Goal: Contribute content: Add original content to the website for others to see

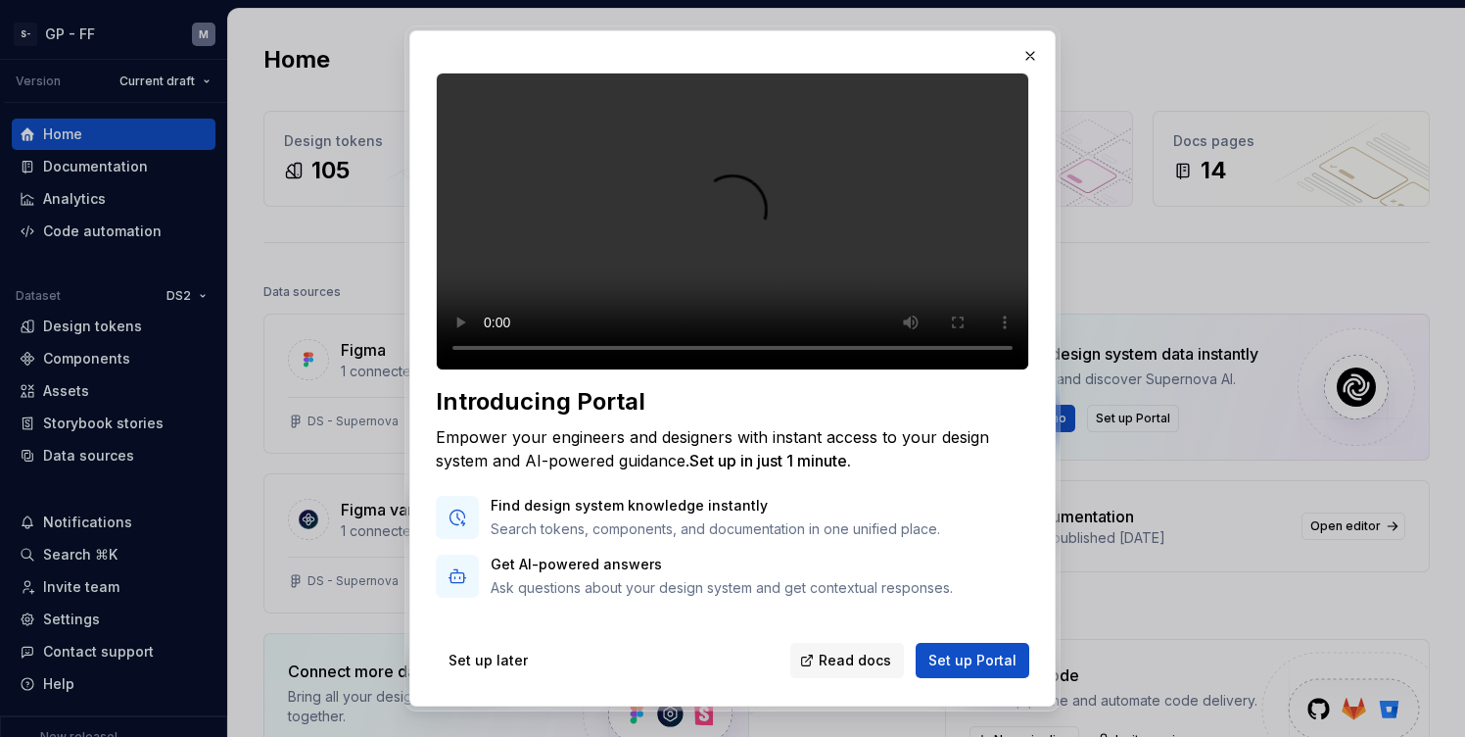
scroll to position [137, 0]
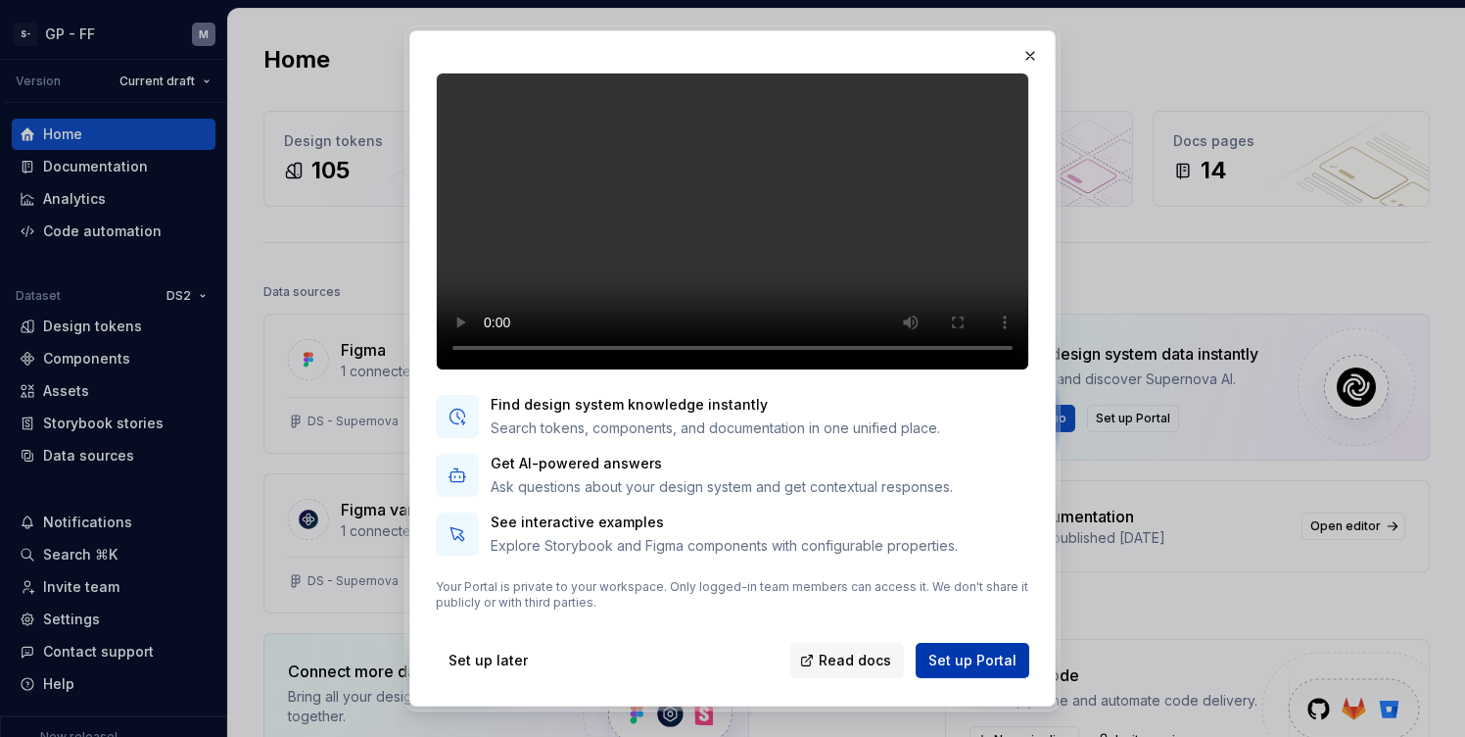
click at [968, 659] on span "Set up Portal" at bounding box center [973, 660] width 88 height 20
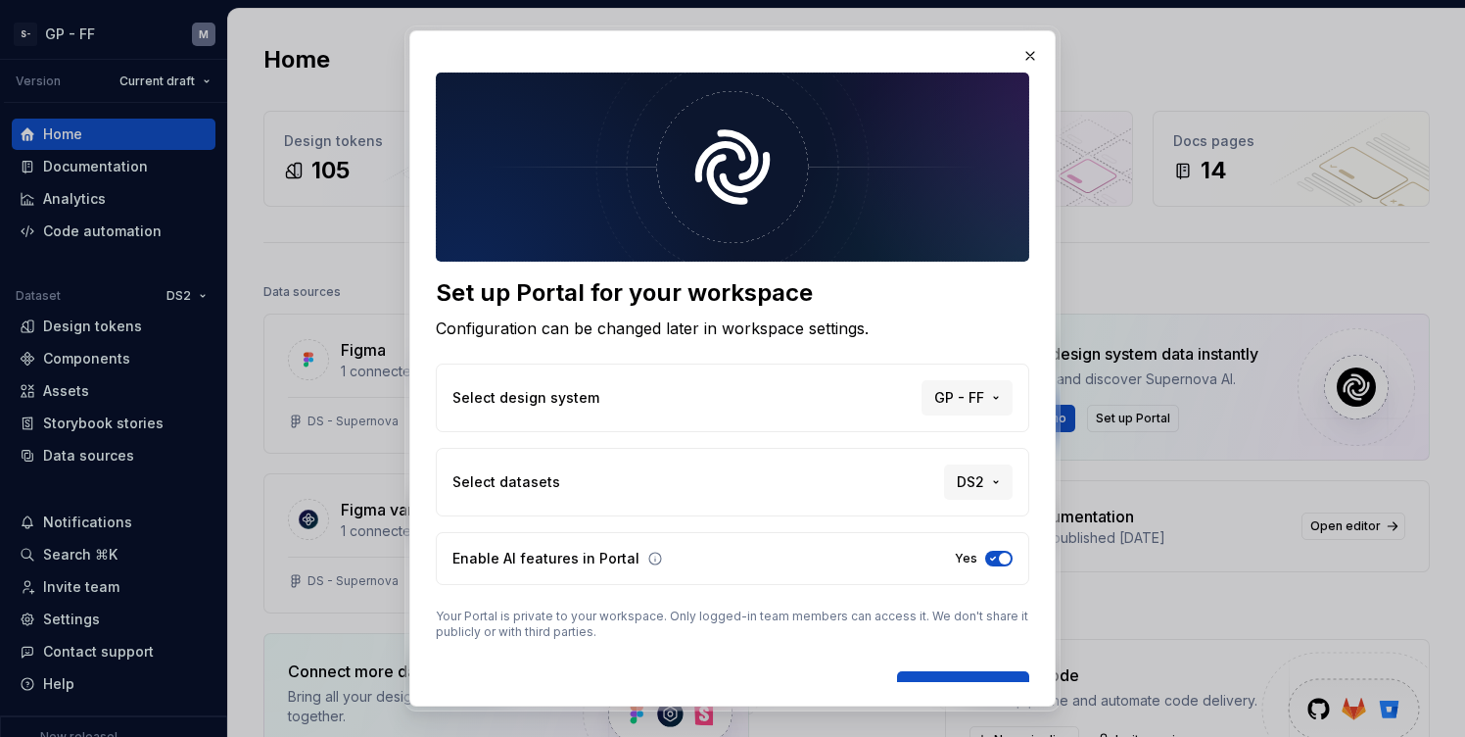
scroll to position [29, 0]
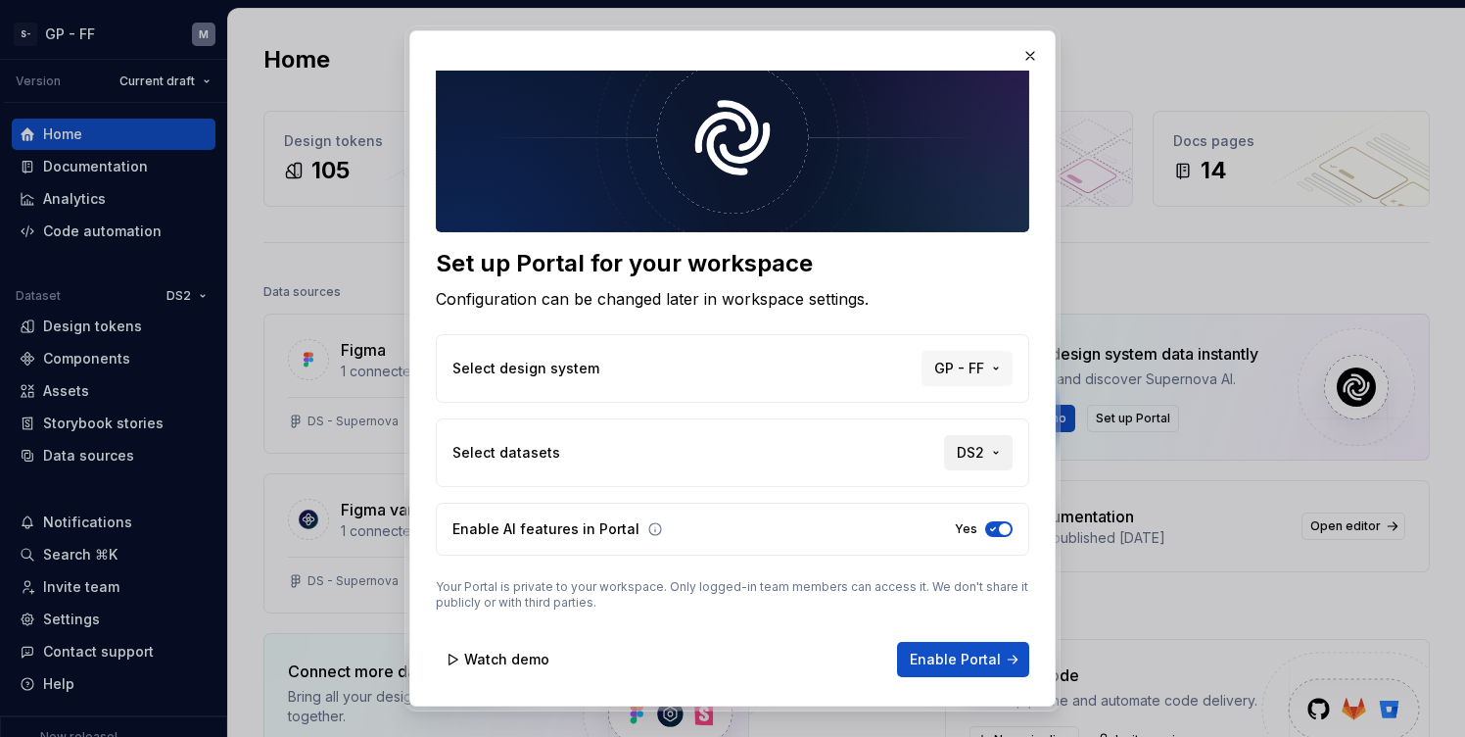
click at [982, 463] on button "DS2" at bounding box center [978, 452] width 69 height 35
click at [987, 447] on div "Set up Portal for your workspace Configuration can be changed later in workspac…" at bounding box center [732, 368] width 1465 height 737
click at [964, 359] on span "GP - FF" at bounding box center [959, 369] width 50 height 20
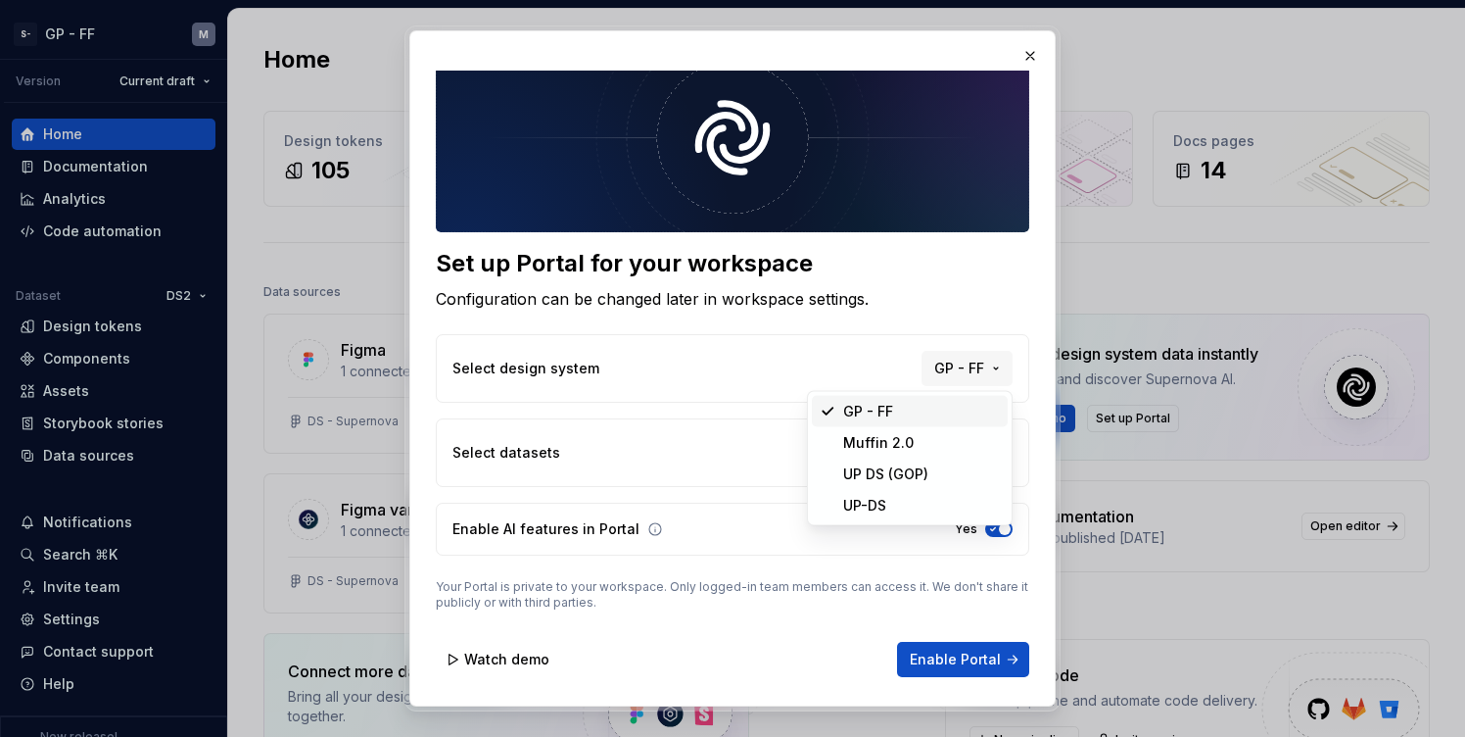
click at [964, 361] on div "Set up Portal for your workspace Configuration can be changed later in workspac…" at bounding box center [732, 368] width 1465 height 737
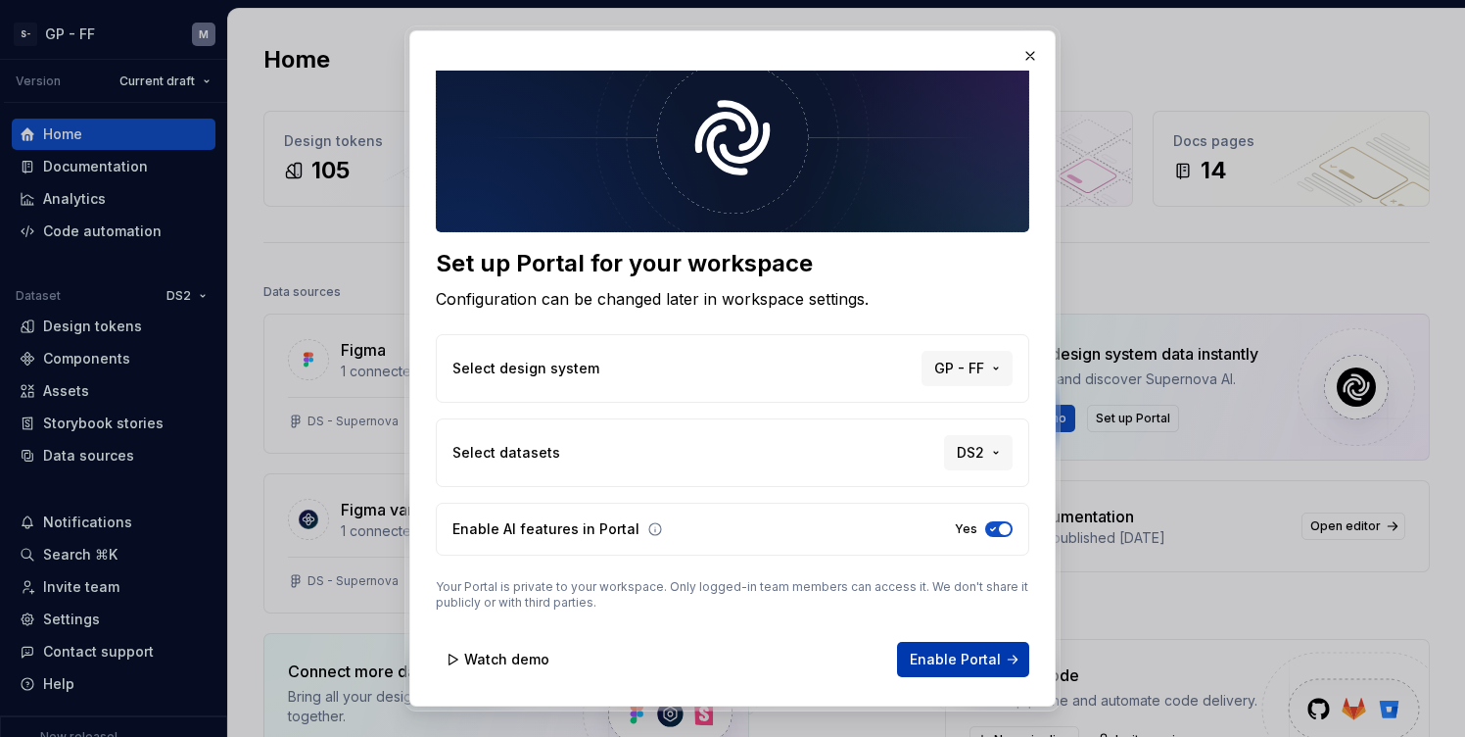
click at [944, 658] on span "Enable Portal" at bounding box center [955, 659] width 91 height 20
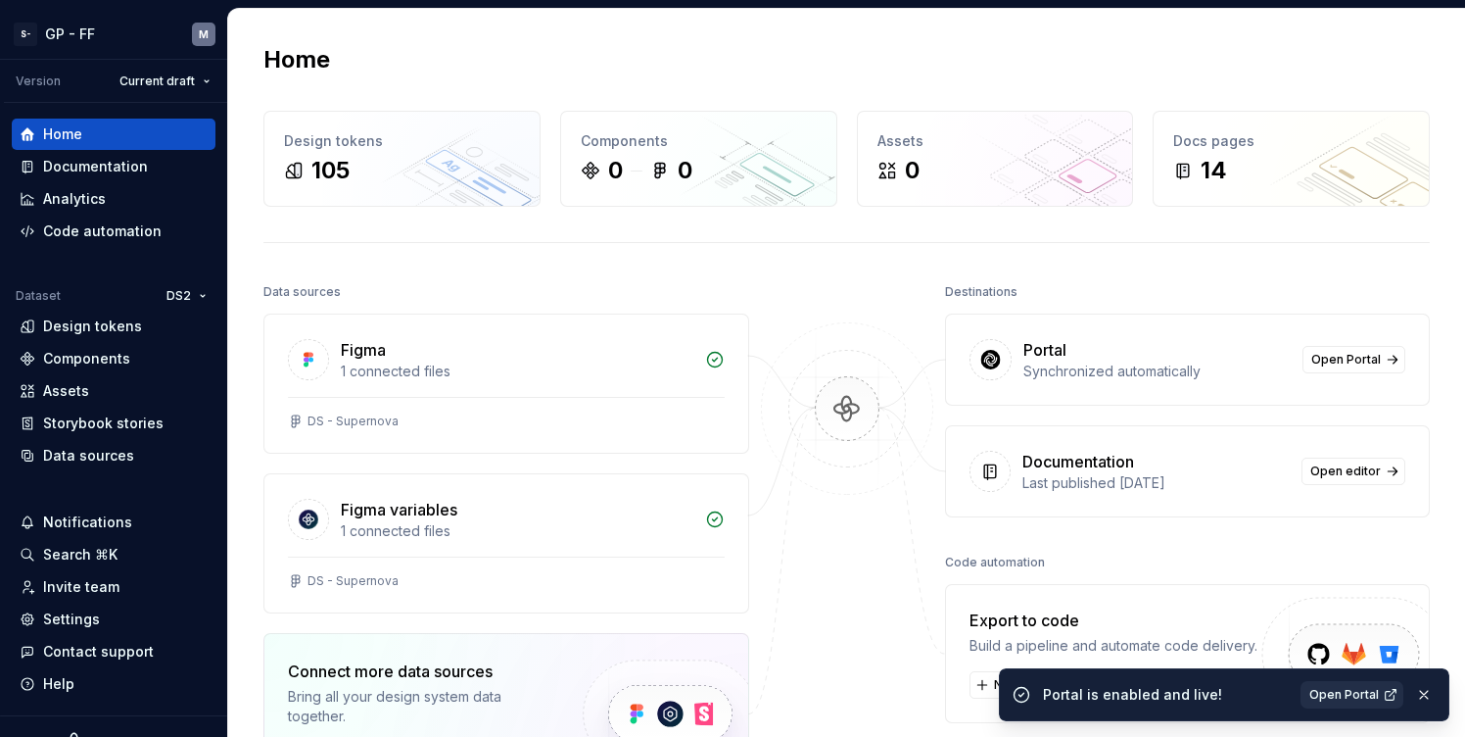
click at [1350, 697] on span "Open Portal" at bounding box center [1345, 695] width 70 height 16
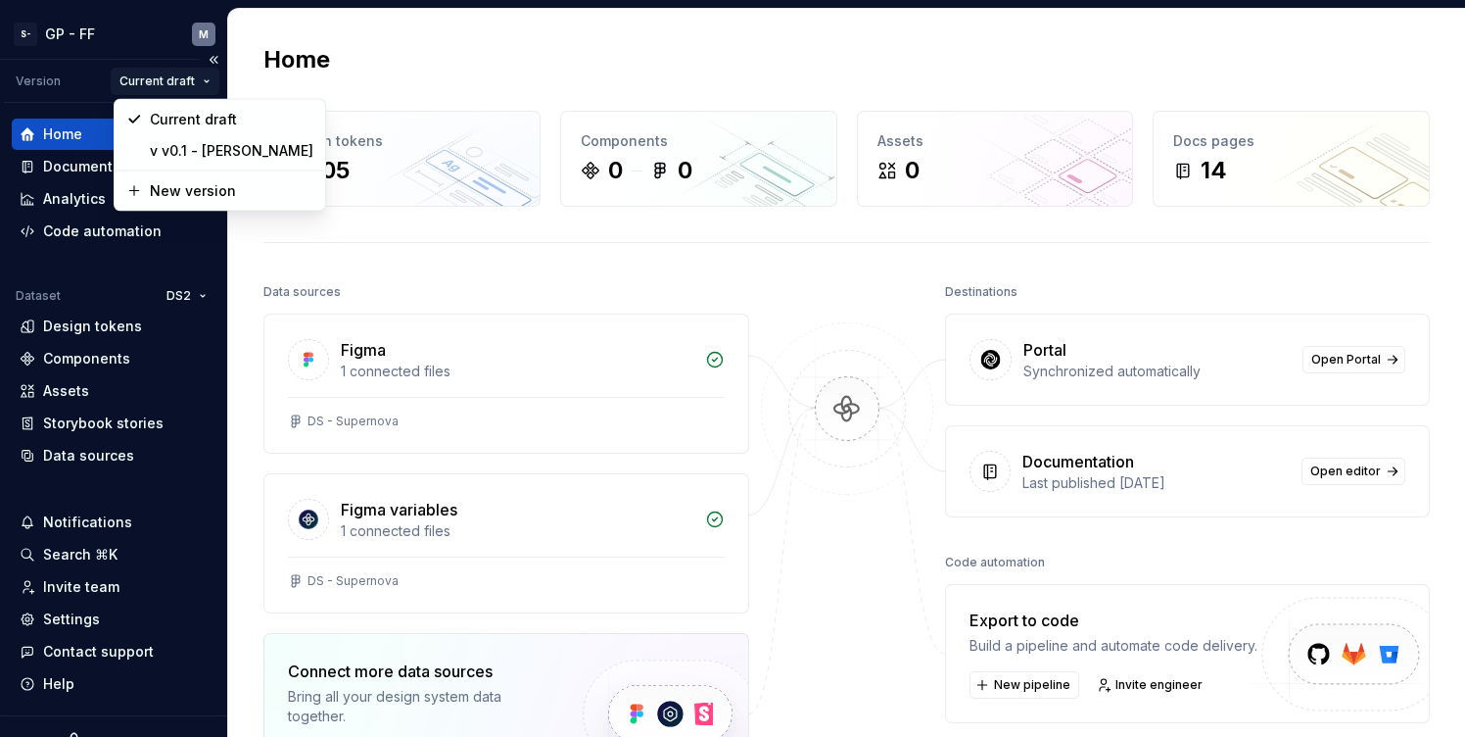
click at [145, 85] on html "S- GP - FF M Version Current draft Home Documentation Analytics Code automation…" at bounding box center [732, 368] width 1465 height 737
click at [150, 83] on html "S- GP - FF M Version Current draft Home Documentation Analytics Code automation…" at bounding box center [732, 368] width 1465 height 737
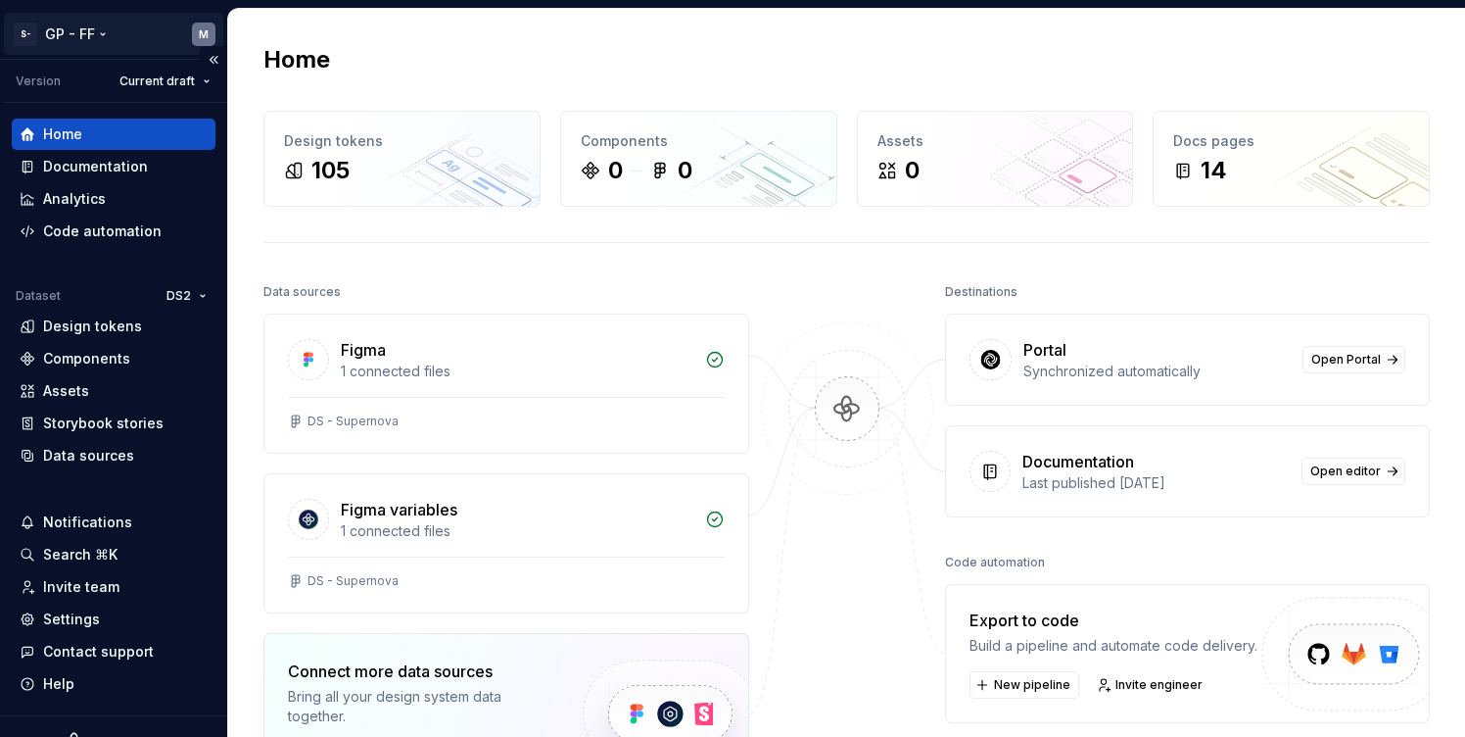
click at [53, 27] on html "S- GP - FF M Version Current draft Home Documentation Analytics Code automation…" at bounding box center [732, 368] width 1465 height 737
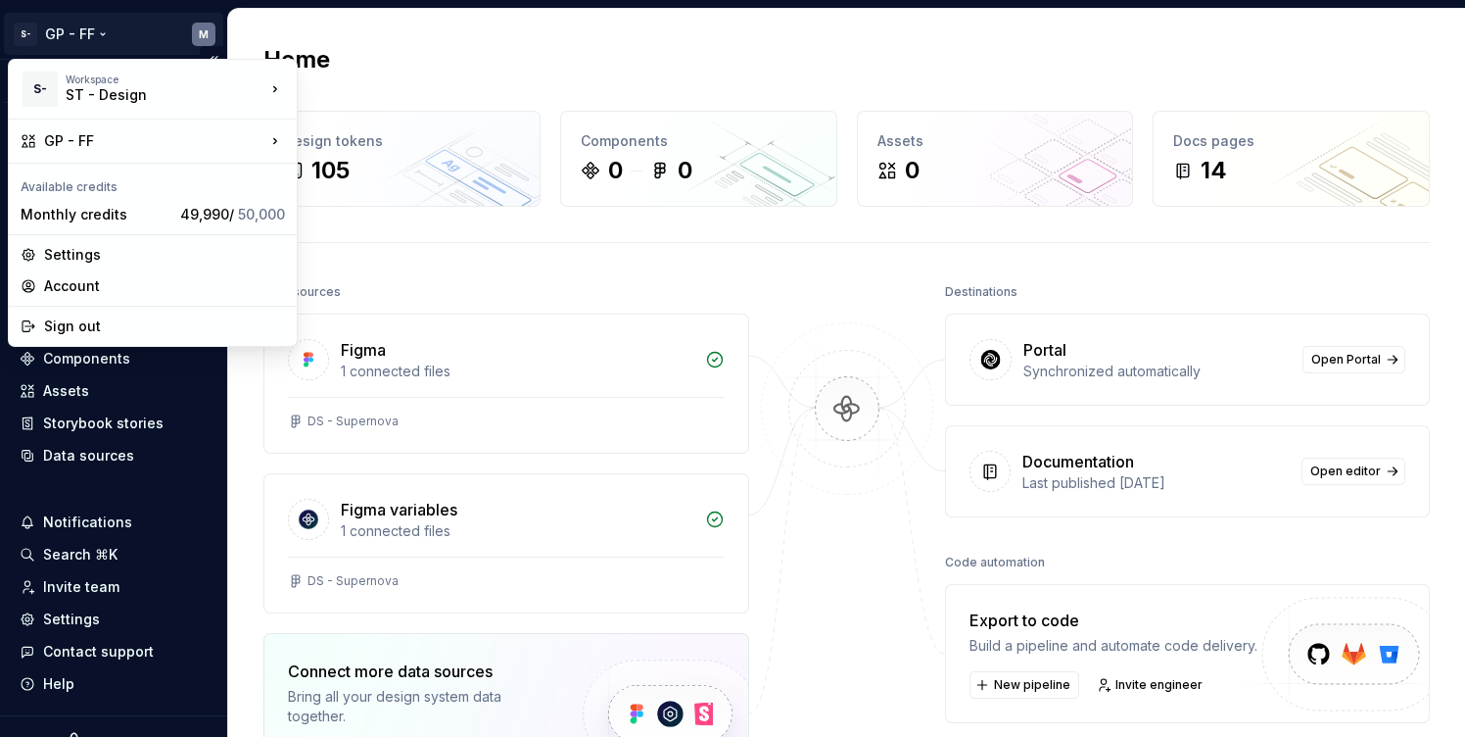
click at [119, 39] on html "S- GP - FF M Version Current draft Home Documentation Analytics Code automation…" at bounding box center [732, 368] width 1465 height 737
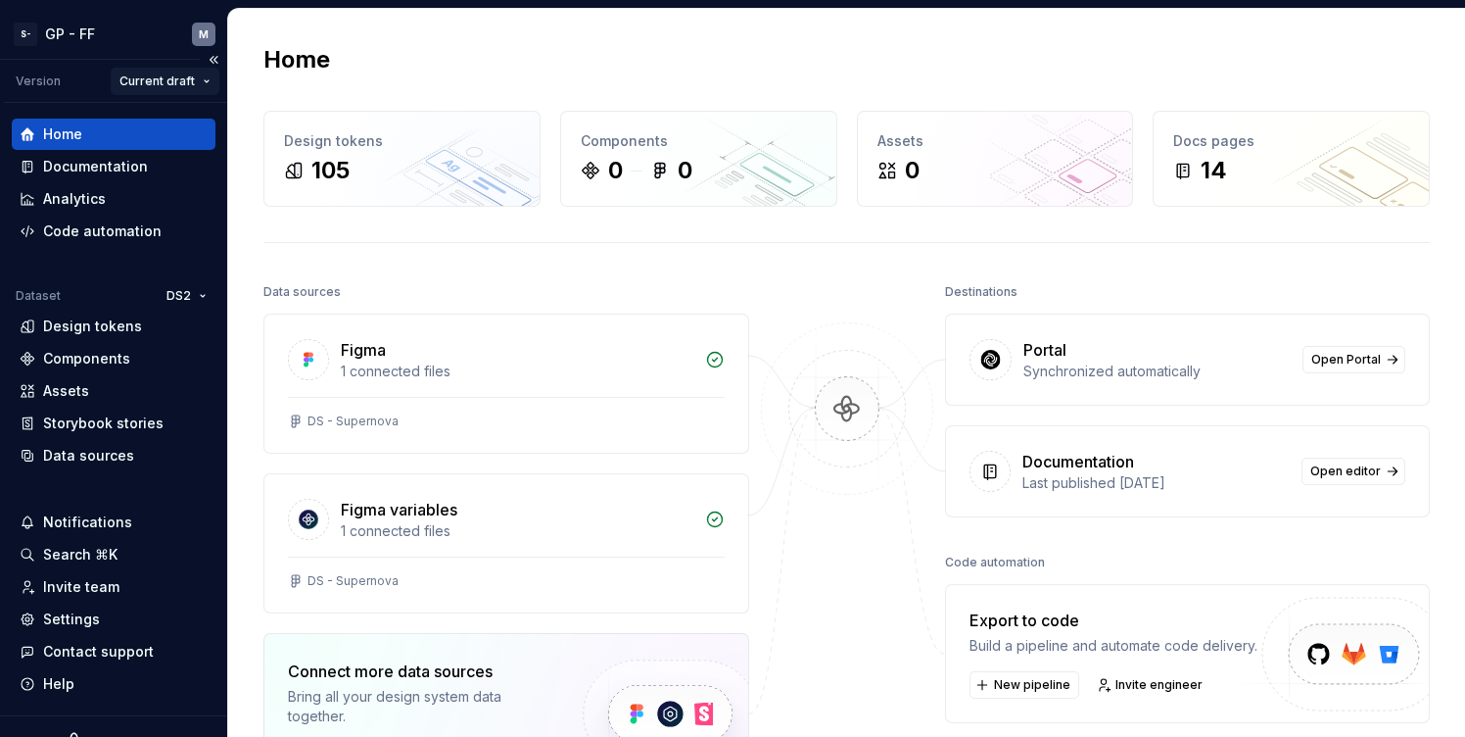
click at [163, 86] on html "S- GP - FF M Version Current draft Home Documentation Analytics Code automation…" at bounding box center [732, 368] width 1465 height 737
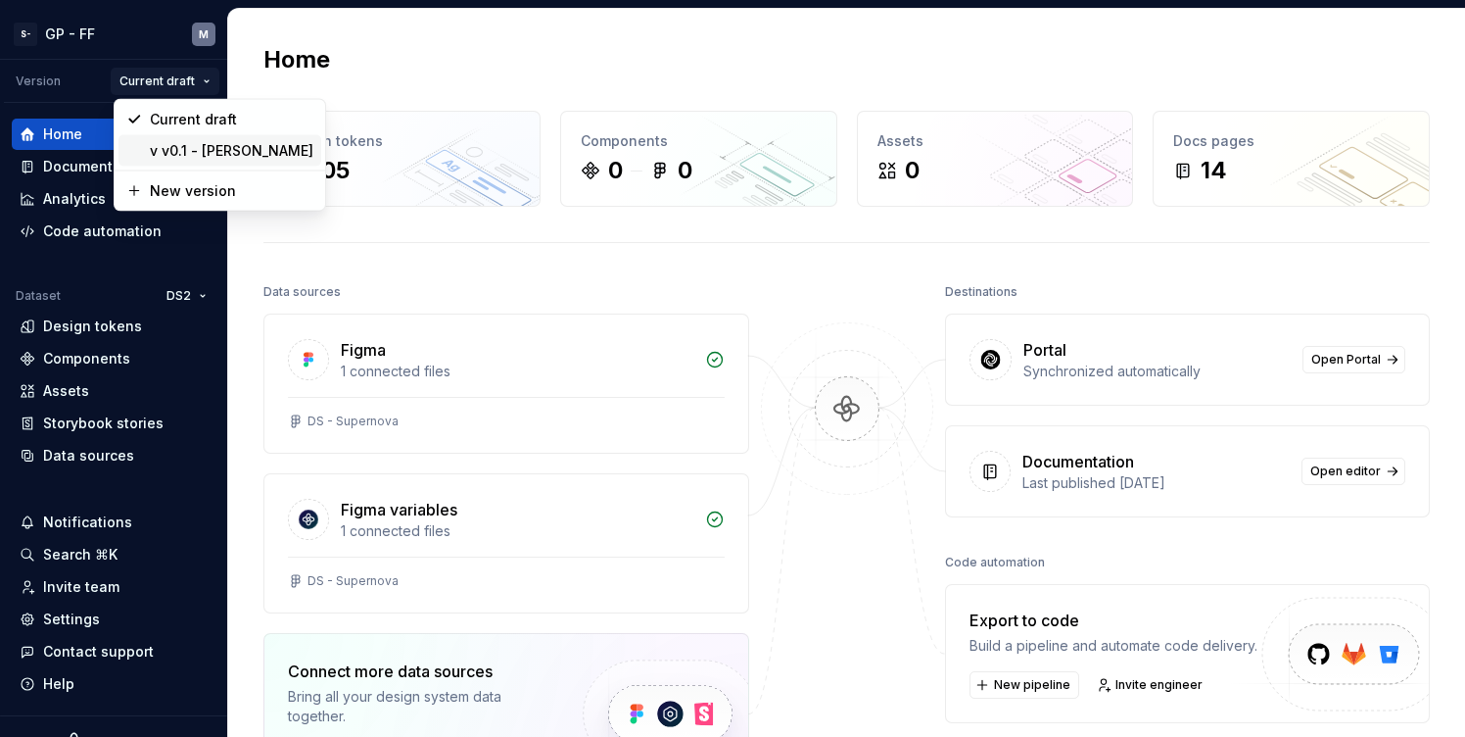
click at [181, 155] on div "v v0.1 - Sweeny" at bounding box center [232, 151] width 164 height 20
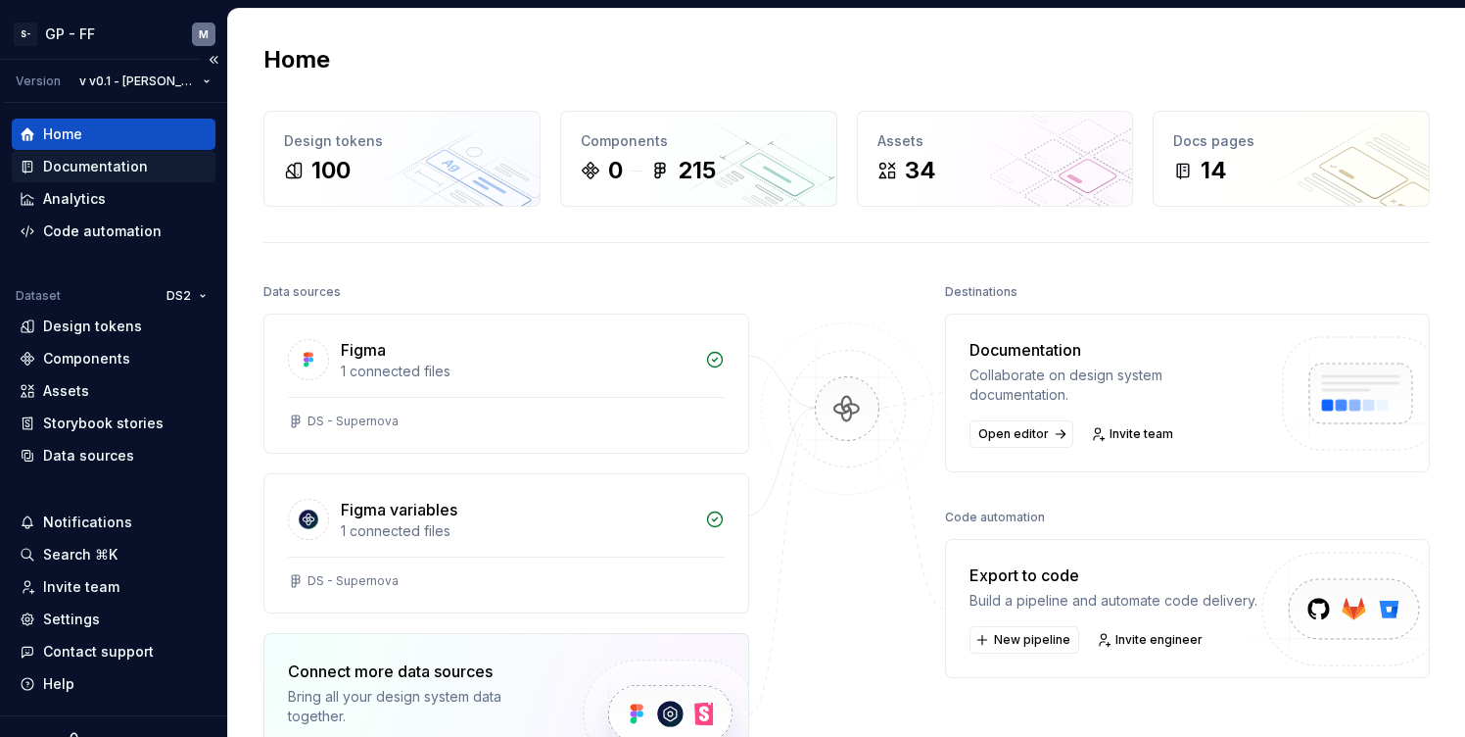
click at [109, 164] on div "Documentation" at bounding box center [95, 167] width 105 height 20
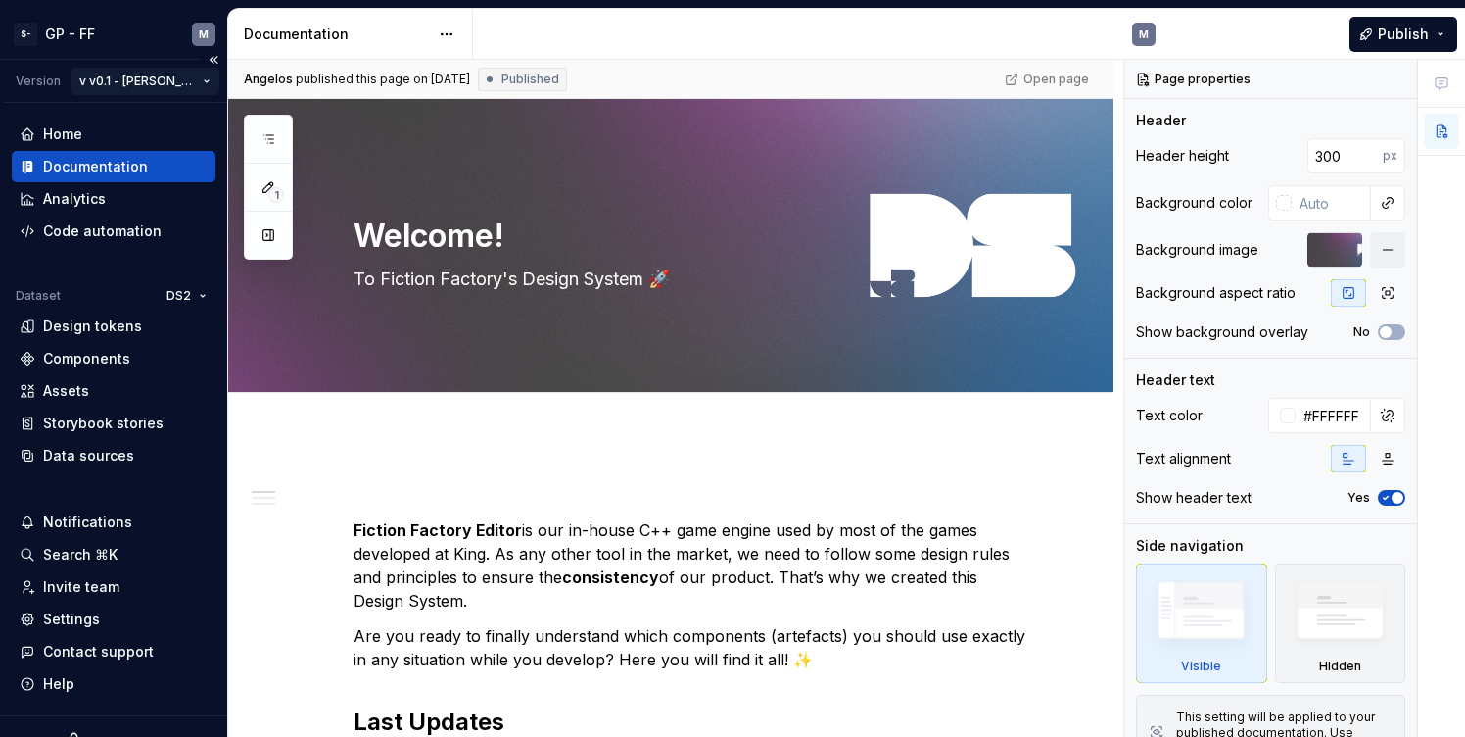
click at [136, 83] on html "S- GP - FF M Version v v0.1 - Sweeny Home Documentation Analytics Code automati…" at bounding box center [732, 368] width 1465 height 737
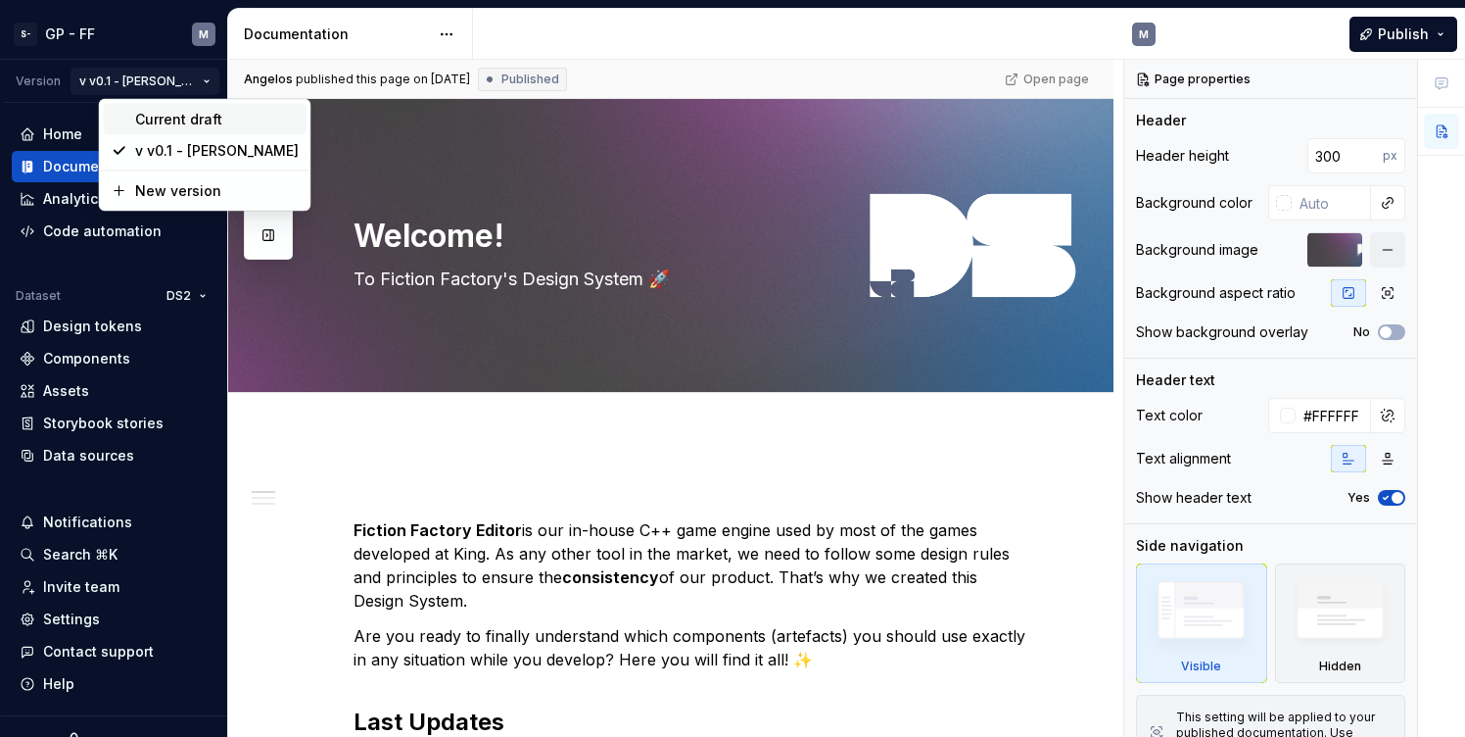
click at [148, 126] on div "Current draft" at bounding box center [217, 120] width 164 height 20
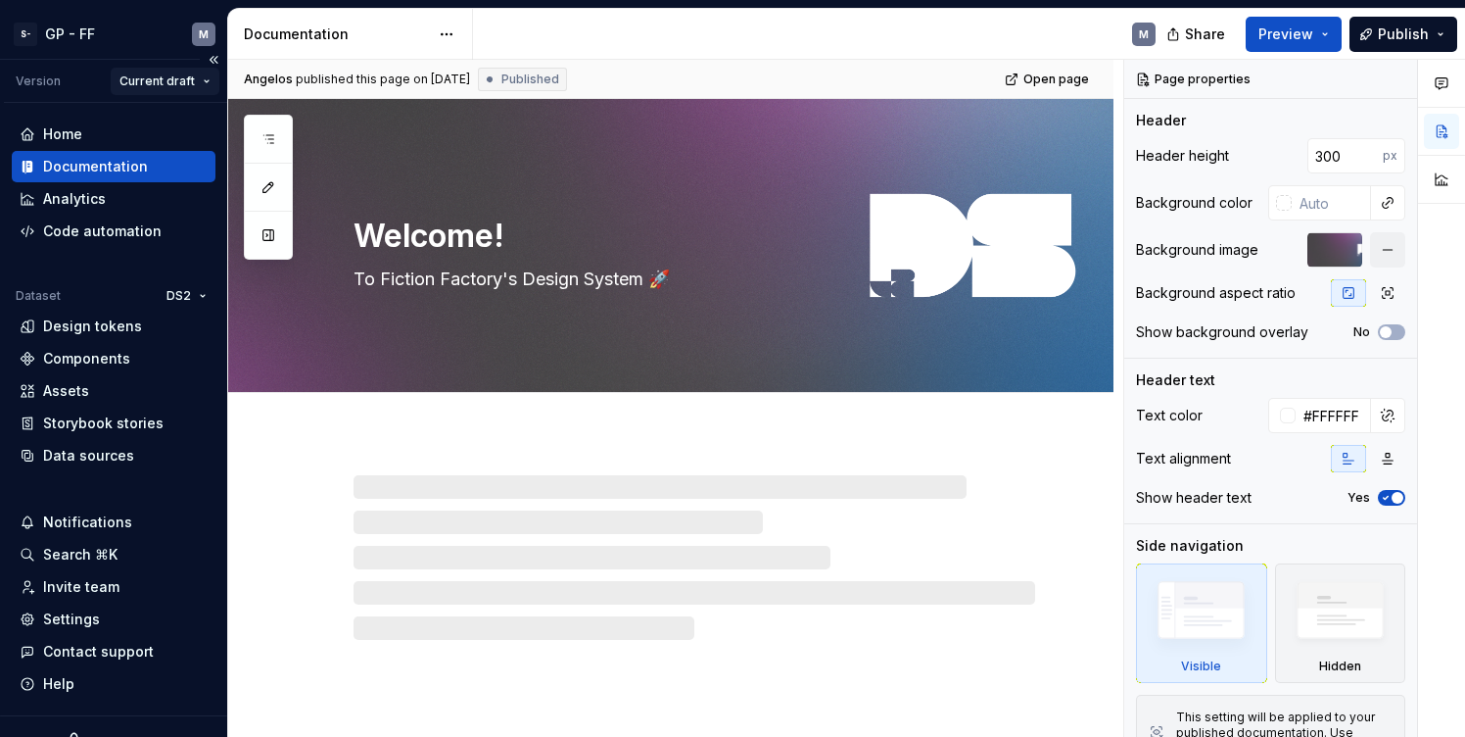
click at [152, 80] on html "S- GP - FF M Version Current draft Home Documentation Analytics Code automation…" at bounding box center [732, 368] width 1465 height 737
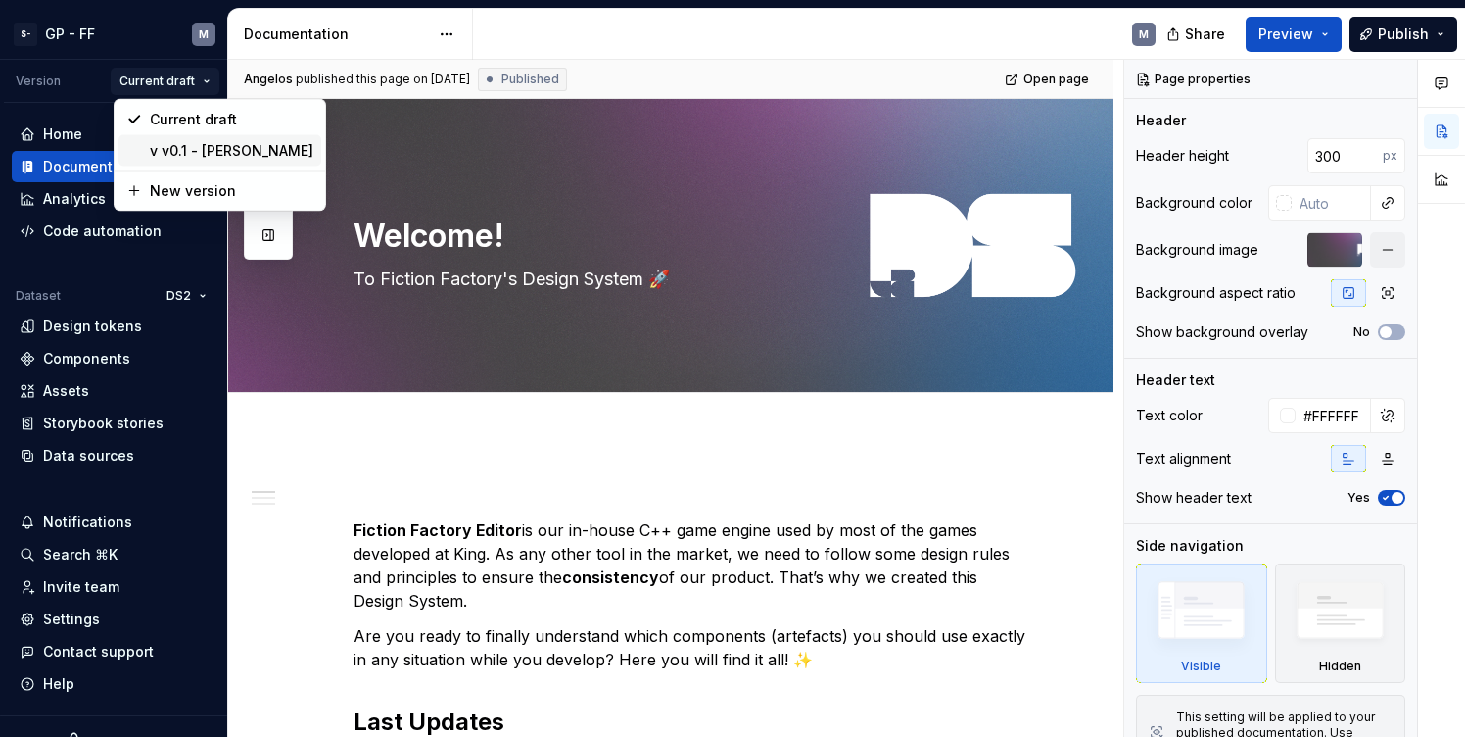
click at [179, 154] on div "v v0.1 - Sweeny" at bounding box center [232, 151] width 164 height 20
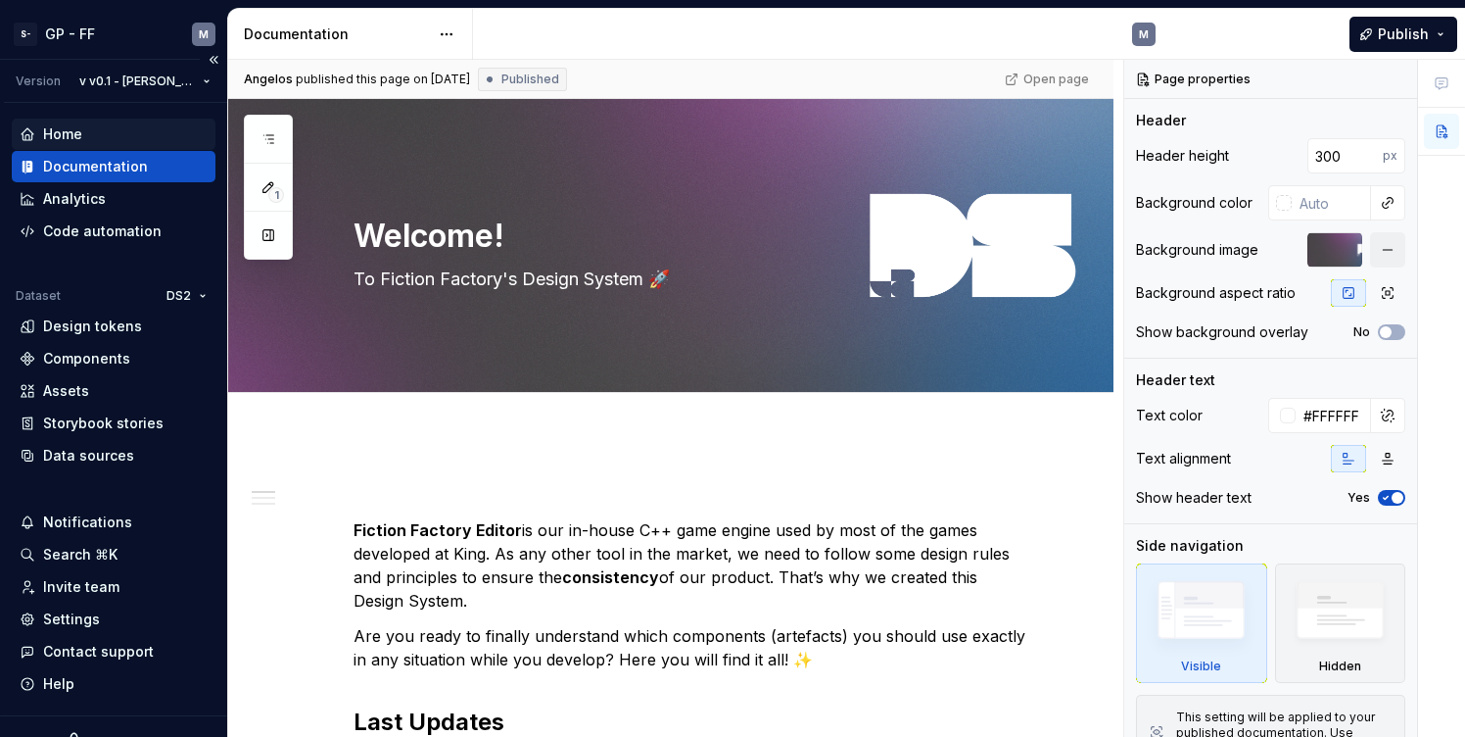
click at [78, 137] on div "Home" at bounding box center [62, 134] width 39 height 20
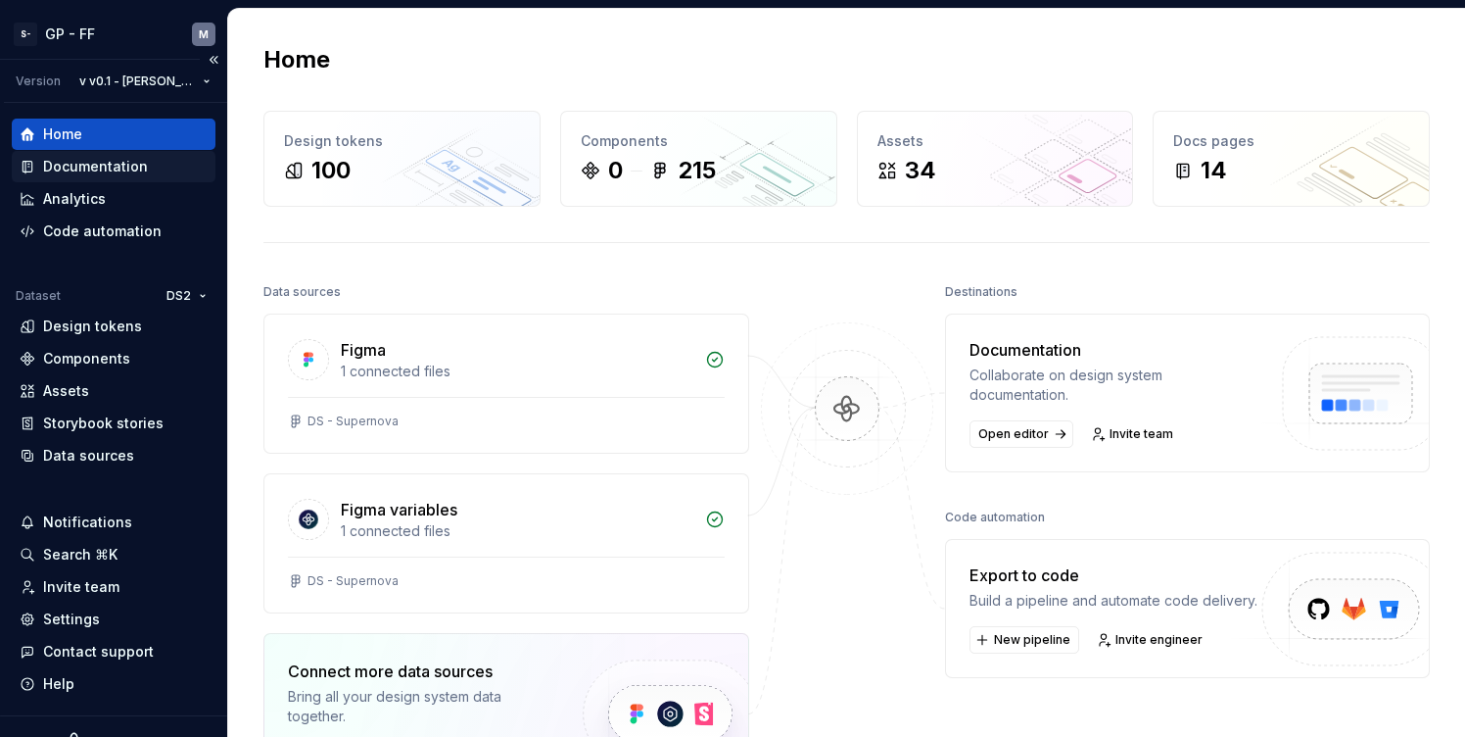
click at [72, 173] on div "Documentation" at bounding box center [95, 167] width 105 height 20
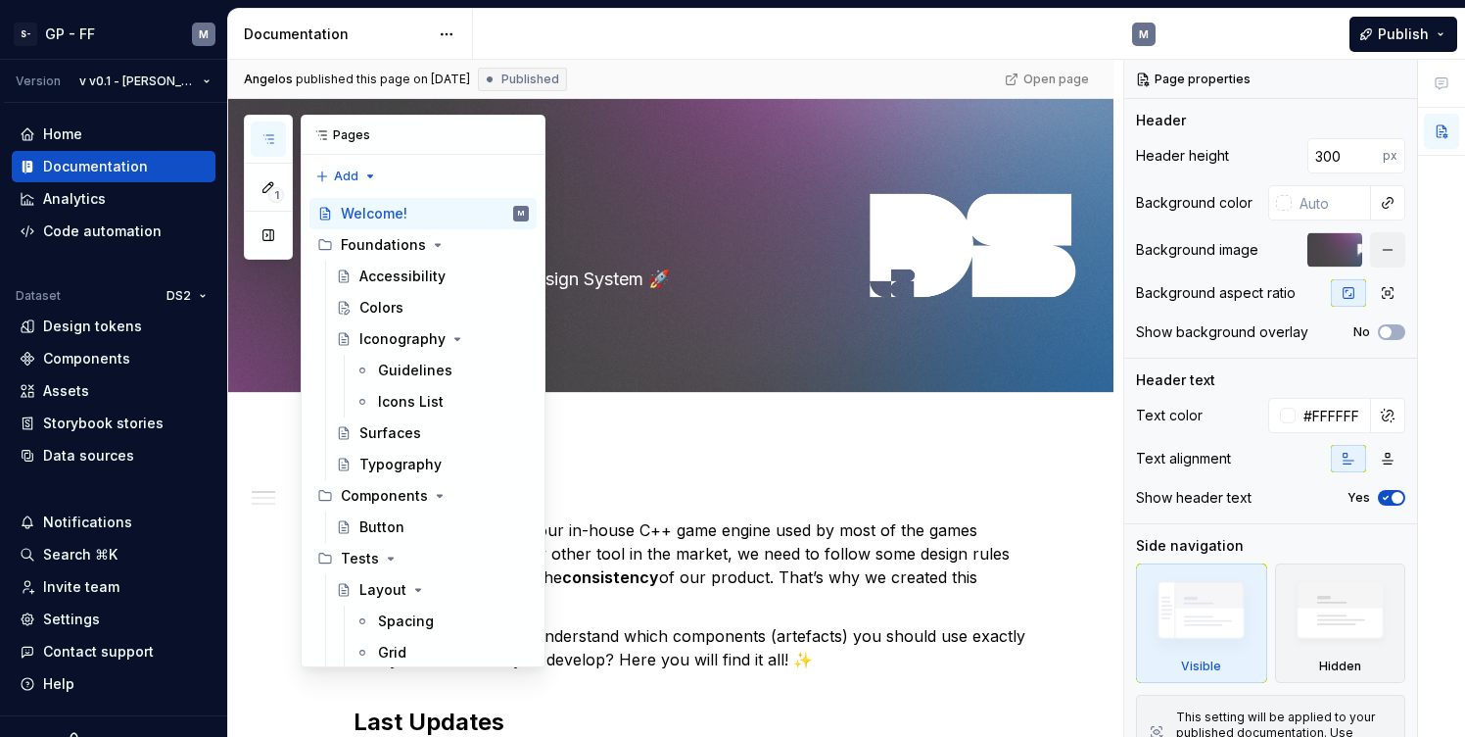
click at [264, 134] on icon "button" at bounding box center [269, 139] width 16 height 16
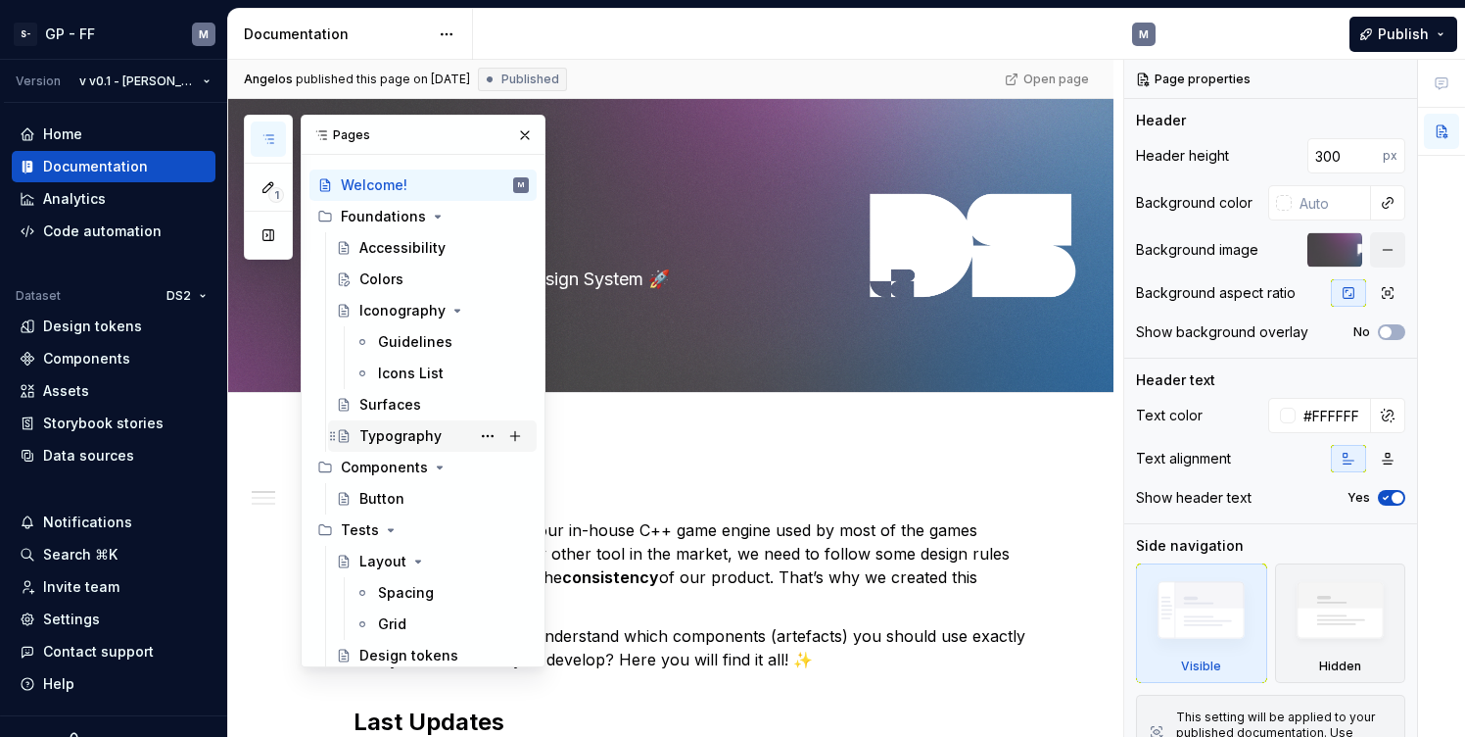
scroll to position [131, 0]
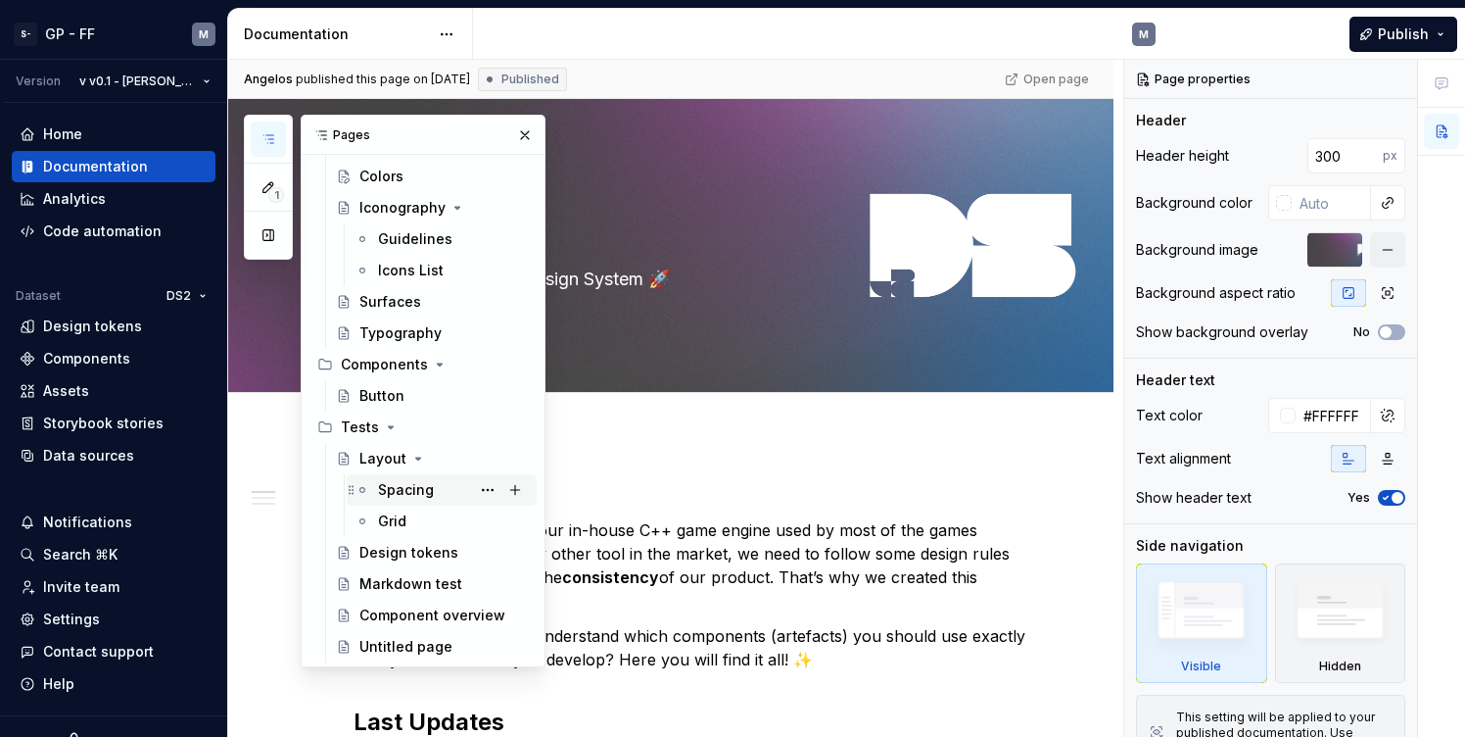
click at [392, 490] on div "Spacing" at bounding box center [406, 490] width 56 height 20
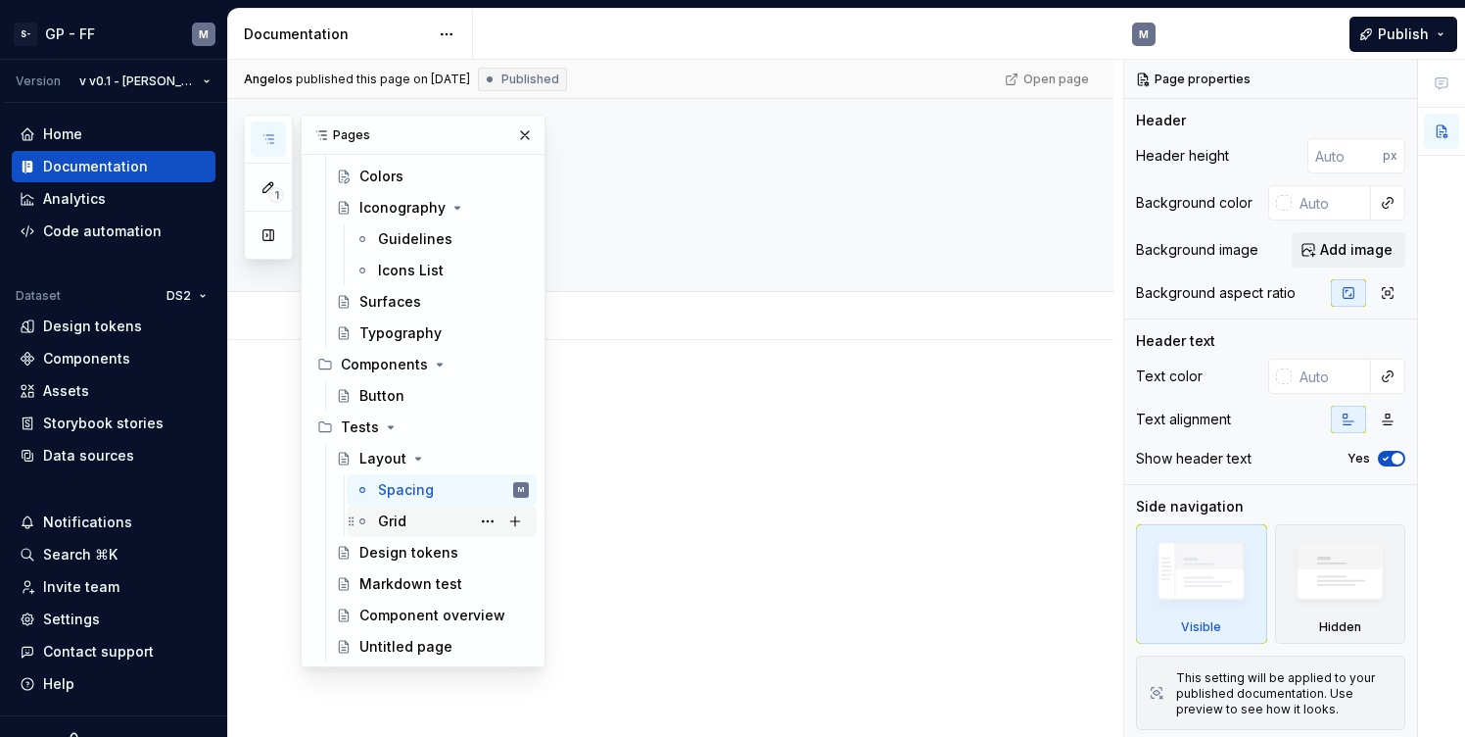
click at [405, 519] on div "Grid" at bounding box center [392, 521] width 28 height 20
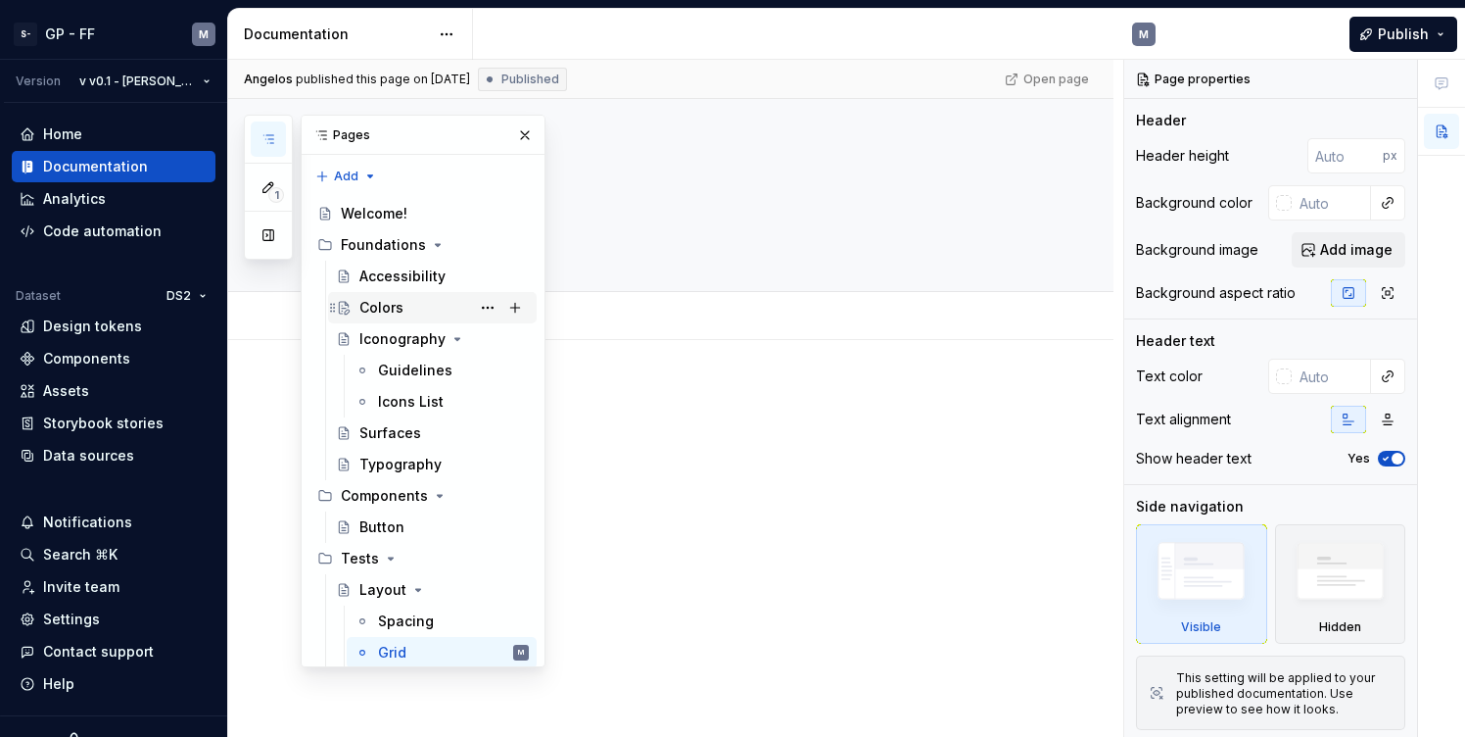
click at [398, 309] on div "Colors" at bounding box center [381, 308] width 44 height 20
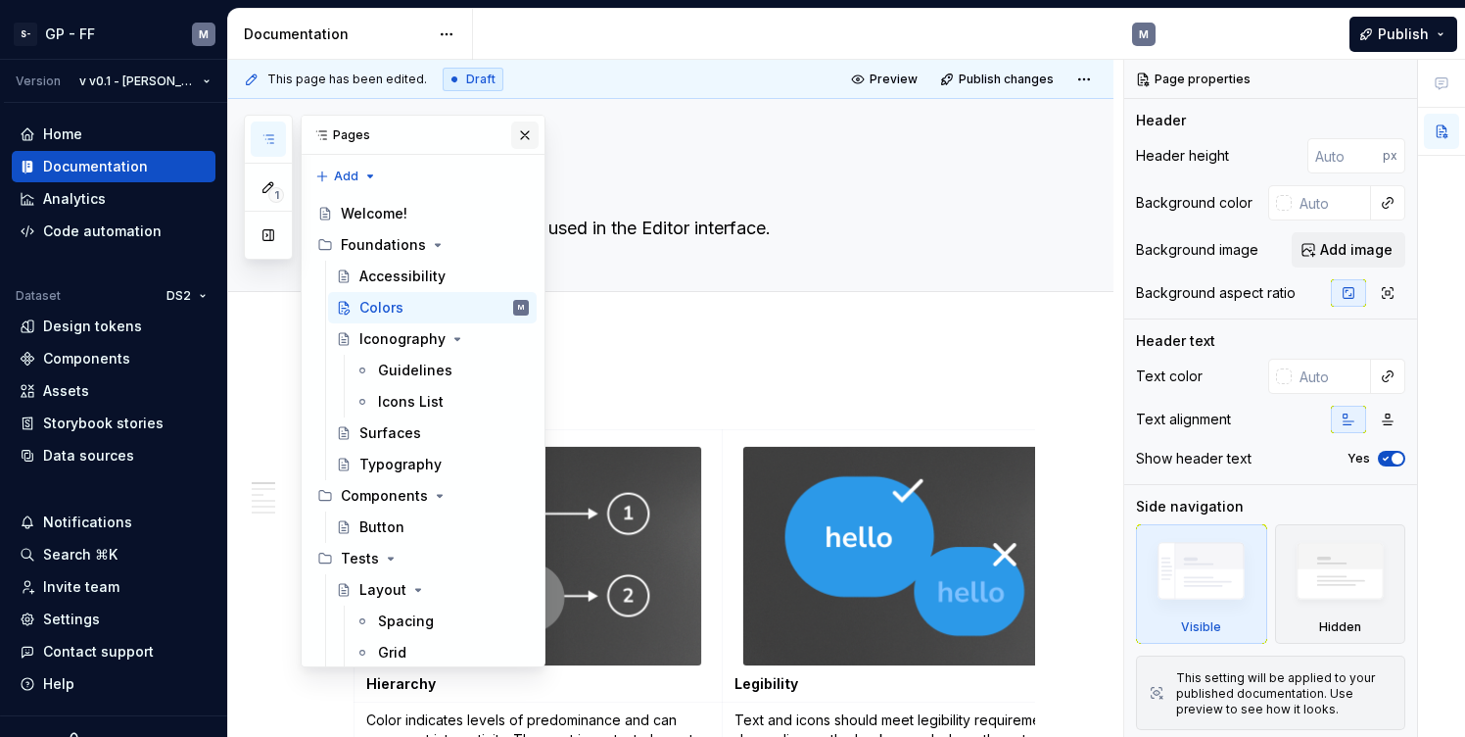
click at [525, 137] on button "button" at bounding box center [524, 134] width 27 height 27
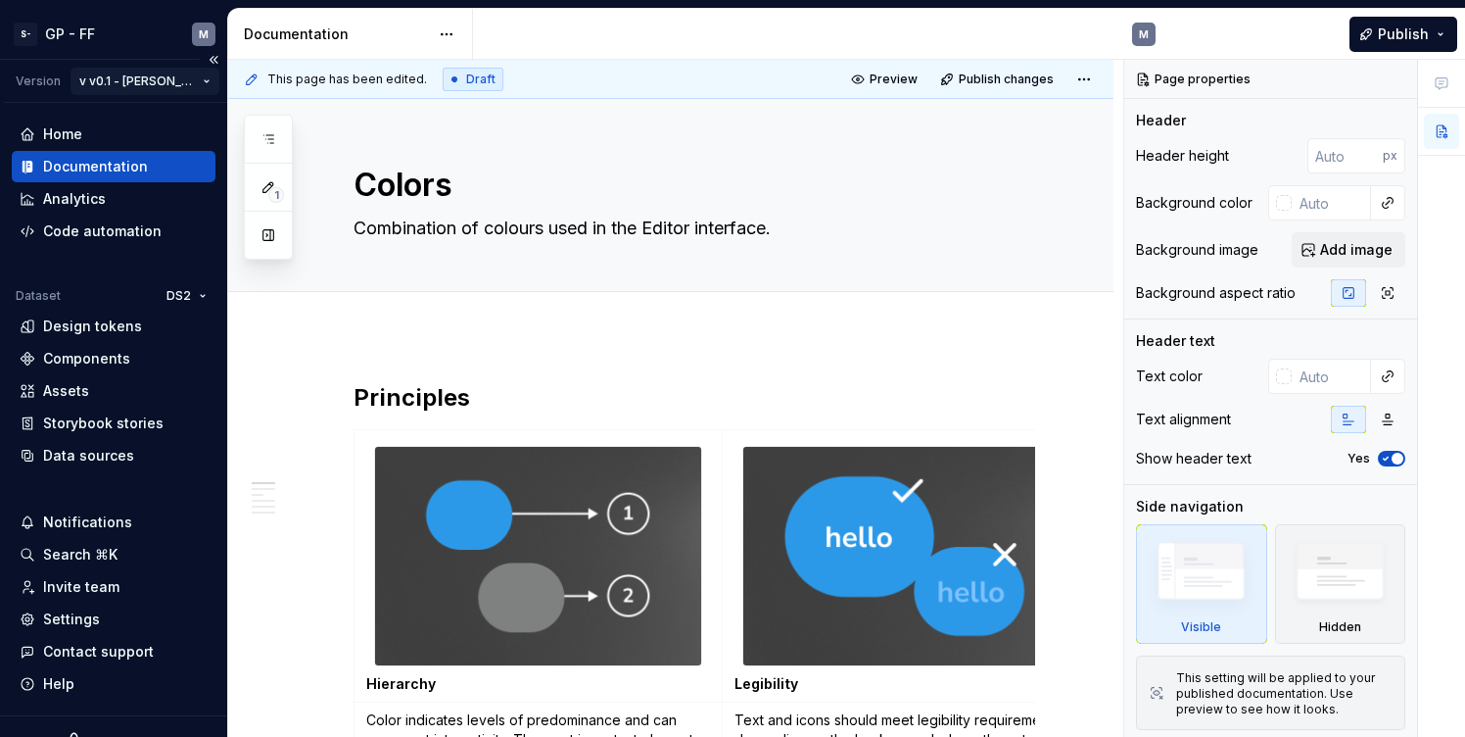
click at [168, 91] on html "S- GP - FF M Version v v0.1 - Sweeny Home Documentation Analytics Code automati…" at bounding box center [732, 368] width 1465 height 737
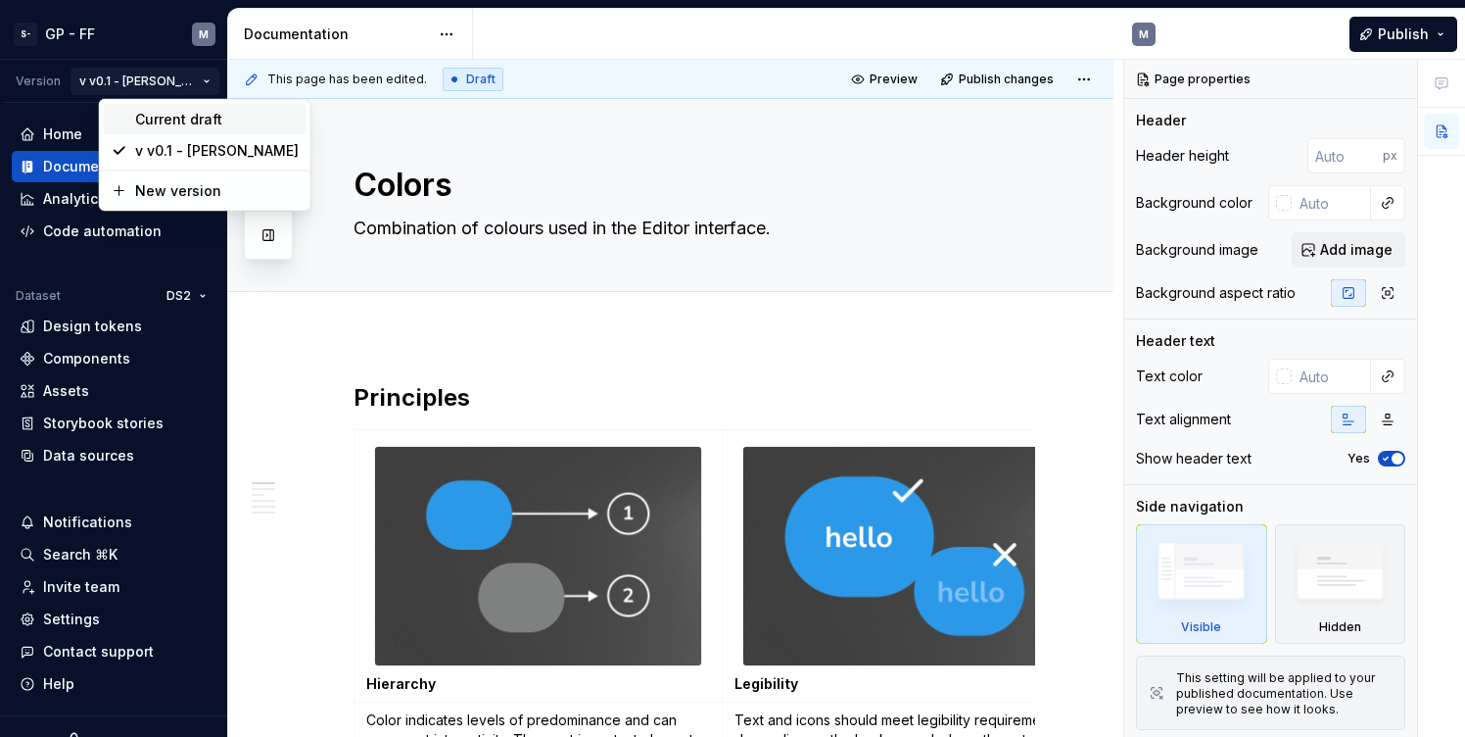
click at [158, 125] on div "Current draft" at bounding box center [217, 120] width 164 height 20
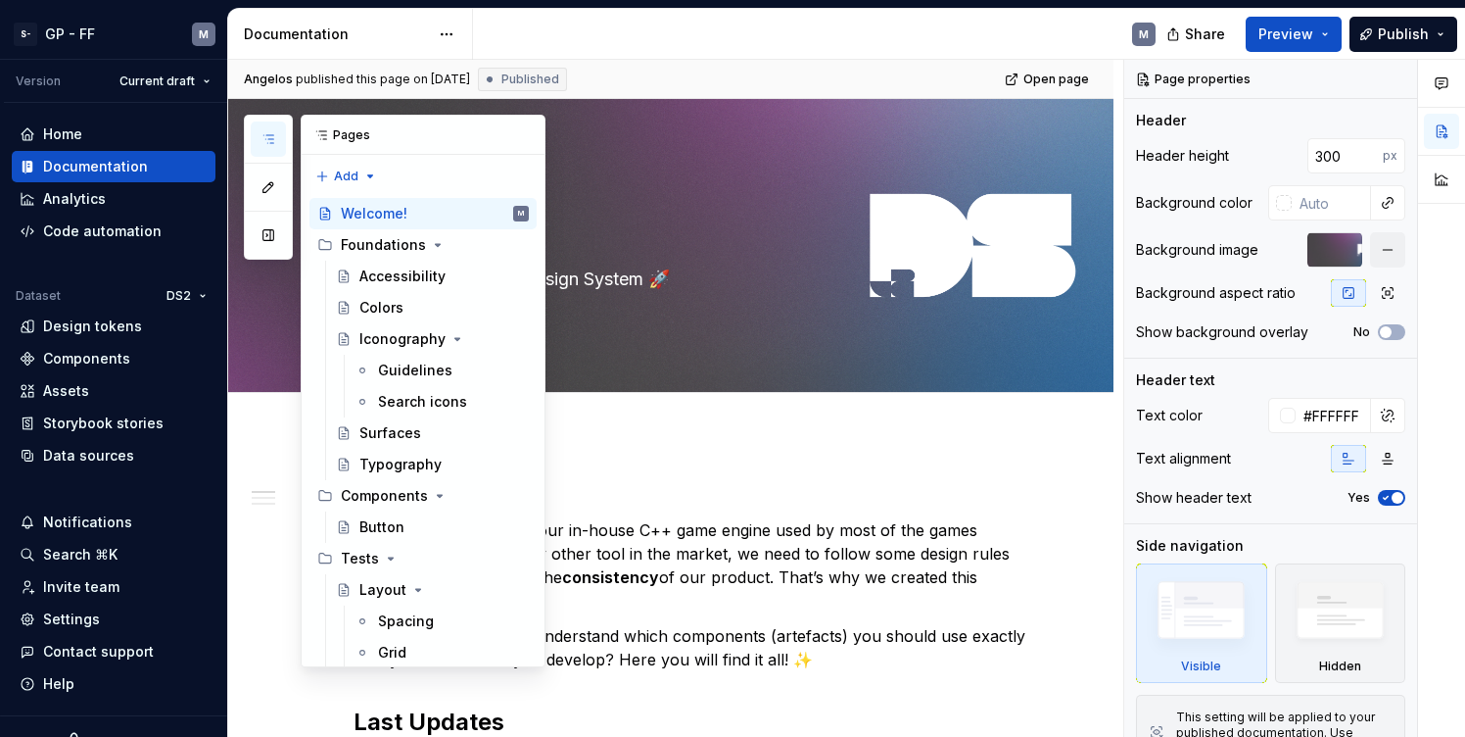
click at [273, 137] on icon "button" at bounding box center [269, 139] width 16 height 16
click at [383, 312] on div "Colors" at bounding box center [381, 308] width 44 height 20
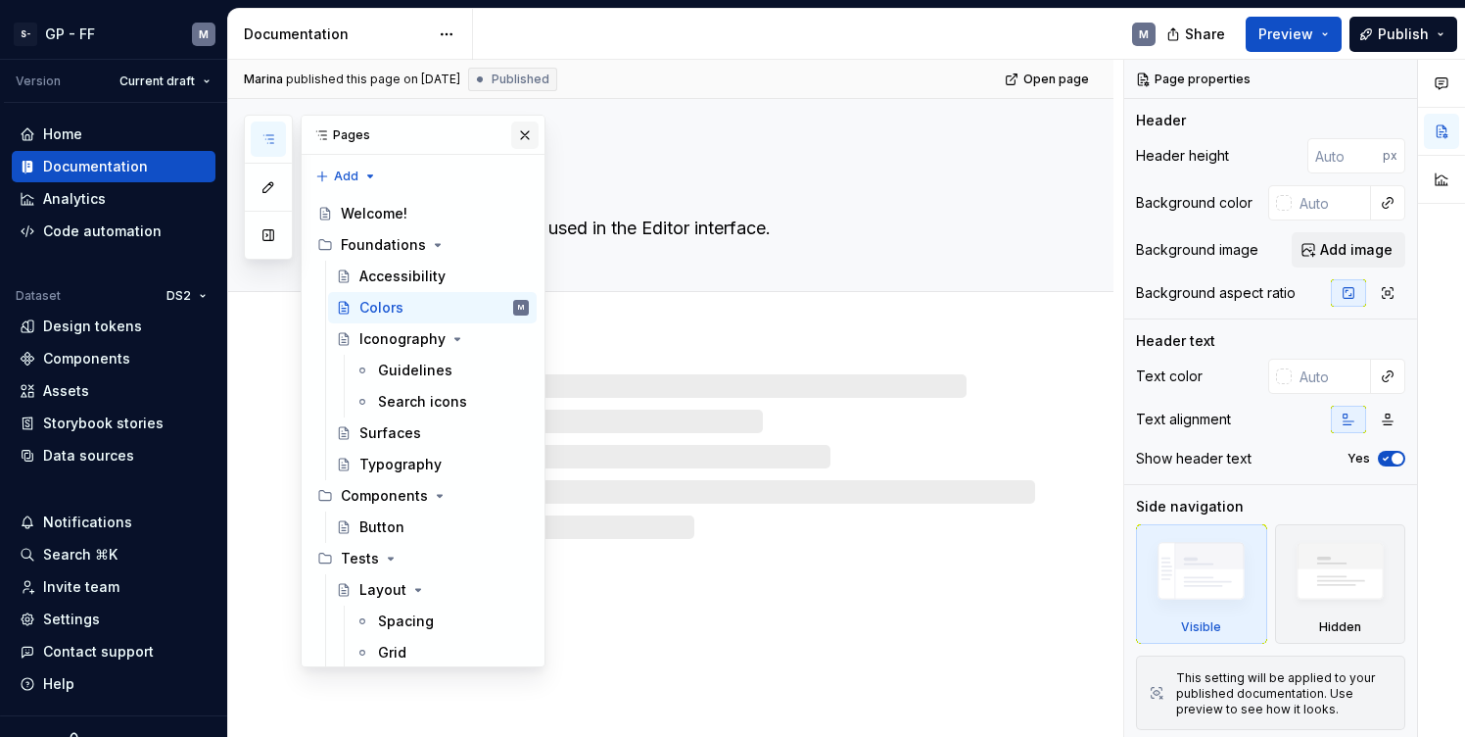
click at [519, 138] on button "button" at bounding box center [524, 134] width 27 height 27
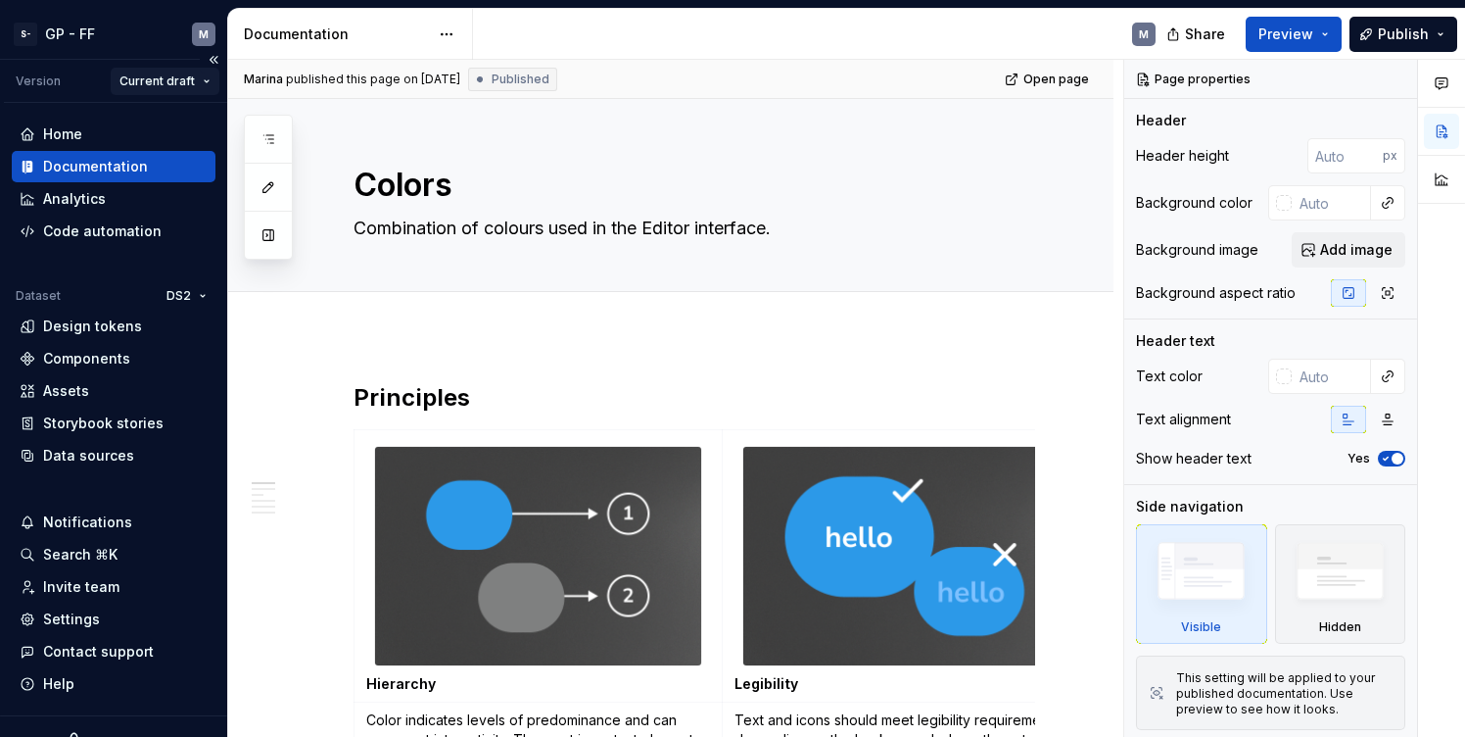
click at [175, 86] on html "S- GP - FF M Version Current draft Home Documentation Analytics Code automation…" at bounding box center [732, 368] width 1465 height 737
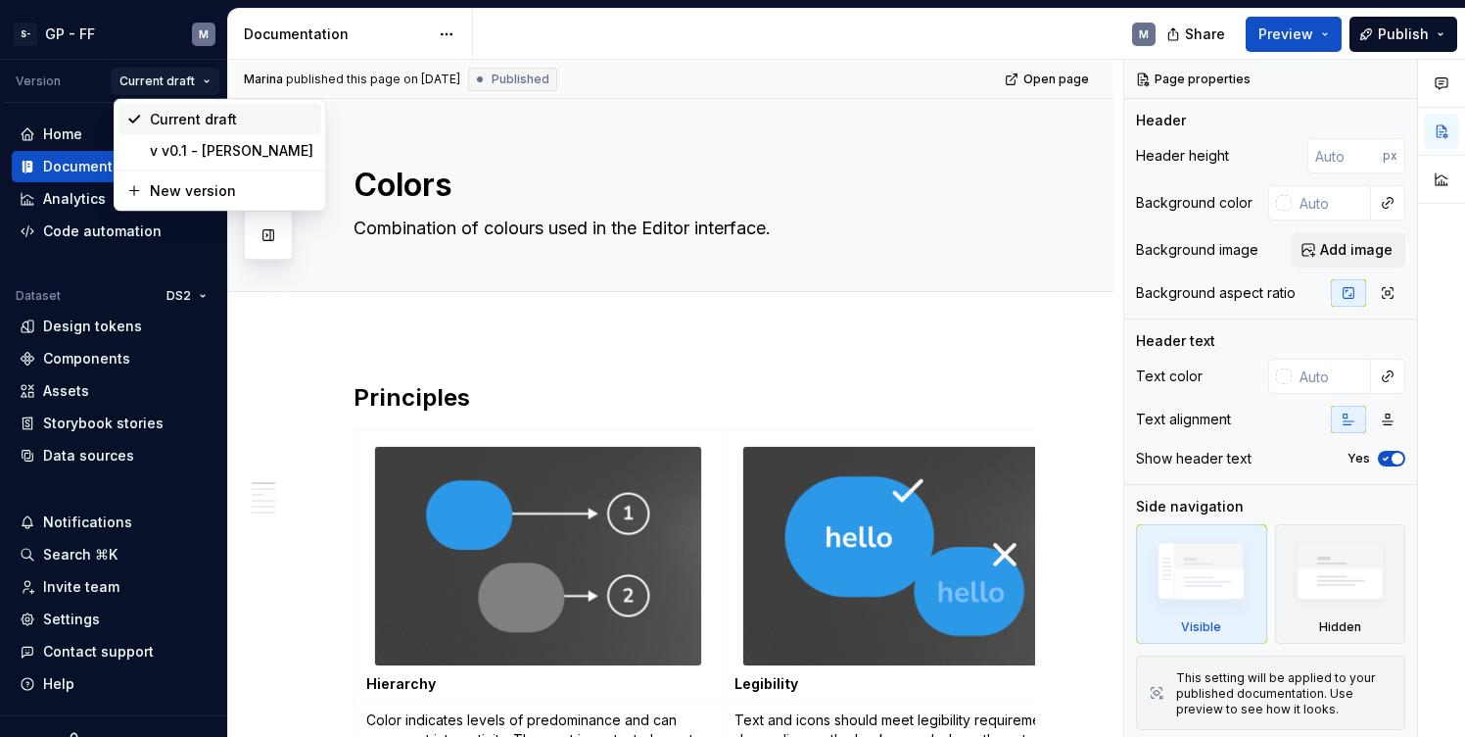
click at [226, 121] on div "Current draft" at bounding box center [232, 120] width 164 height 20
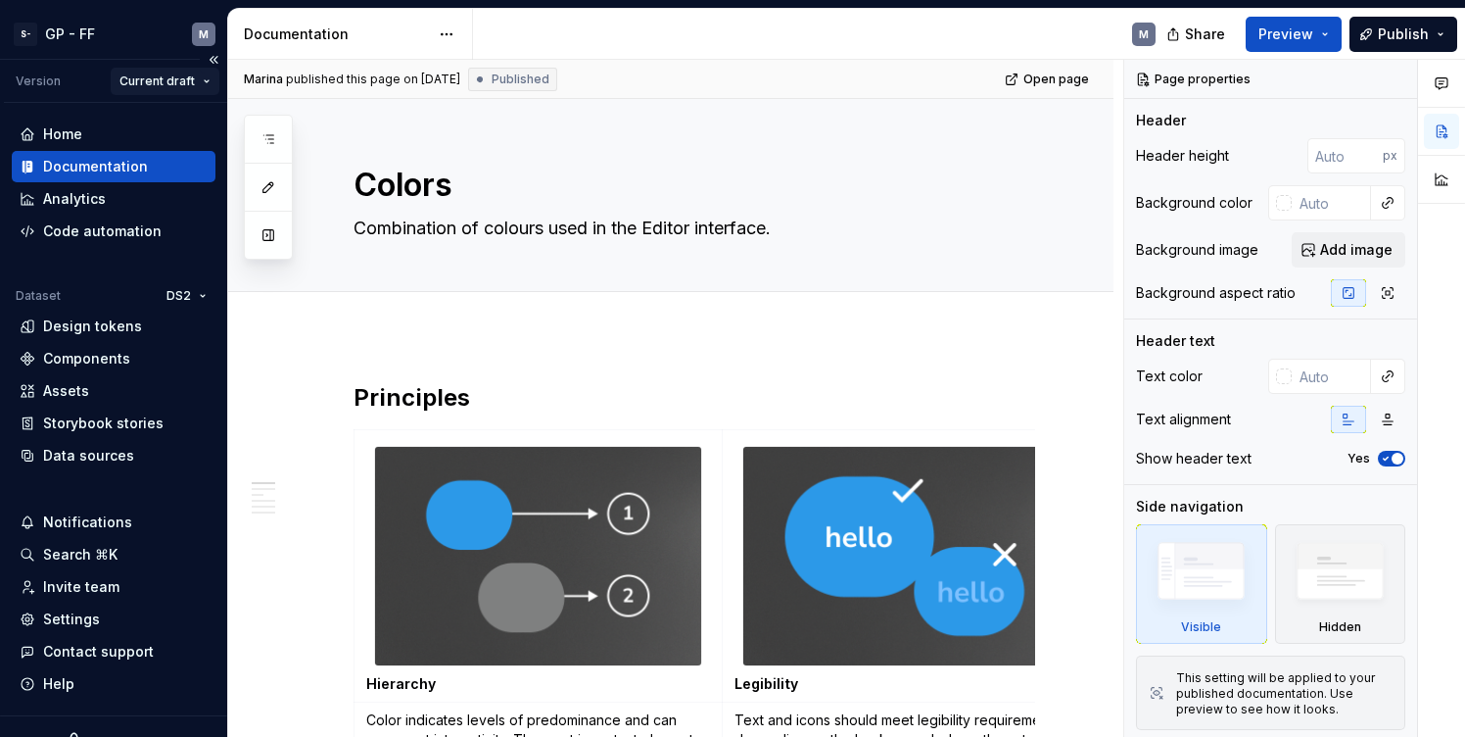
click at [186, 85] on html "S- GP - FF M Version Current draft Home Documentation Analytics Code automation…" at bounding box center [732, 368] width 1465 height 737
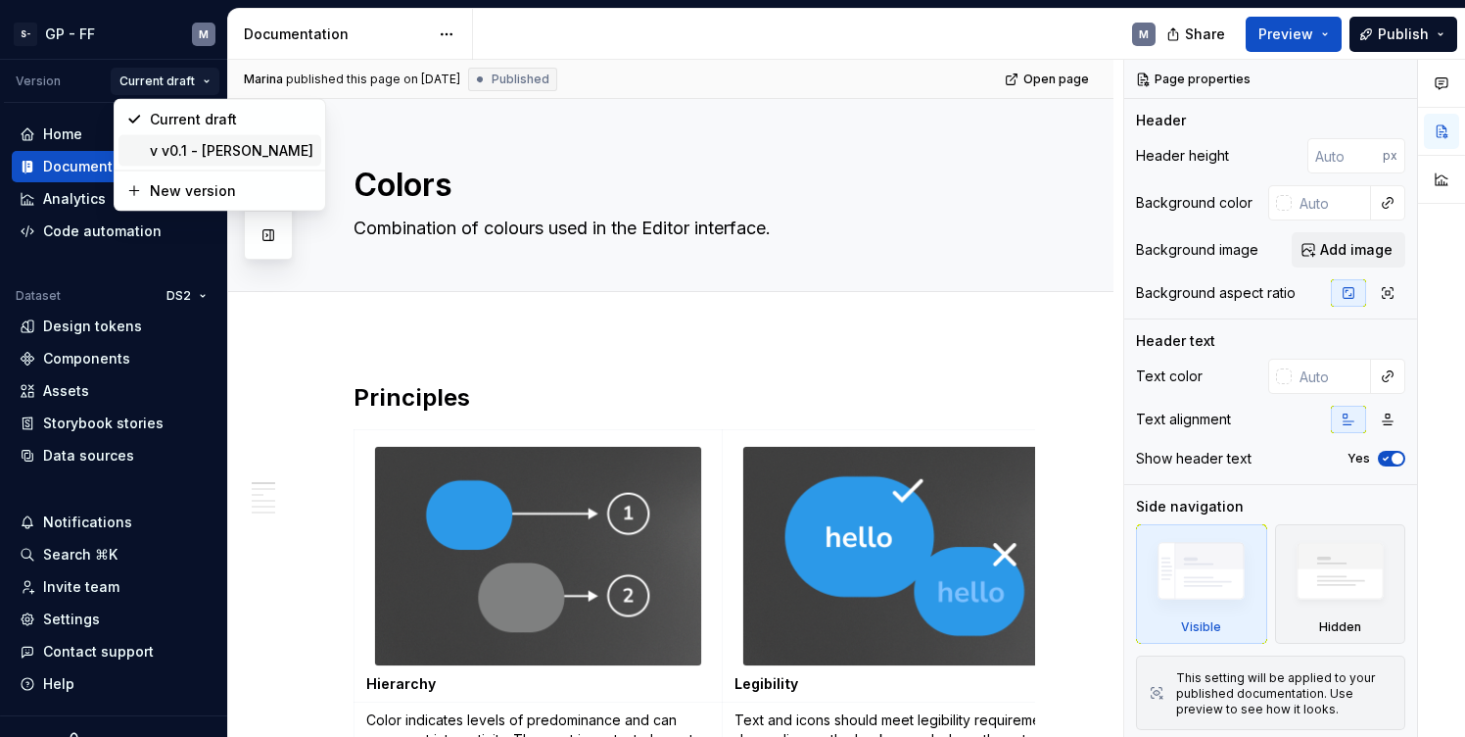
click at [192, 151] on div "v v0.1 - Sweeny" at bounding box center [232, 151] width 164 height 20
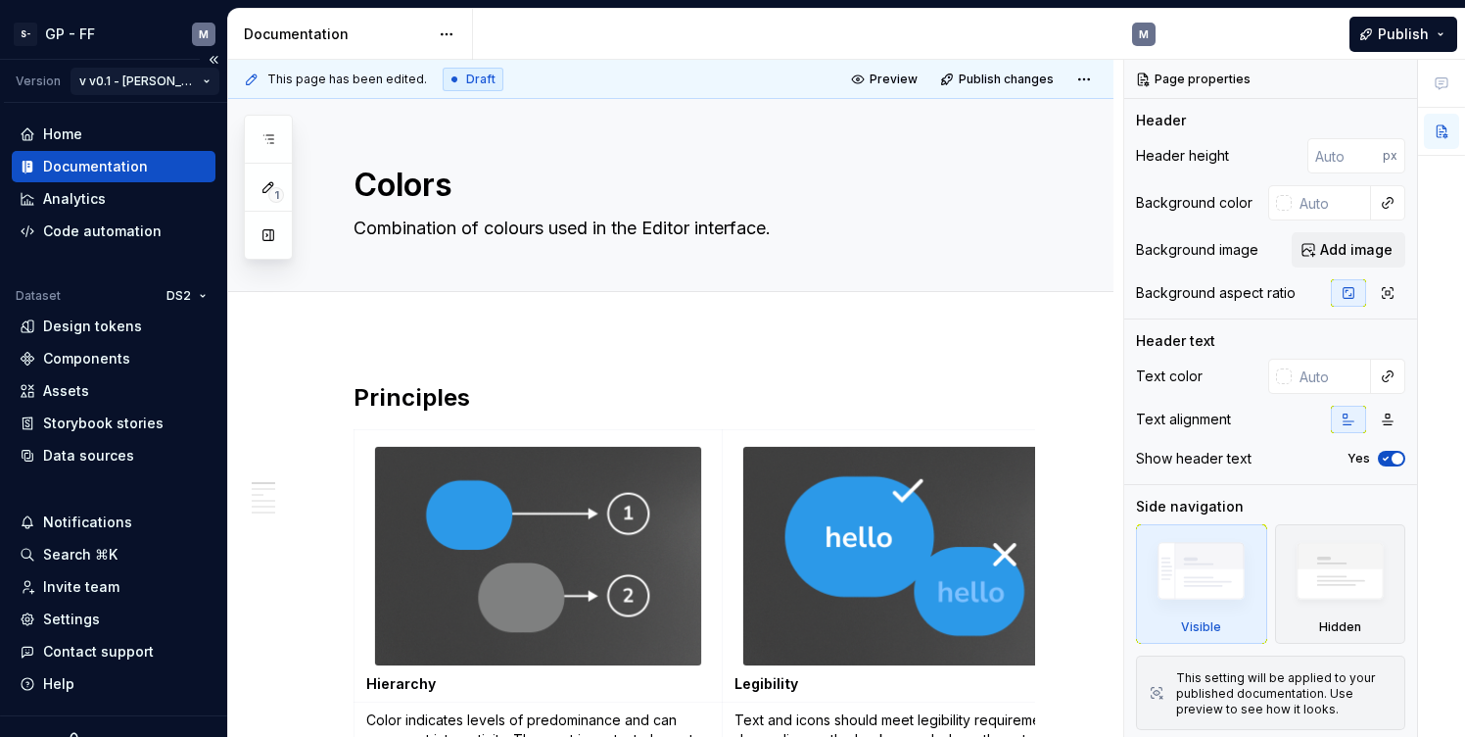
click at [182, 79] on html "S- GP - FF M Version v v0.1 - Sweeny Home Documentation Analytics Code automati…" at bounding box center [732, 368] width 1465 height 737
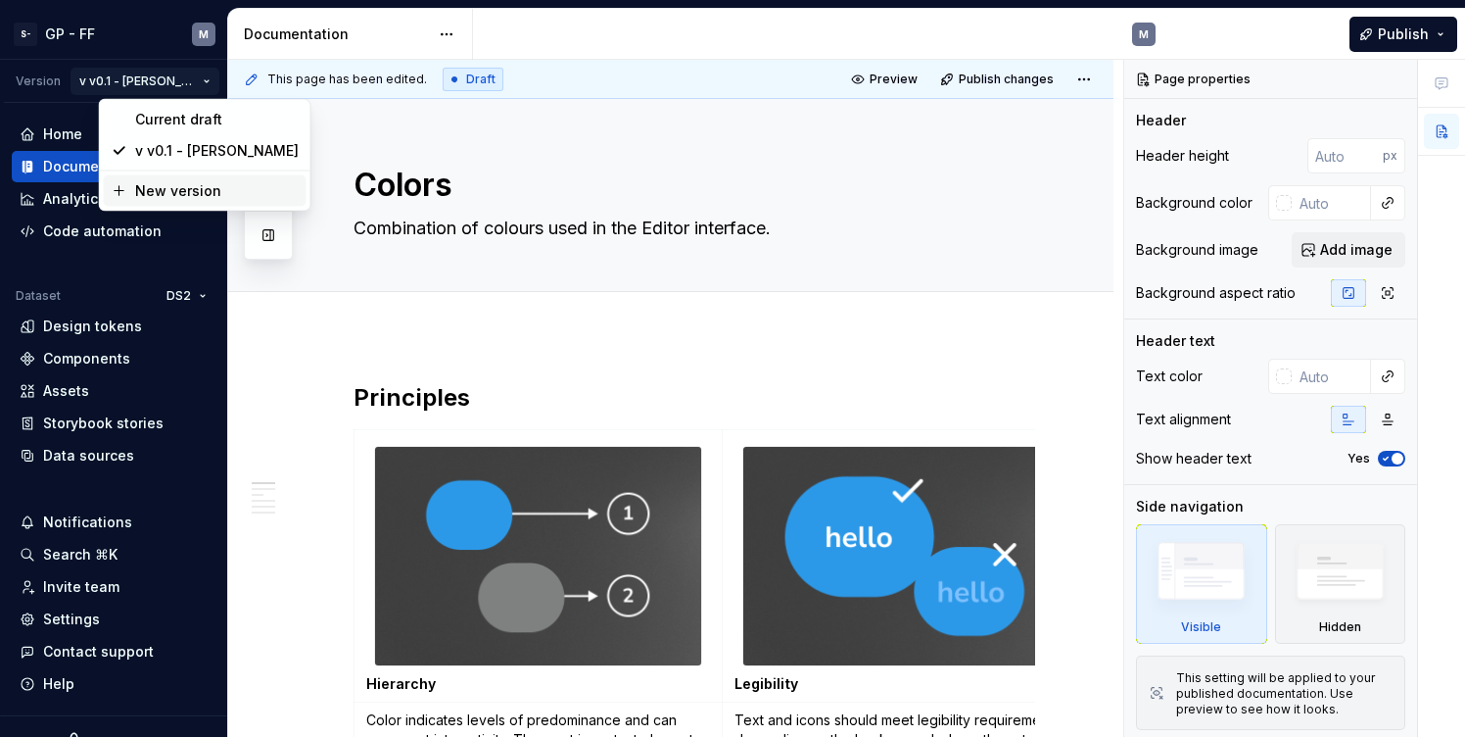
click at [169, 191] on div "New version" at bounding box center [217, 191] width 164 height 20
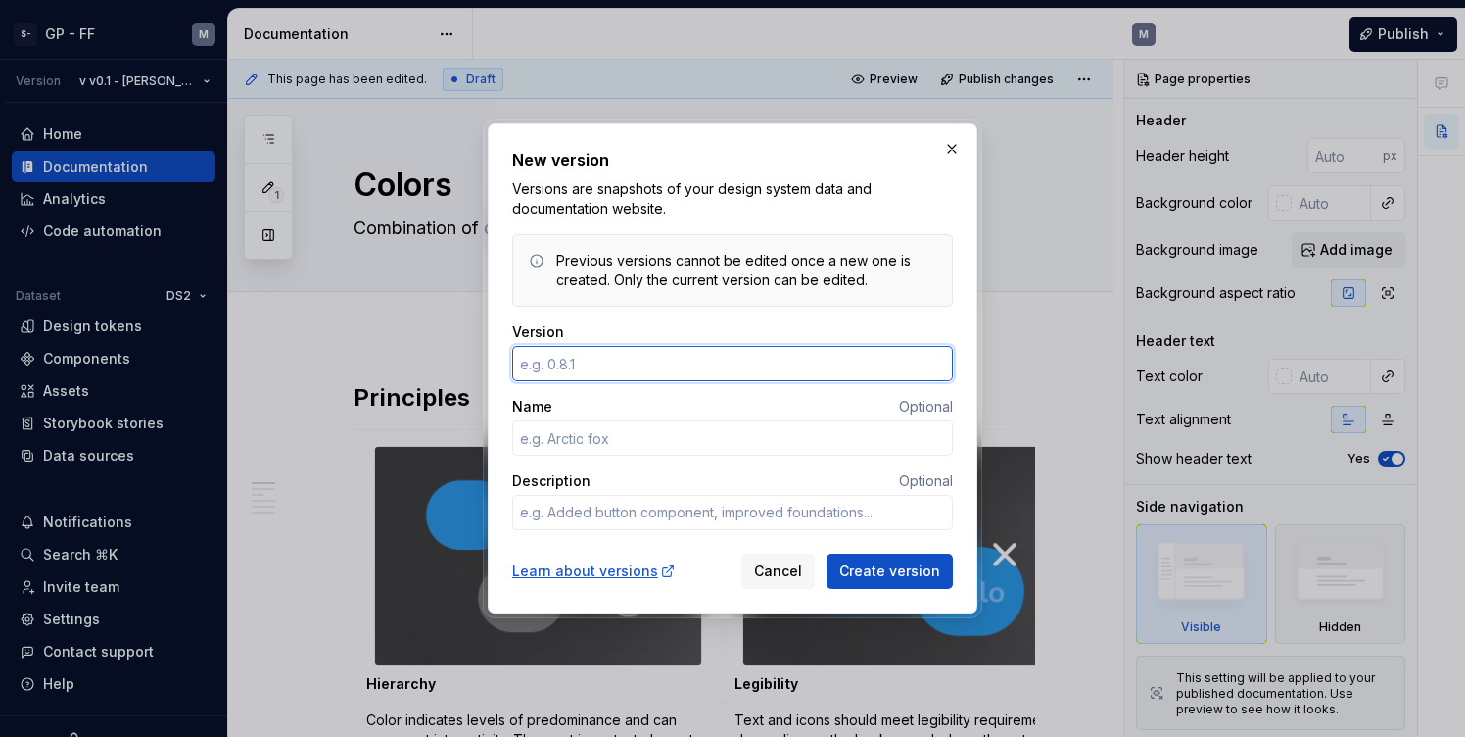
click at [766, 367] on input "Version" at bounding box center [732, 363] width 441 height 35
type textarea "*"
type input "0.1"
click at [722, 431] on input "Name" at bounding box center [732, 437] width 441 height 35
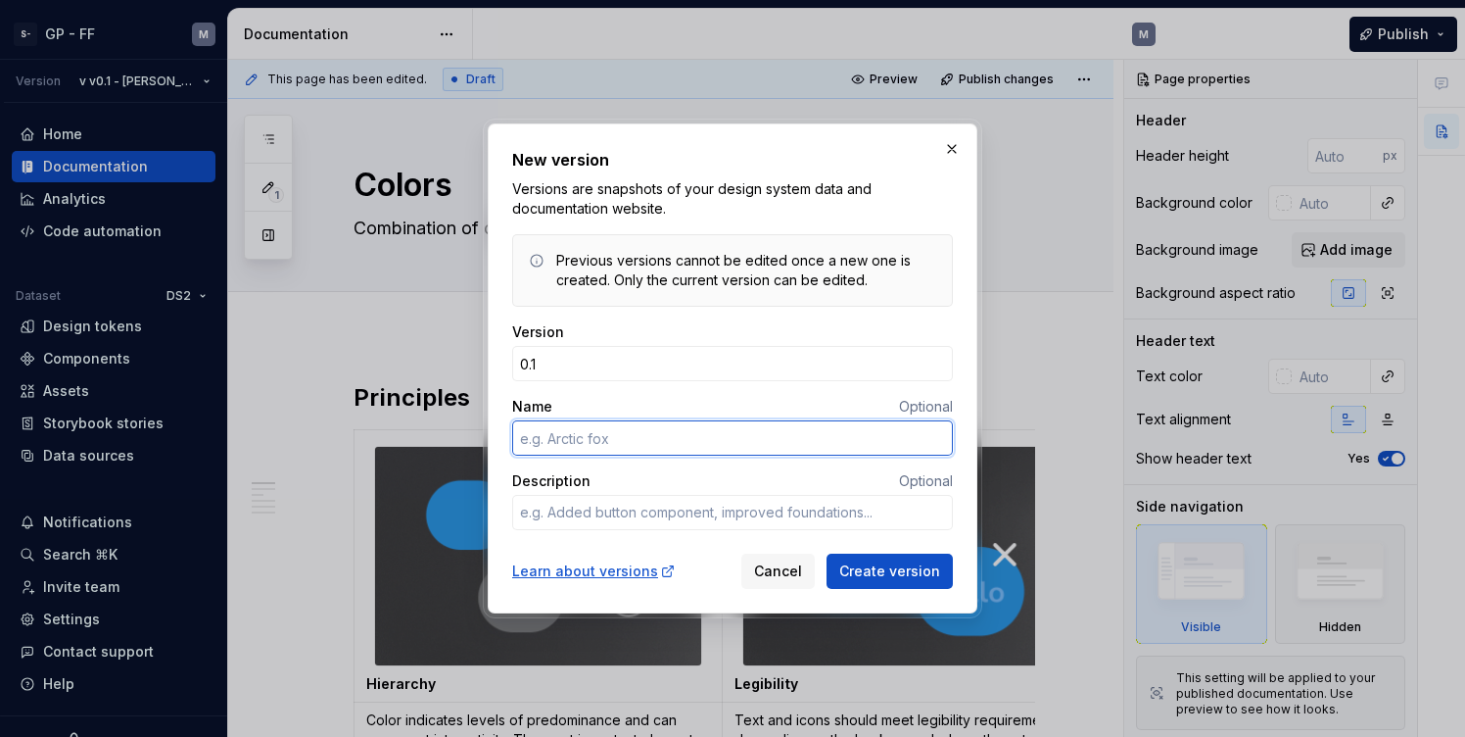
type textarea "*"
type input "FictionUI"
click at [721, 517] on textarea "Description" at bounding box center [732, 512] width 441 height 35
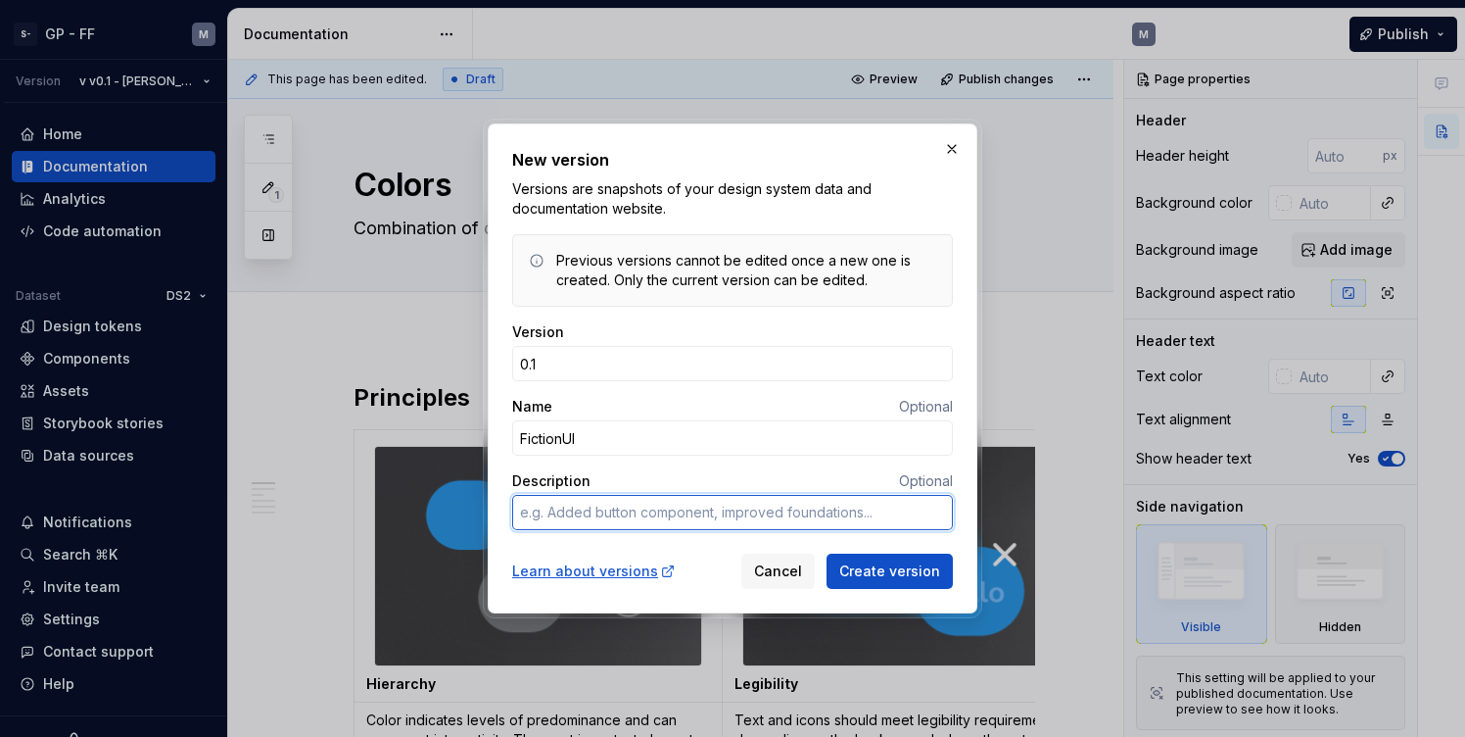
click at [722, 512] on textarea "Description" at bounding box center [732, 512] width 441 height 35
click at [711, 509] on textarea "Description" at bounding box center [732, 512] width 441 height 35
type textarea "*"
type textarea "A"
type textarea "*"
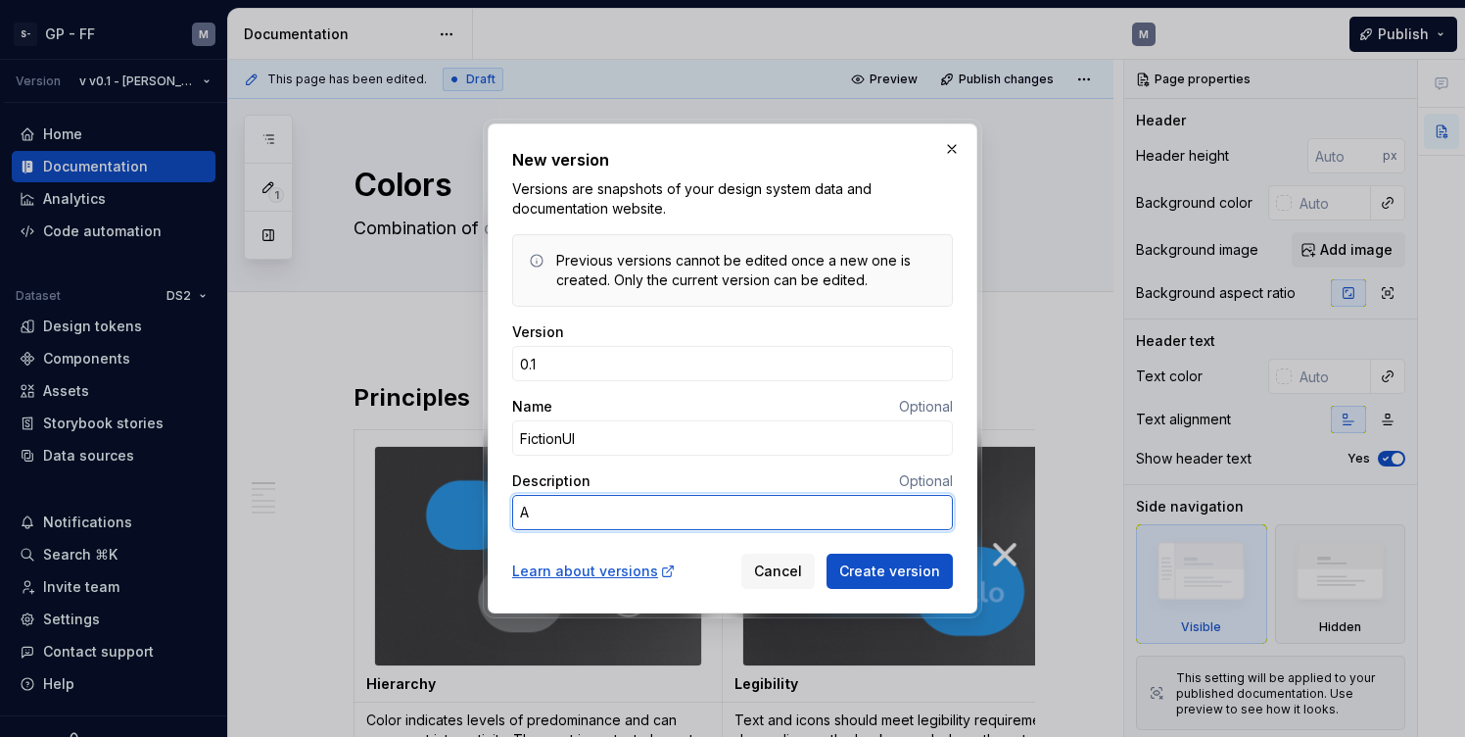
type textarea "Ad"
type textarea "*"
type textarea "Add"
type textarea "*"
type textarea "Adde"
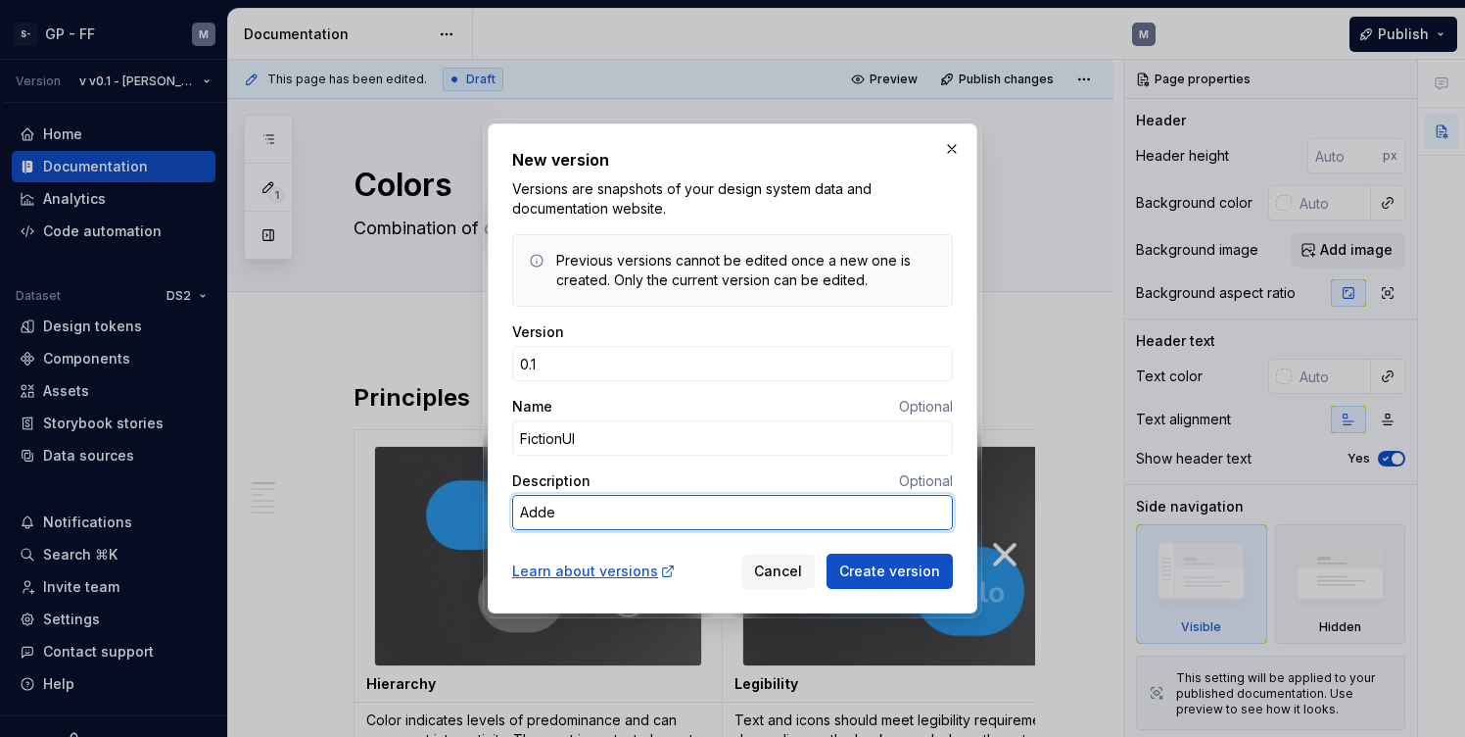
type textarea "*"
type textarea "Added"
type textarea "*"
type textarea "Added"
type textarea "*"
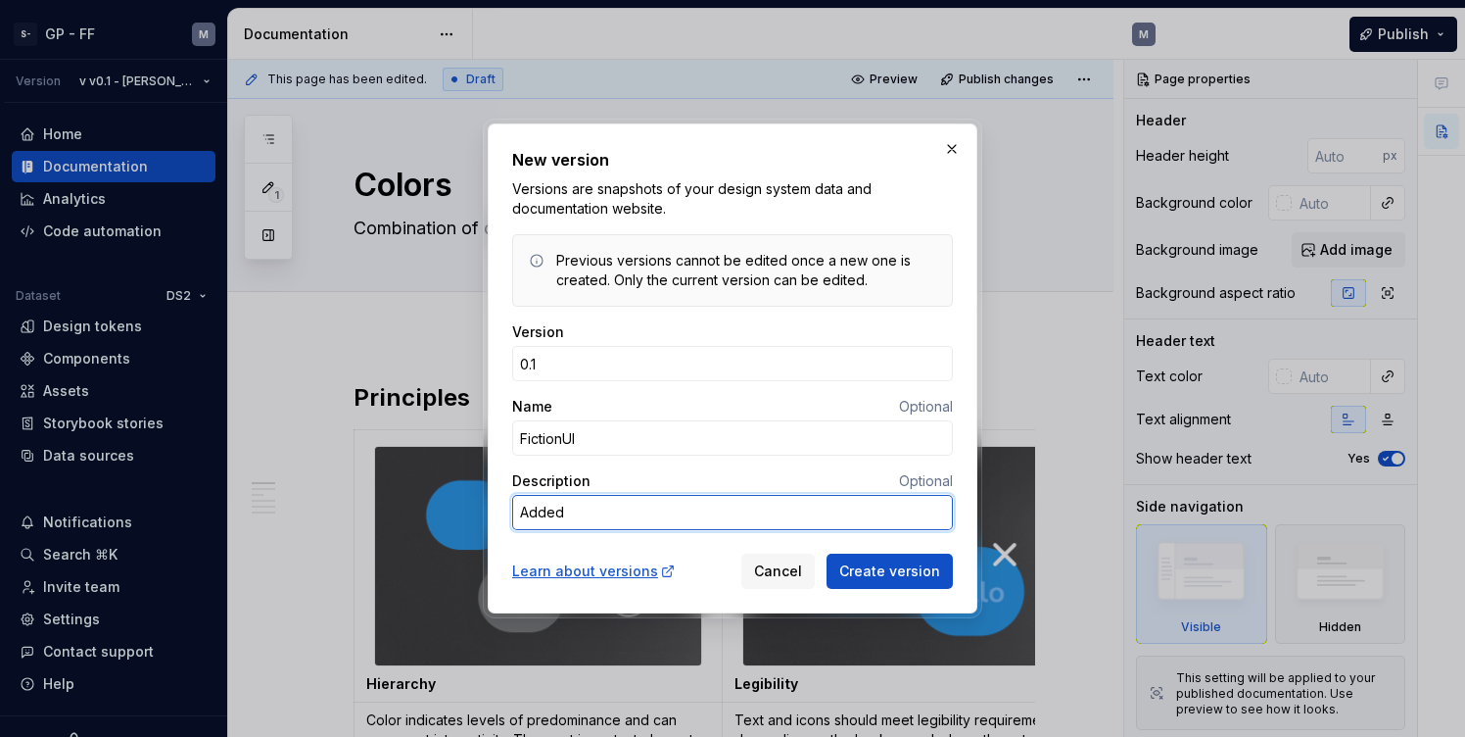
type textarea "Added n"
type textarea "*"
type textarea "Added ne"
type textarea "*"
type textarea "Added new"
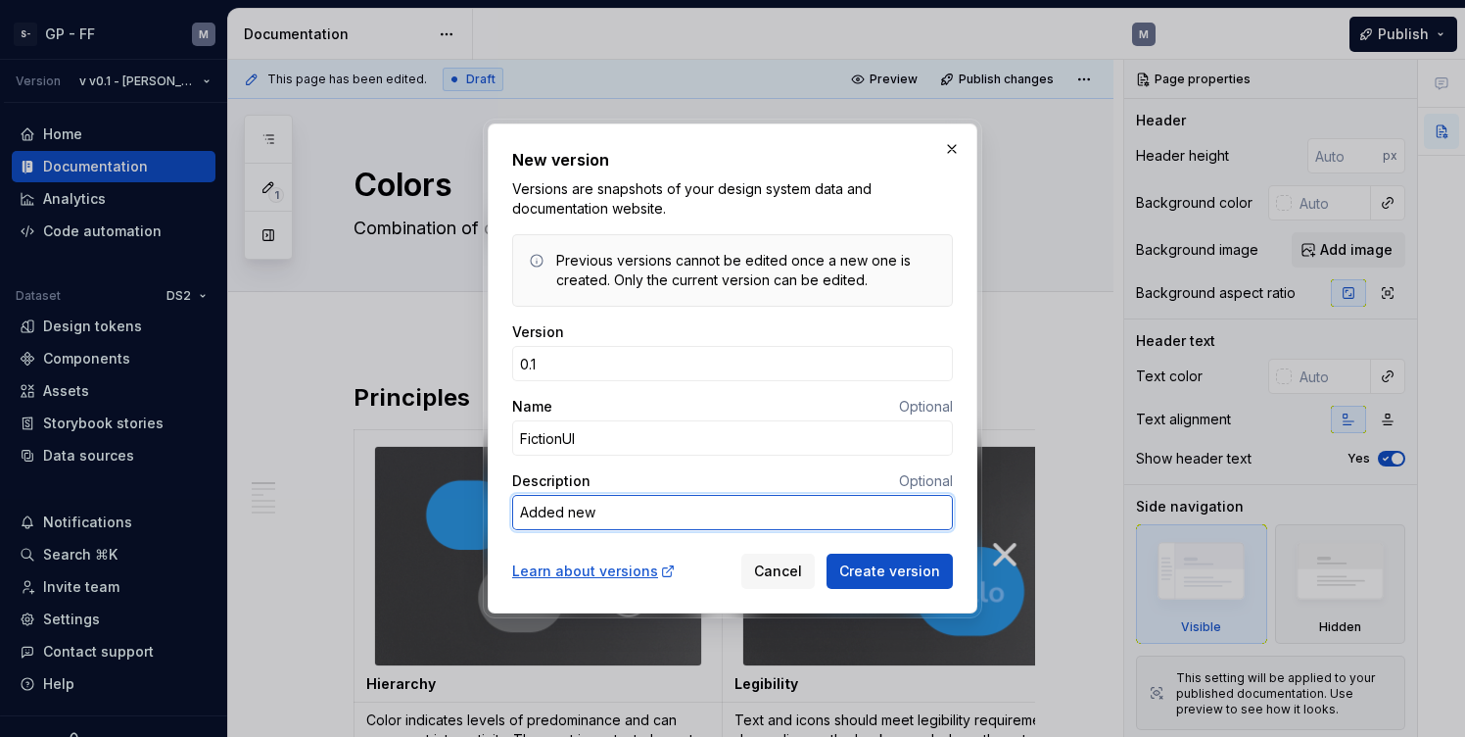
type textarea "*"
type textarea "Added new"
type textarea "*"
type textarea "Added new c"
type textarea "*"
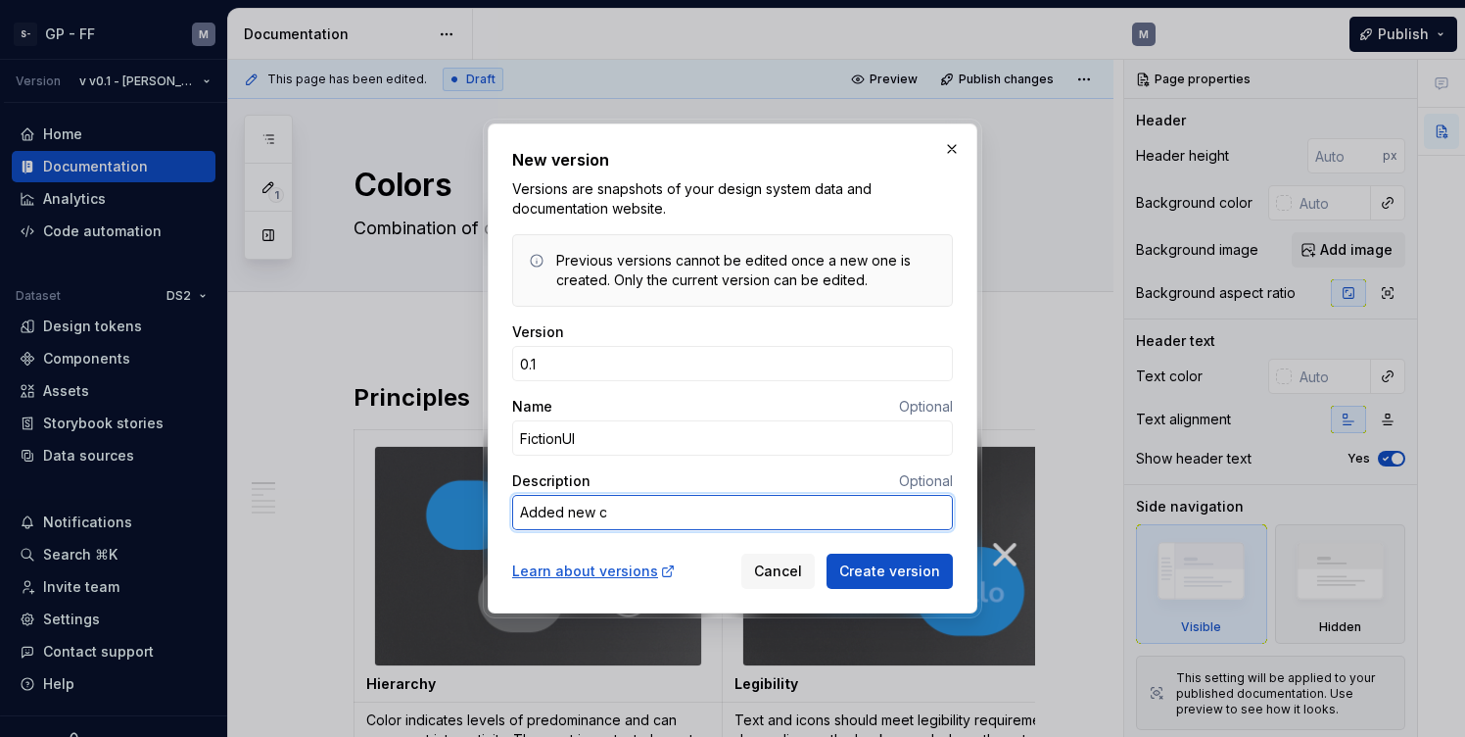
type textarea "Added new co"
type textarea "*"
type textarea "Added new col"
type textarea "*"
type textarea "Added new colo"
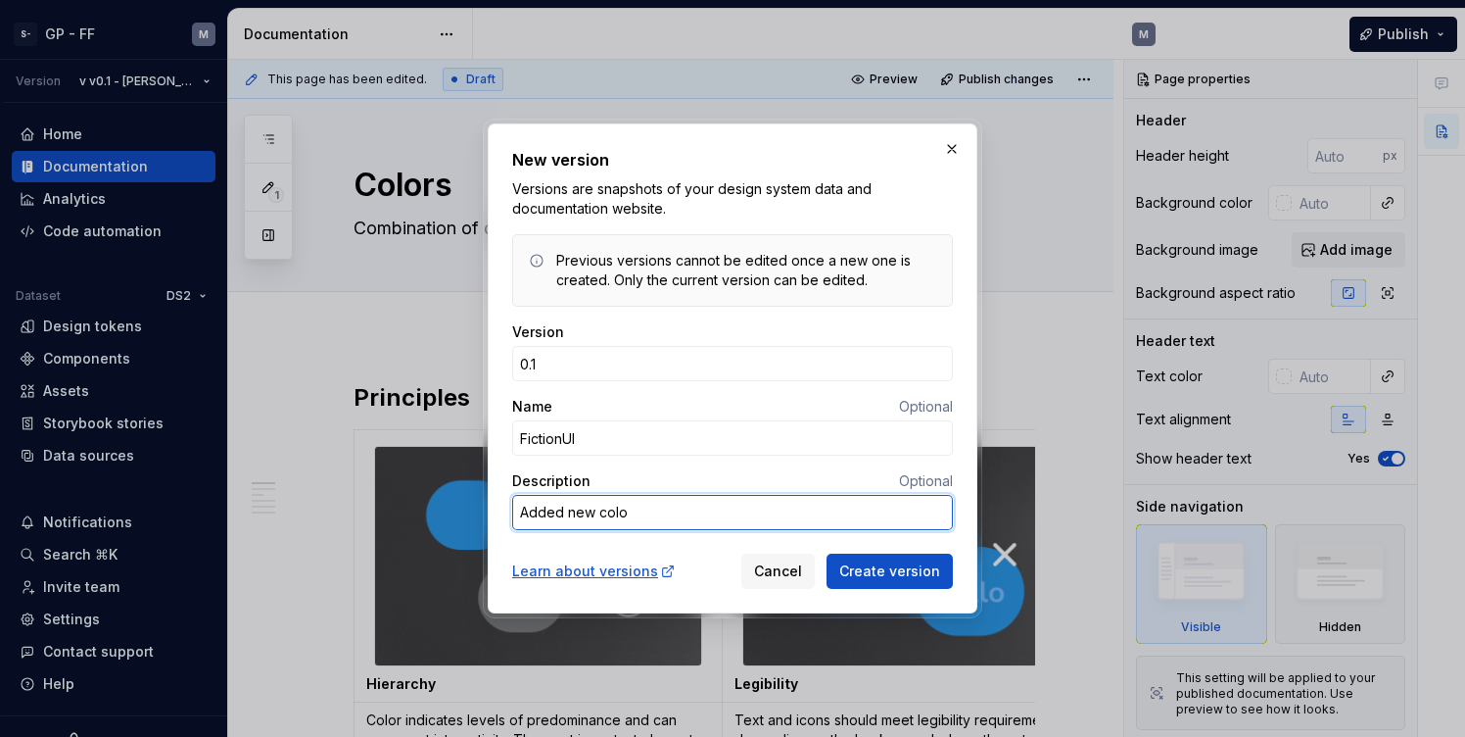
type textarea "*"
type textarea "Added new color"
type textarea "*"
type textarea "Added new colors"
type textarea "*"
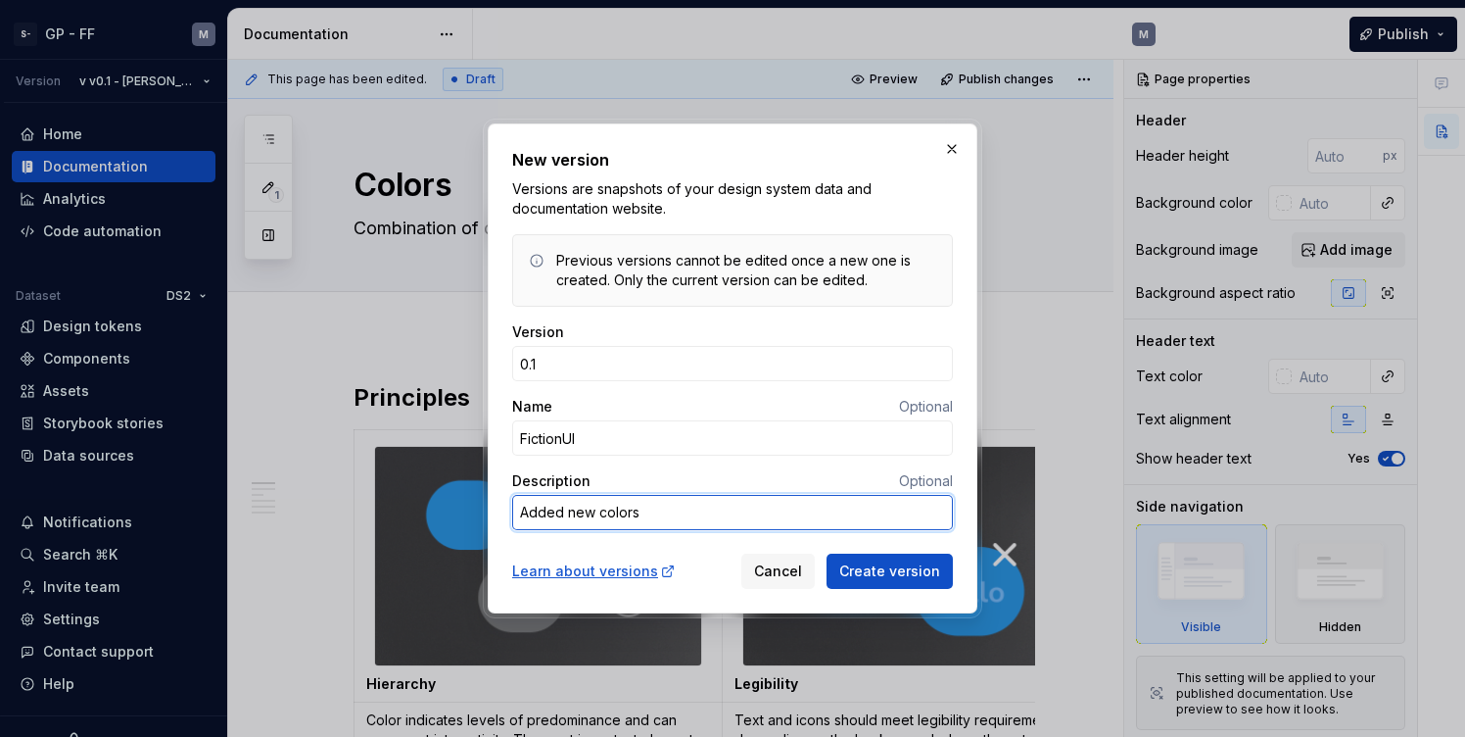
type textarea "Added new colors"
type textarea "*"
type textarea "Added new colors a"
type textarea "*"
type textarea "Added new colors an"
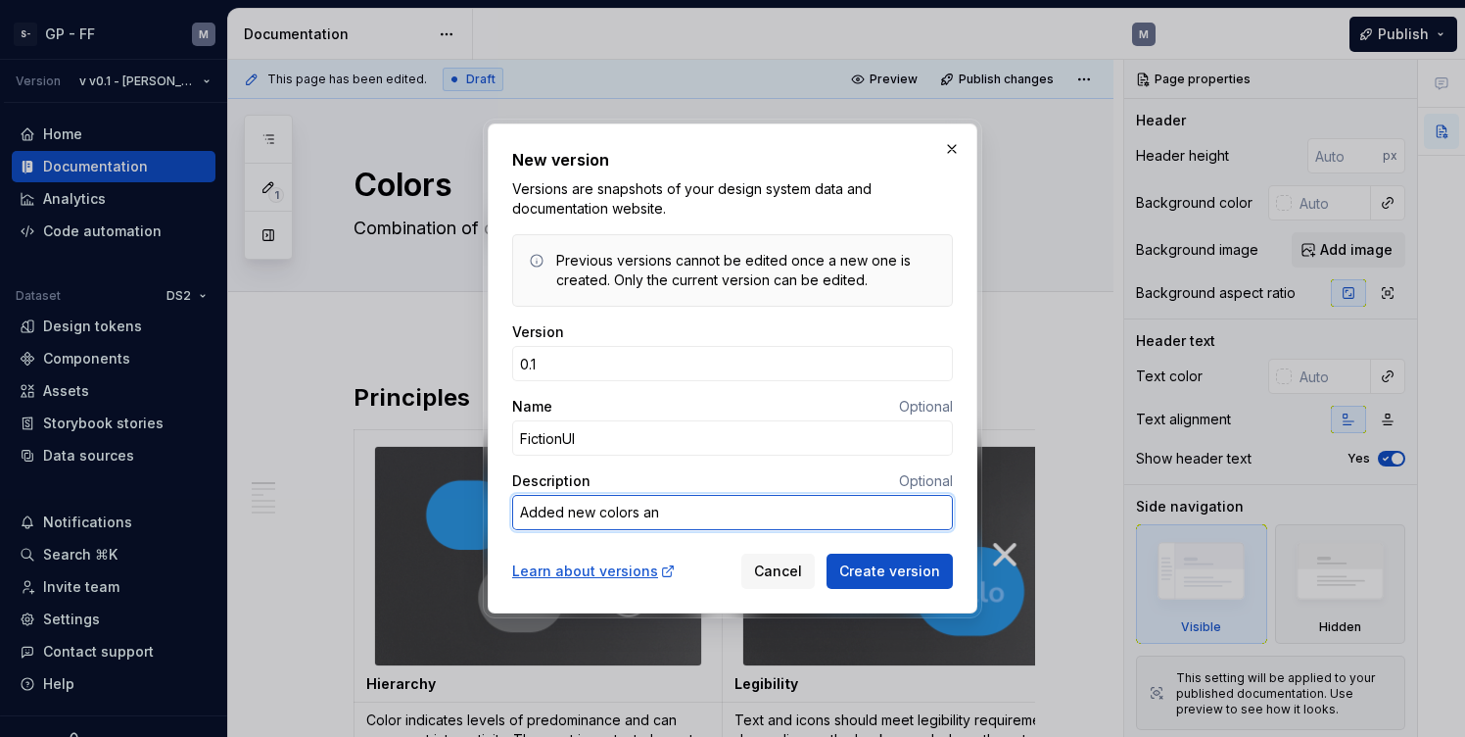
type textarea "*"
type textarea "Added new colors and"
type textarea "*"
type textarea "Added new colors and"
type textarea "*"
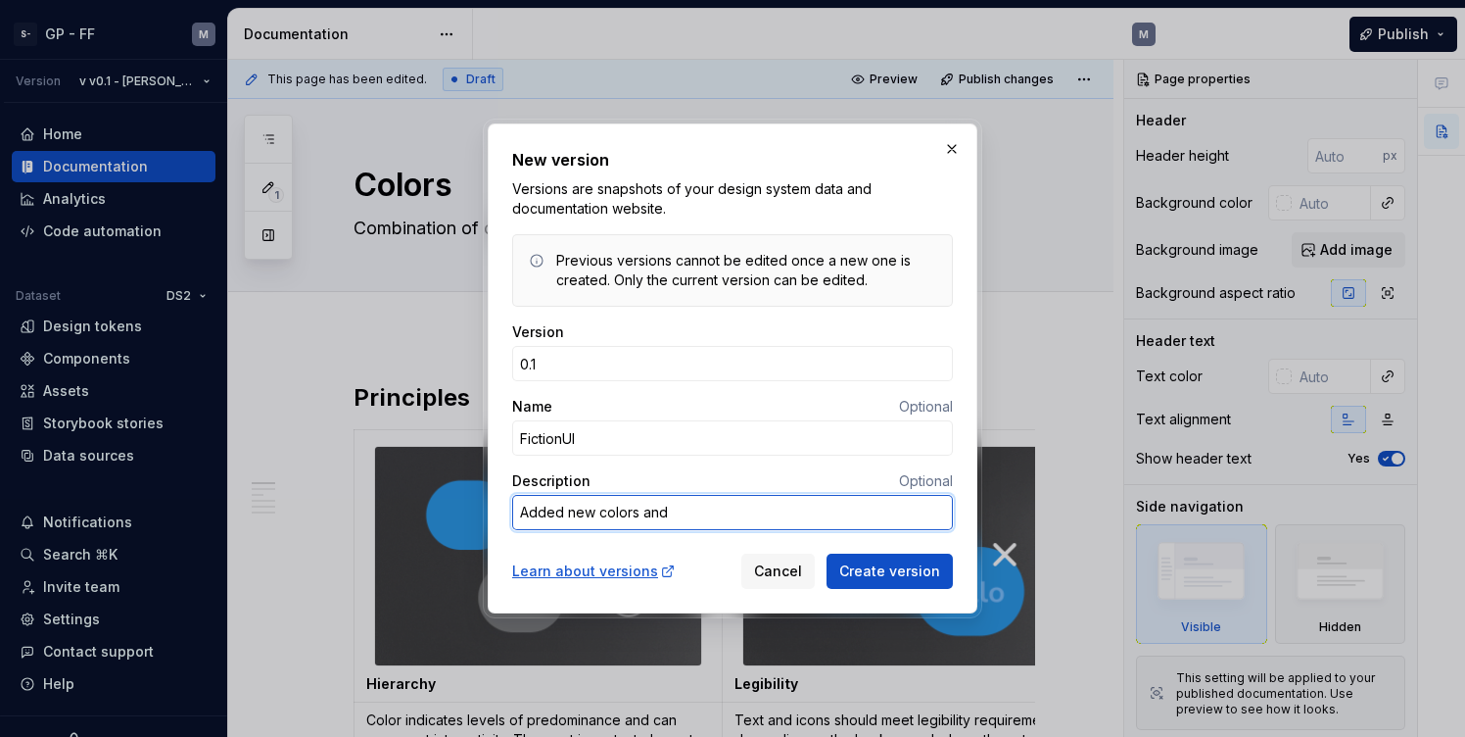
type textarea "Added new colors and"
type textarea "*"
type textarea "Added new colors an"
type textarea "*"
type textarea "Added new colors a"
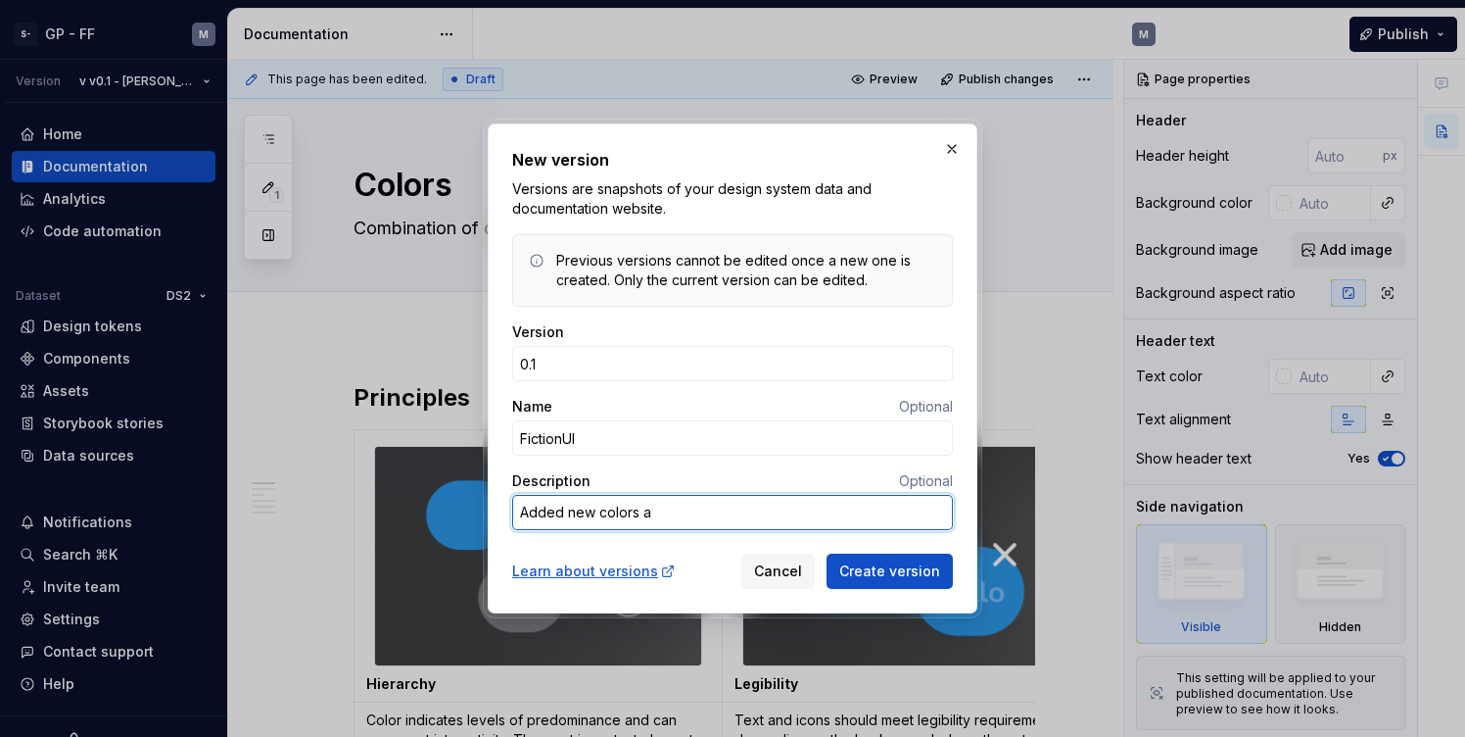
type textarea "*"
type textarea "Added new colors"
type textarea "*"
type textarea "Added new colors"
type textarea "*"
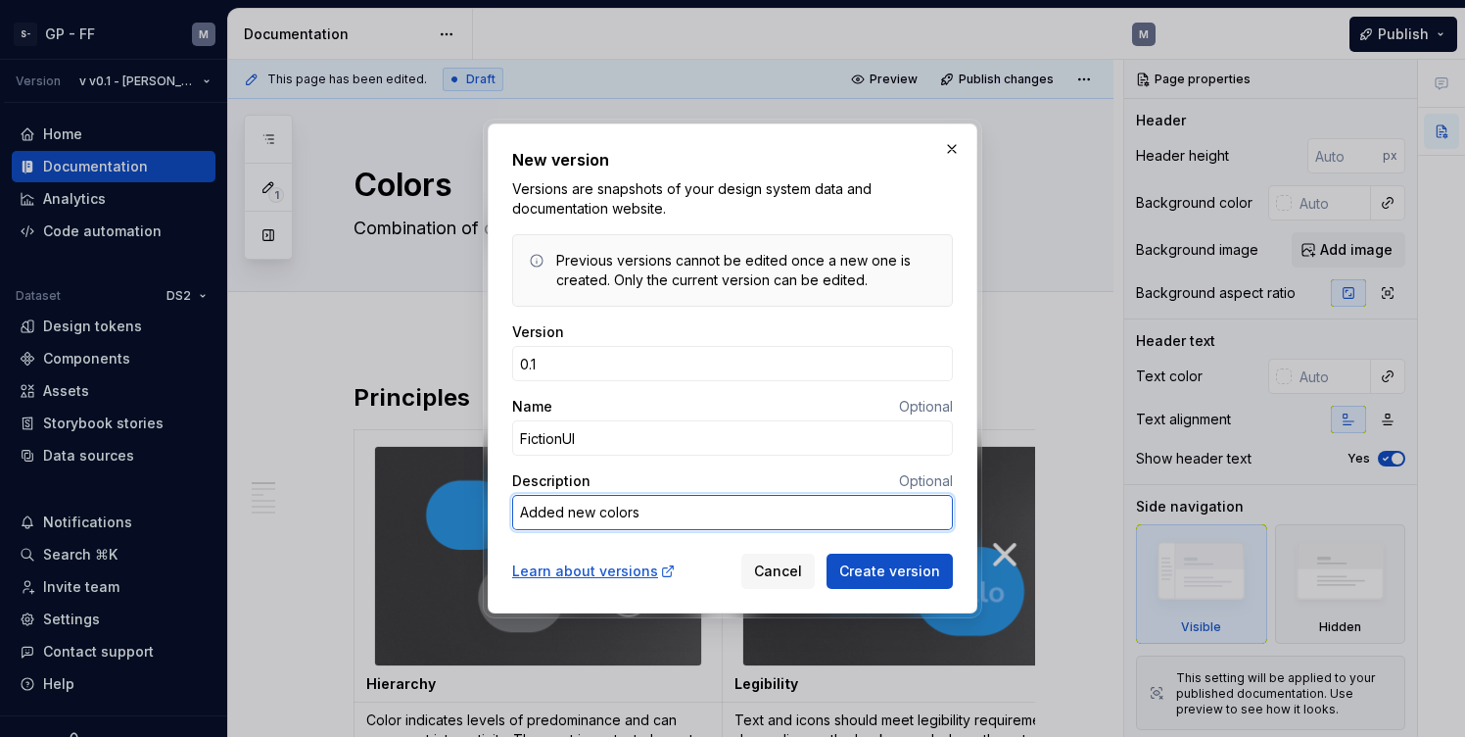
type textarea "Added new color"
type textarea "*"
type textarea "Added new colo"
type textarea "*"
type textarea "Added new col"
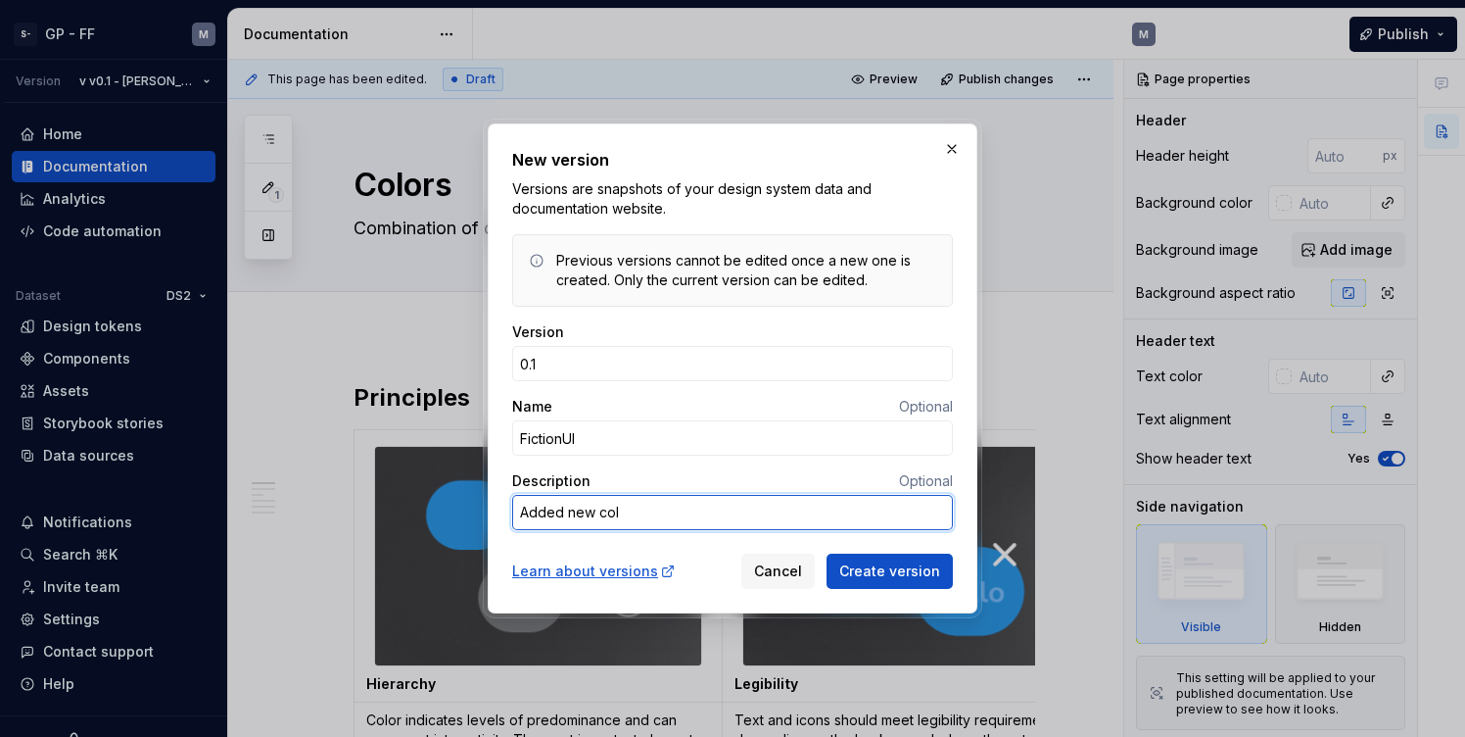
type textarea "*"
type textarea "Added new co"
type textarea "*"
type textarea "Added new c"
type textarea "*"
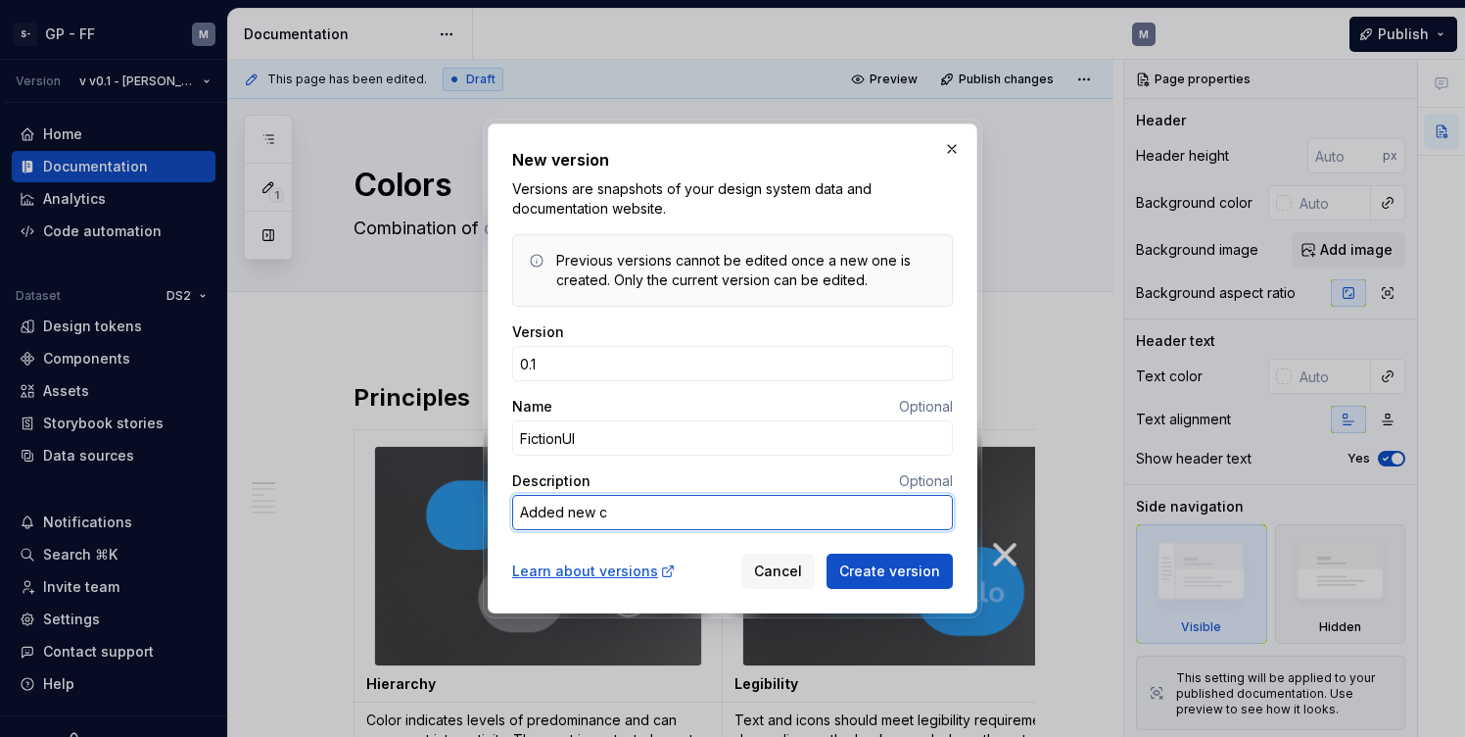
type textarea "Added new"
type textarea "*"
type textarea "Added new"
type textarea "*"
type textarea "Added ne"
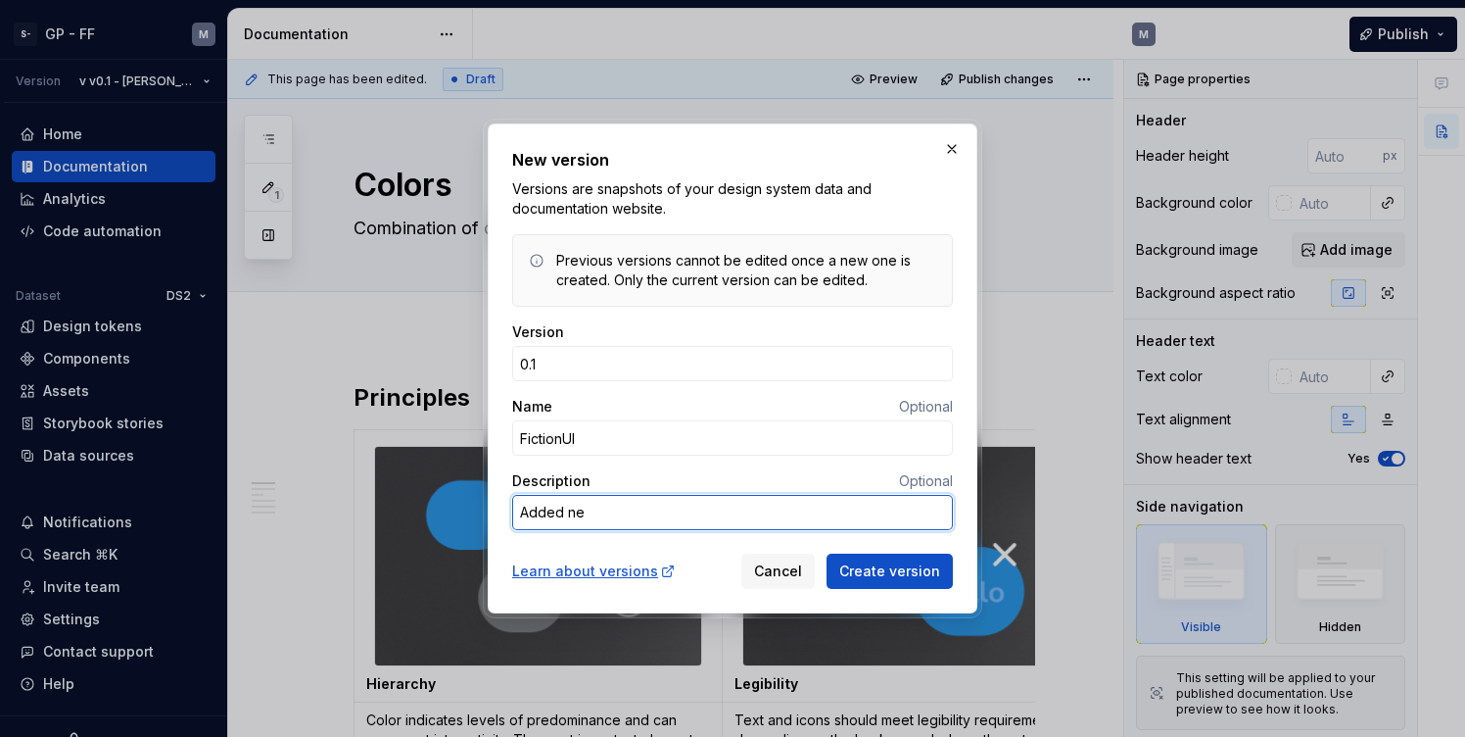
type textarea "*"
type textarea "Added n"
type textarea "*"
type textarea "Added"
type textarea "*"
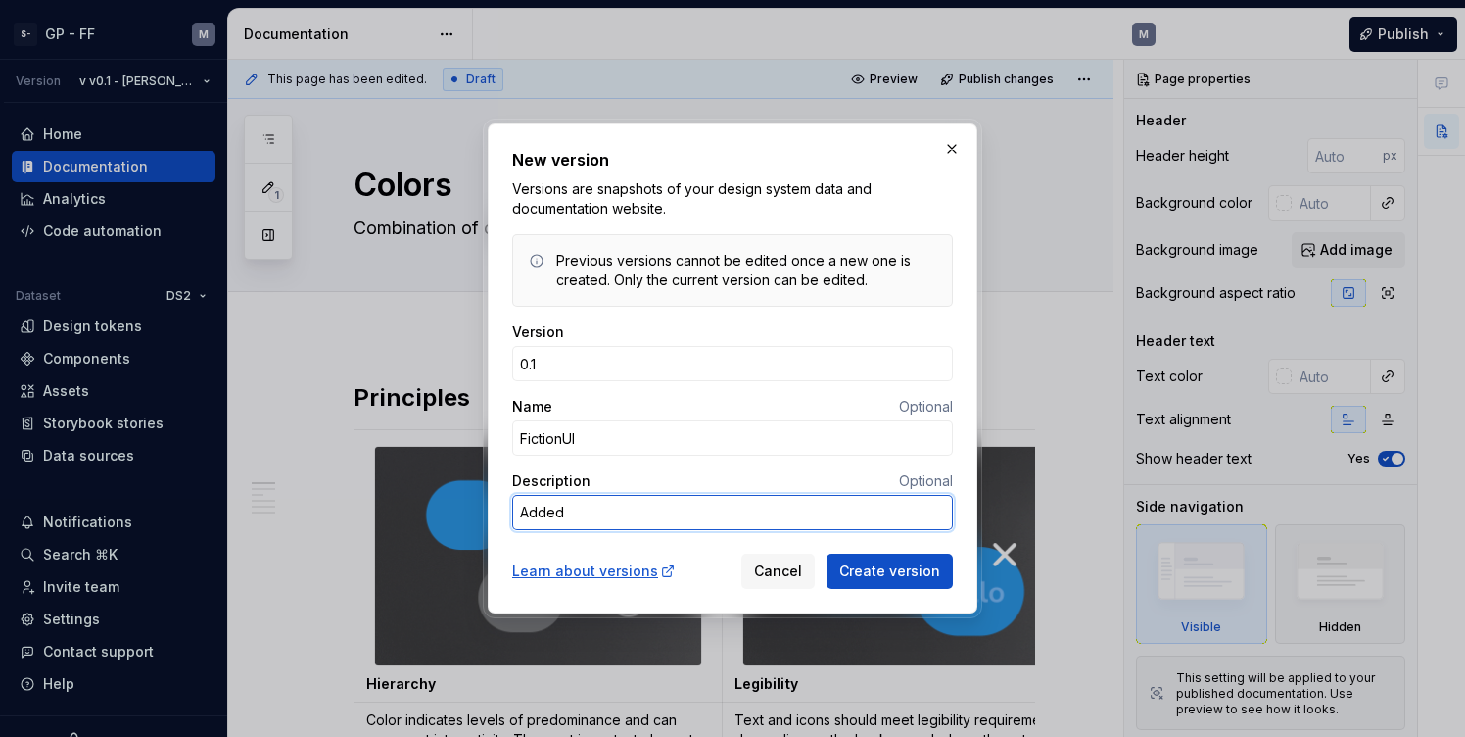
type textarea "Added"
type textarea "*"
type textarea "Adde"
type textarea "*"
type textarea "Add"
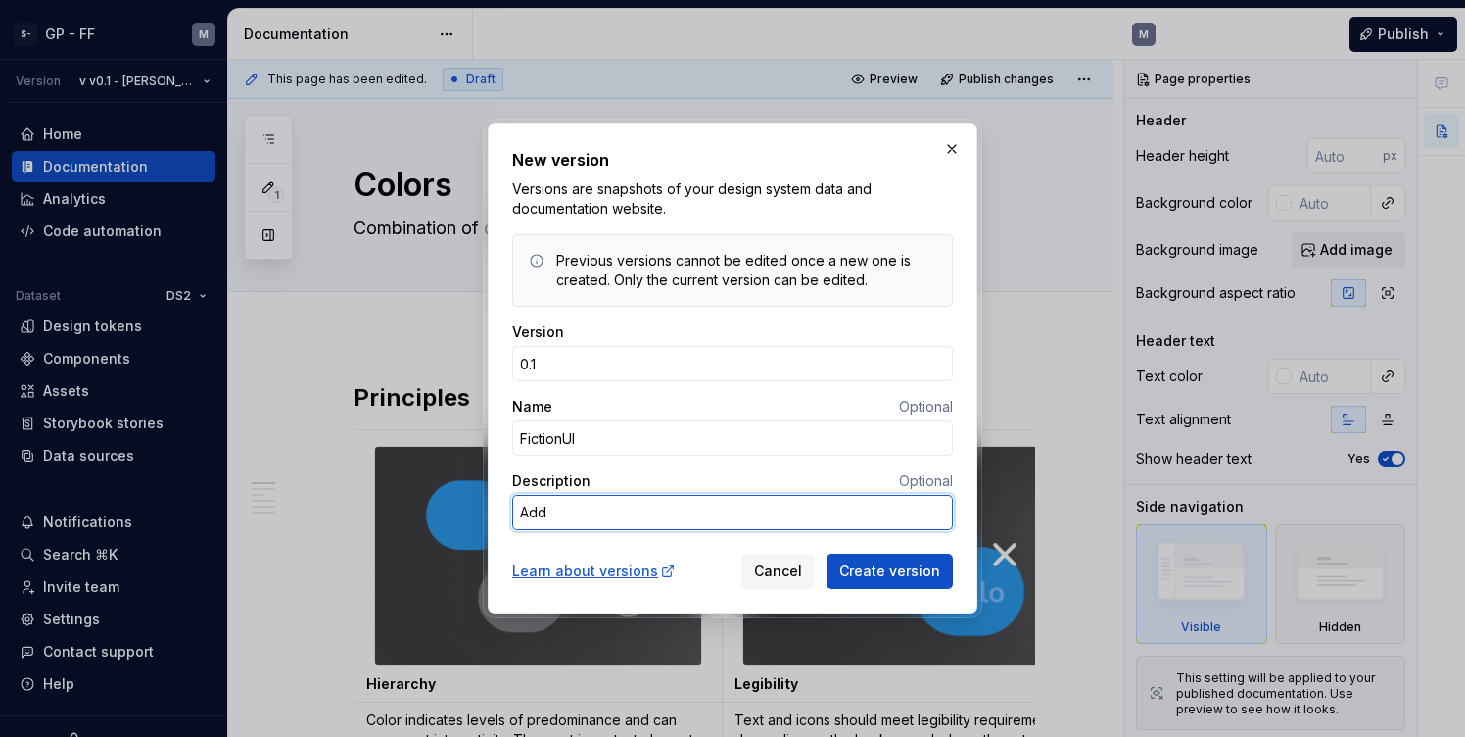
type textarea "*"
type textarea "Ad"
type textarea "*"
type textarea "A"
type textarea "*"
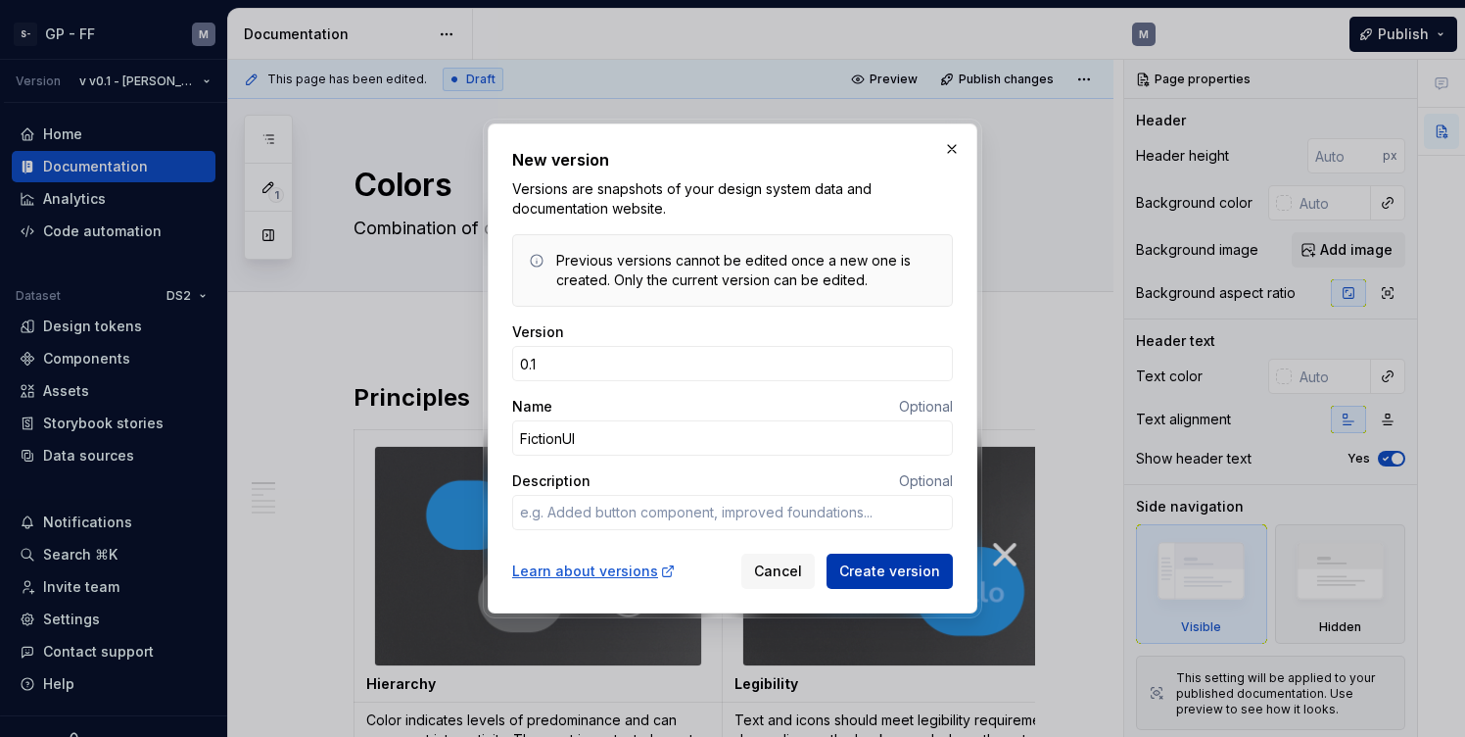
click at [922, 567] on span "Create version" at bounding box center [889, 571] width 101 height 20
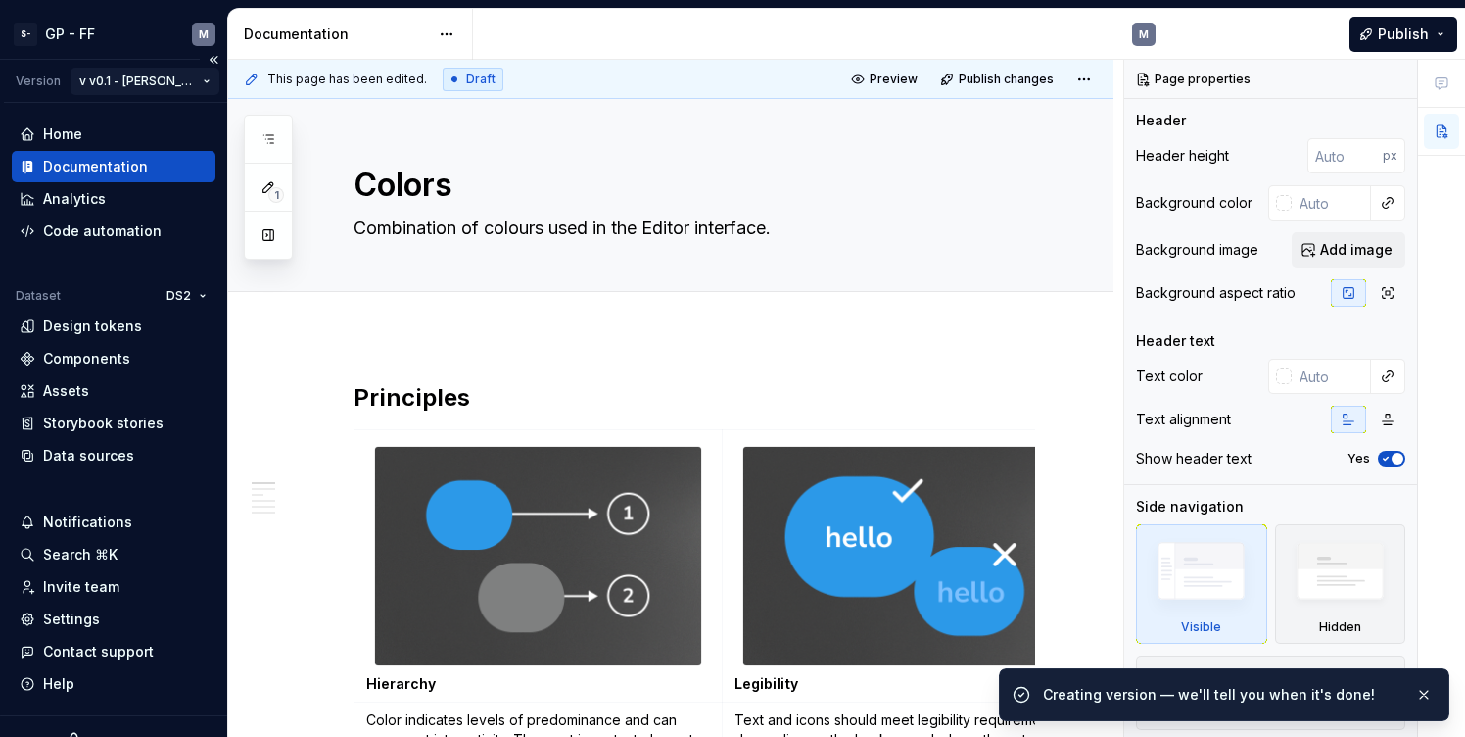
click at [167, 78] on html "S- GP - FF M Version v v0.1 - Sweeny Home Documentation Analytics Code automati…" at bounding box center [732, 368] width 1465 height 737
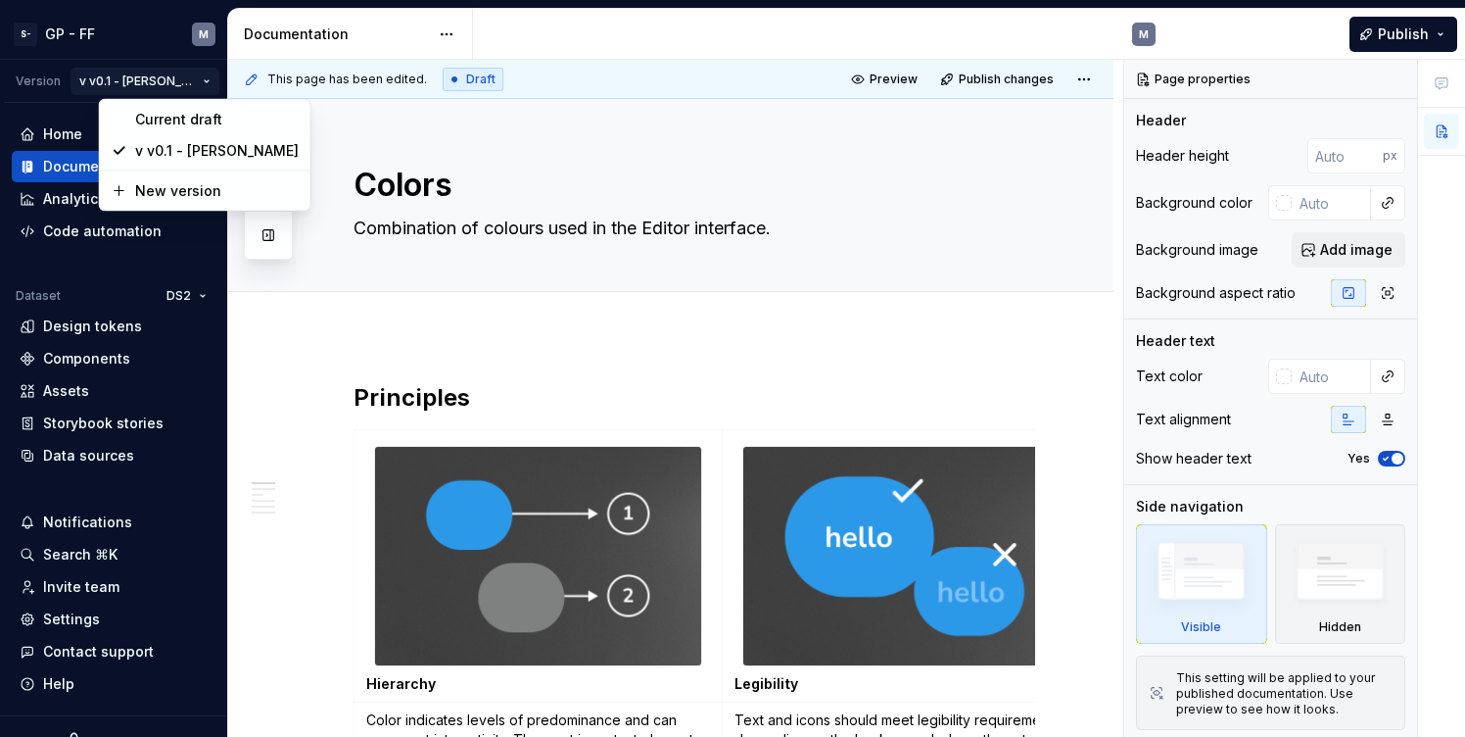
click at [154, 73] on html "S- GP - FF M Version v v0.1 - Sweeny Home Documentation Analytics Code automati…" at bounding box center [732, 368] width 1465 height 737
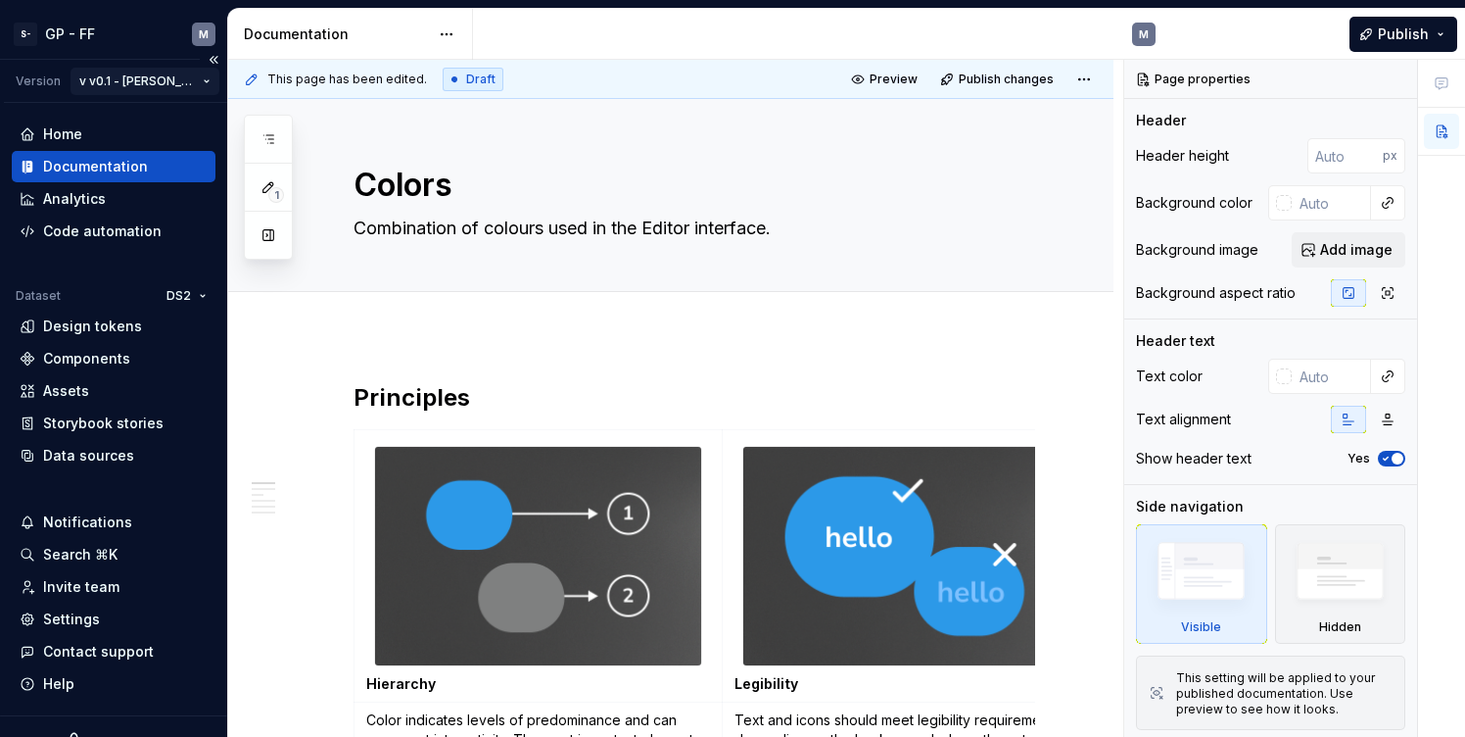
click at [162, 79] on html "S- GP - FF M Version v v0.1 - Sweeny Home Documentation Analytics Code automati…" at bounding box center [732, 368] width 1465 height 737
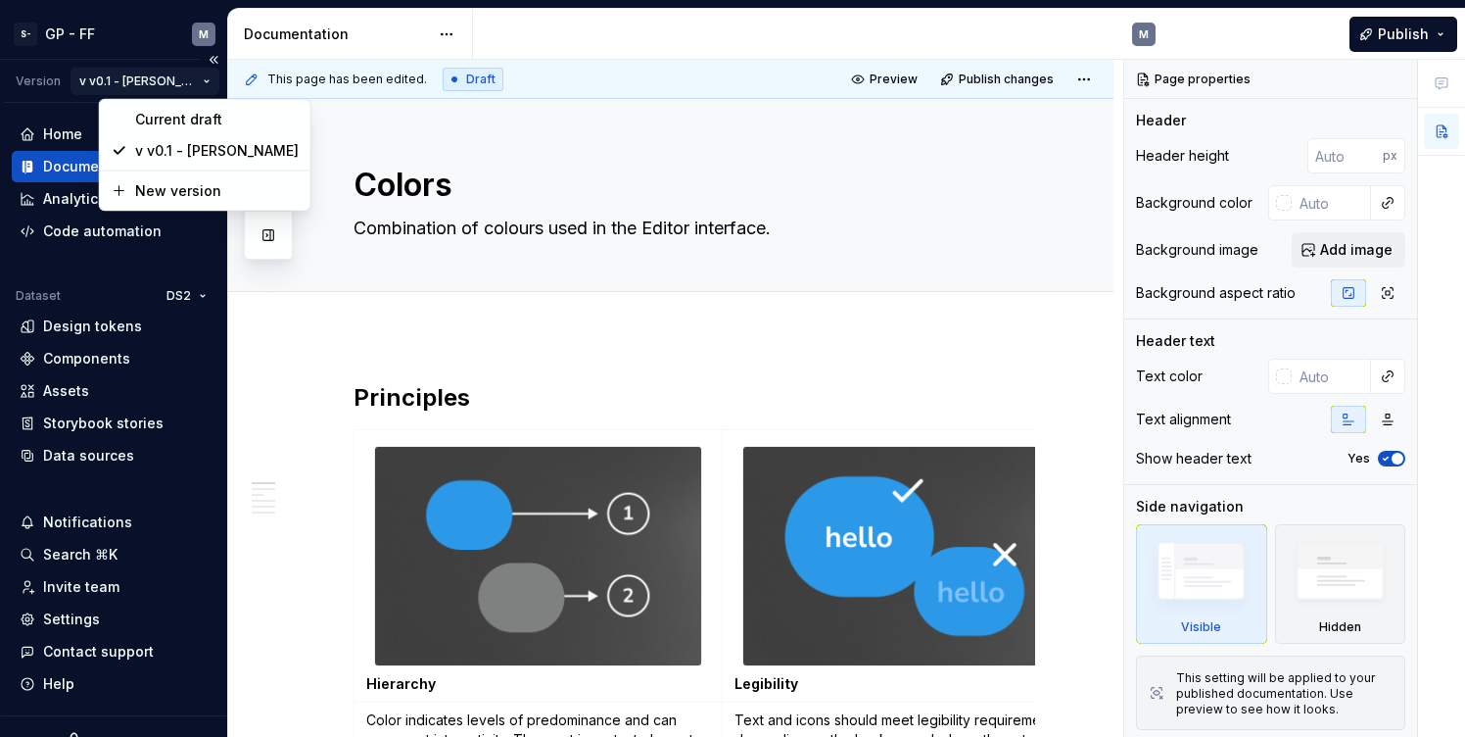
click at [162, 79] on html "S- GP - FF M Version v v0.1 - Sweeny Home Documentation Analytics Code automati…" at bounding box center [732, 368] width 1465 height 737
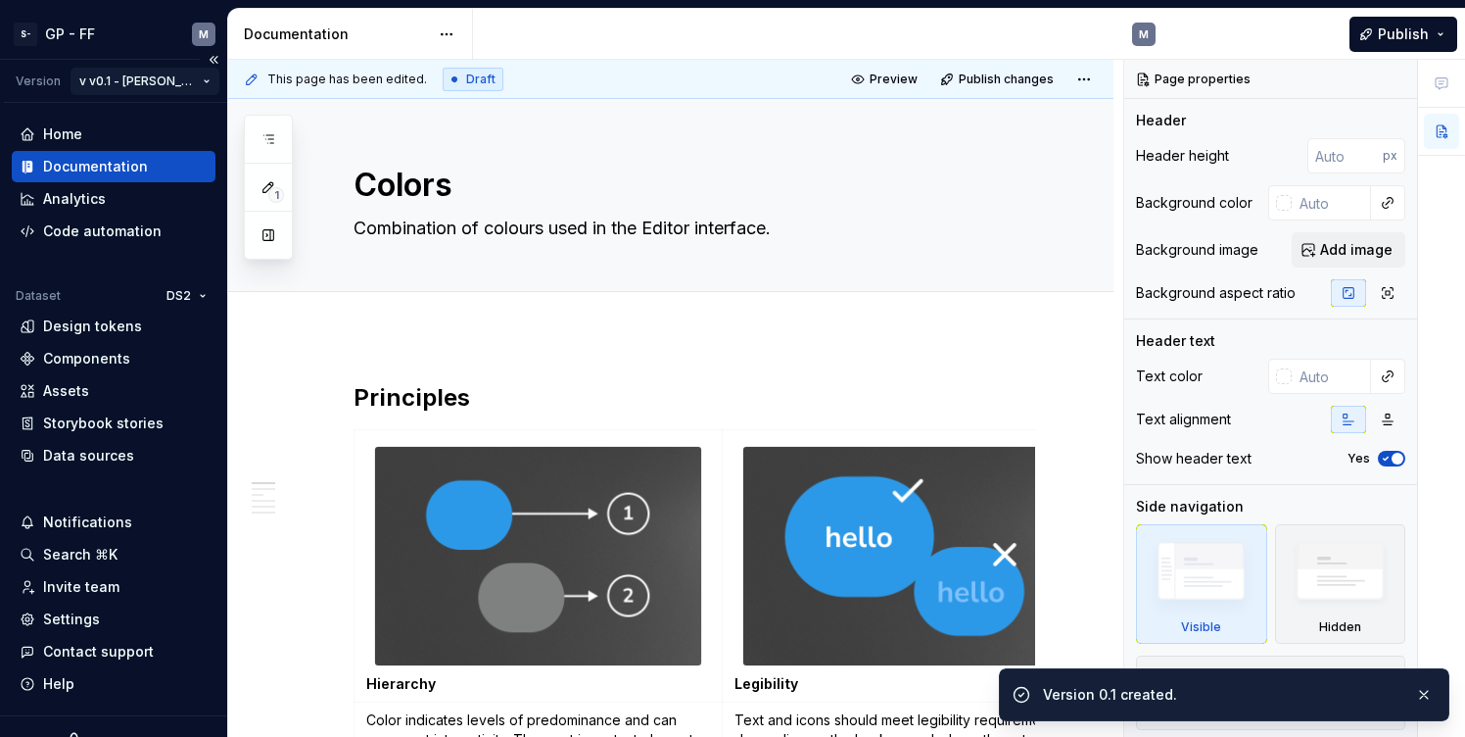
click at [138, 79] on html "S- GP - FF M Version v v0.1 - Sweeny Home Documentation Analytics Code automati…" at bounding box center [732, 368] width 1465 height 737
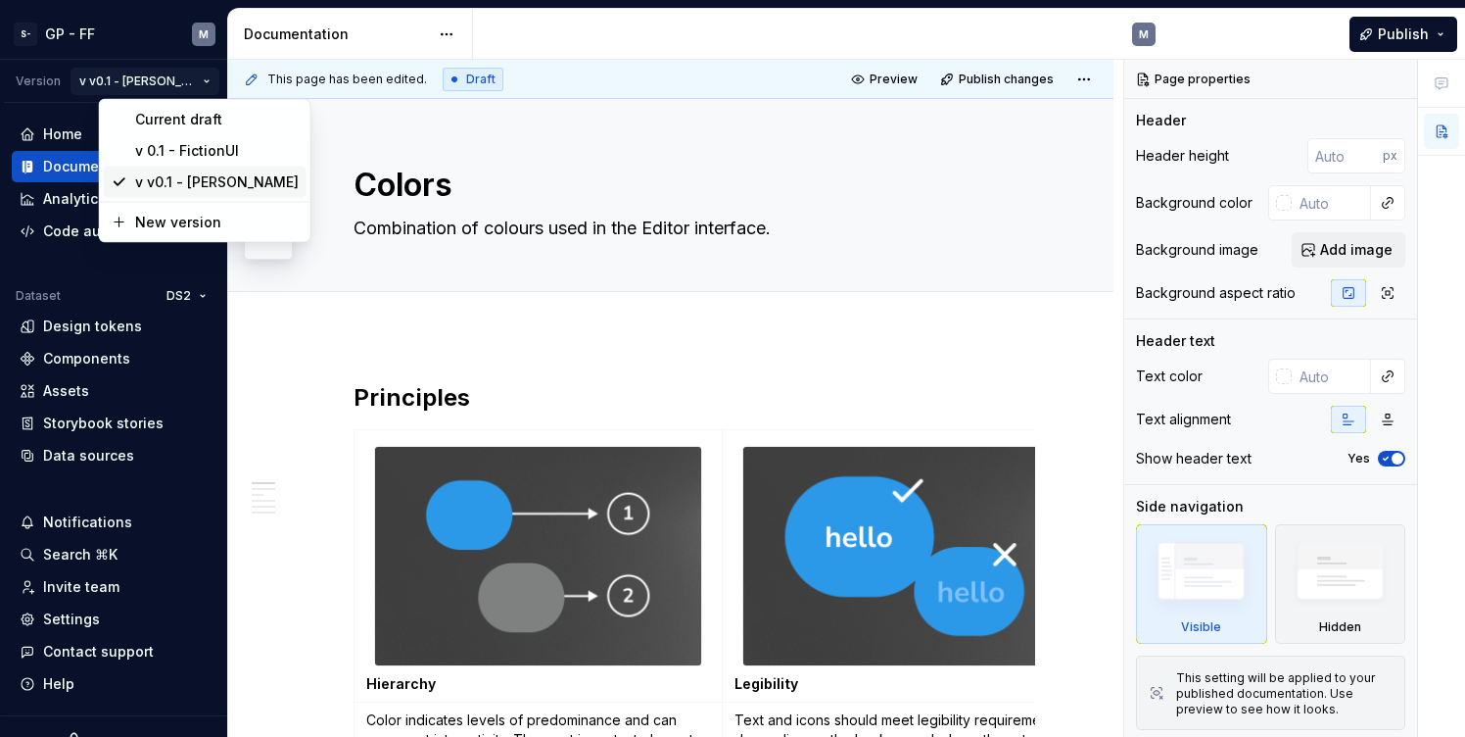
click at [173, 185] on div "v v0.1 - Sweeny" at bounding box center [217, 182] width 164 height 20
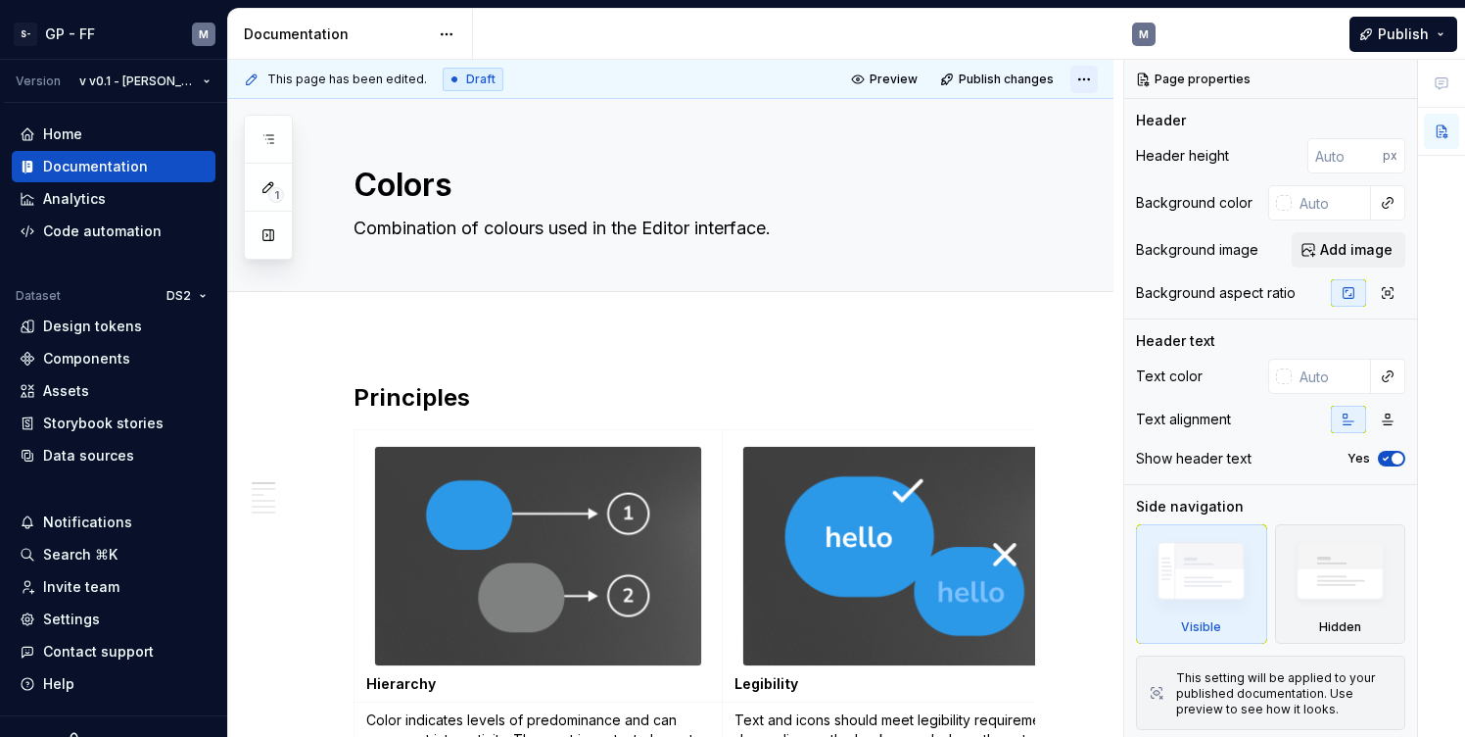
click at [1095, 76] on html "S- GP - FF M Version v v0.1 - Sweeny Home Documentation Analytics Code automati…" at bounding box center [732, 368] width 1465 height 737
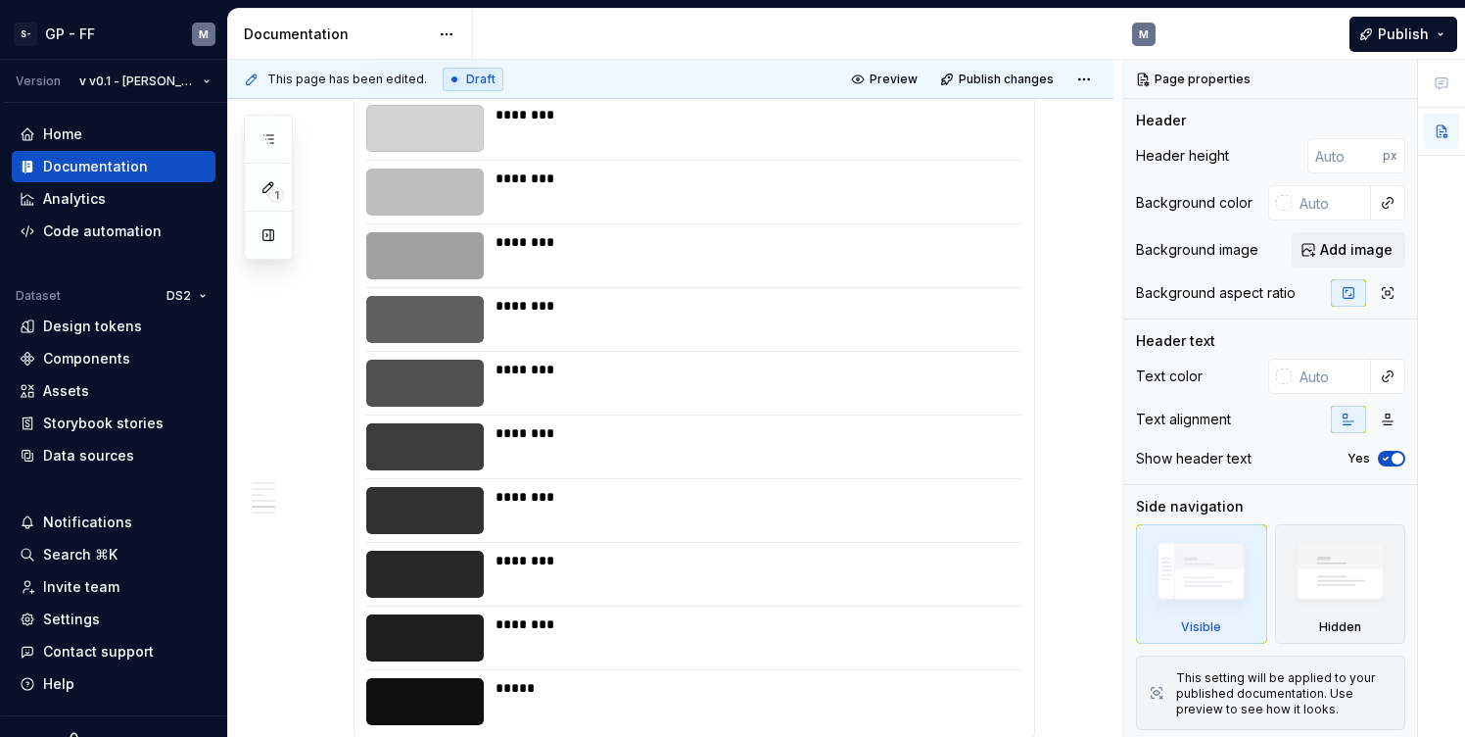
scroll to position [996, 0]
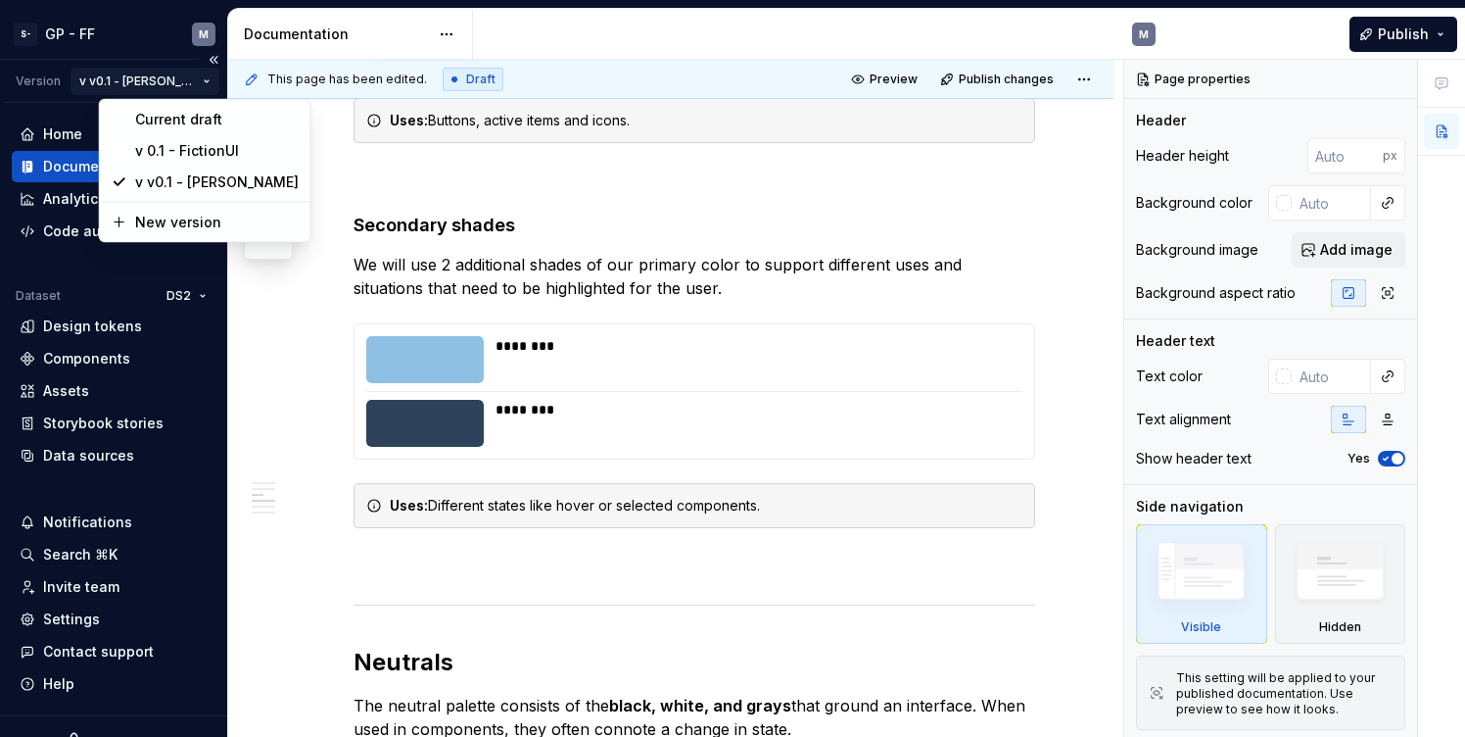
click at [121, 72] on html "S- GP - FF M Version v v0.1 - Sweeny Home Documentation Analytics Code automati…" at bounding box center [732, 368] width 1465 height 737
click at [167, 152] on div "v 0.1 - FictionUI" at bounding box center [217, 151] width 164 height 20
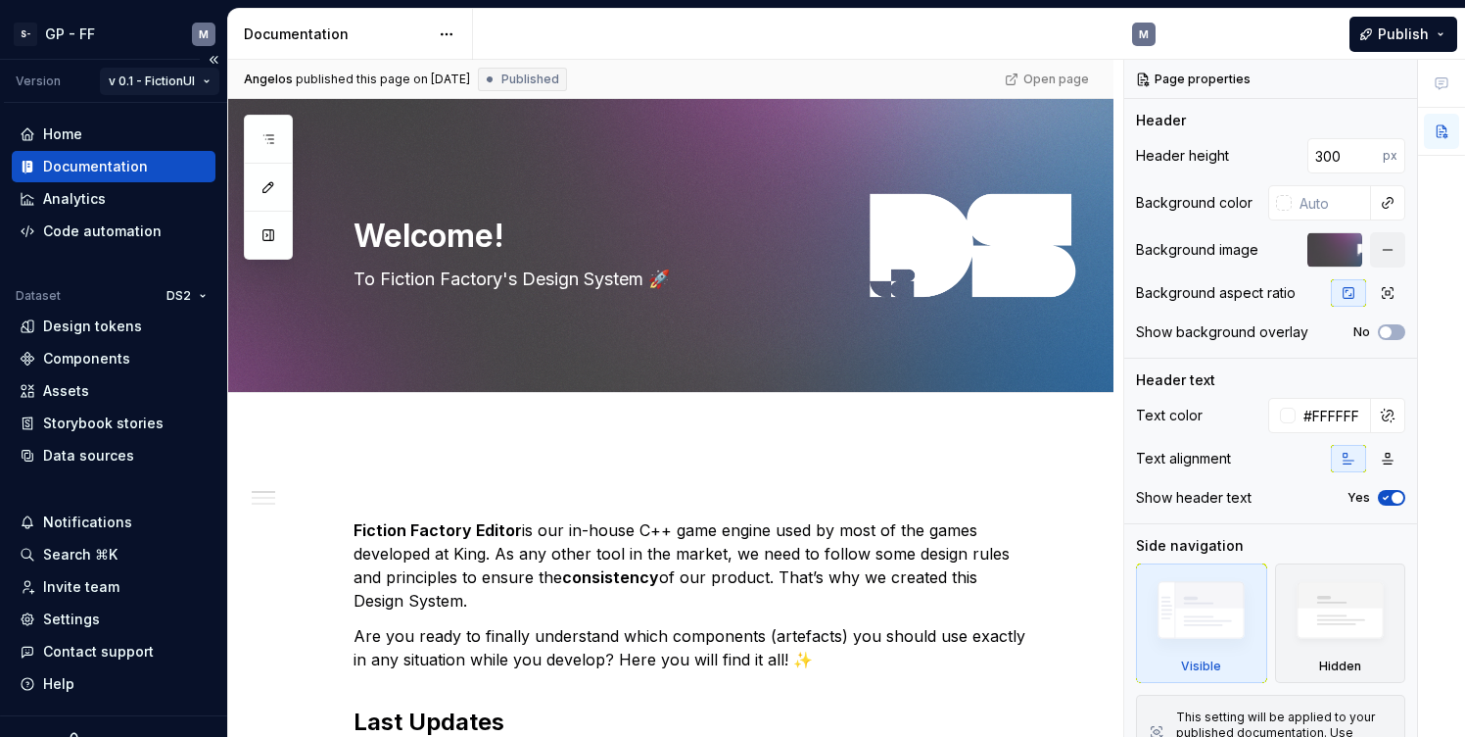
click at [187, 82] on html "S- GP - FF M Version v 0.1 - FictionUI Home Documentation Analytics Code automa…" at bounding box center [732, 368] width 1465 height 737
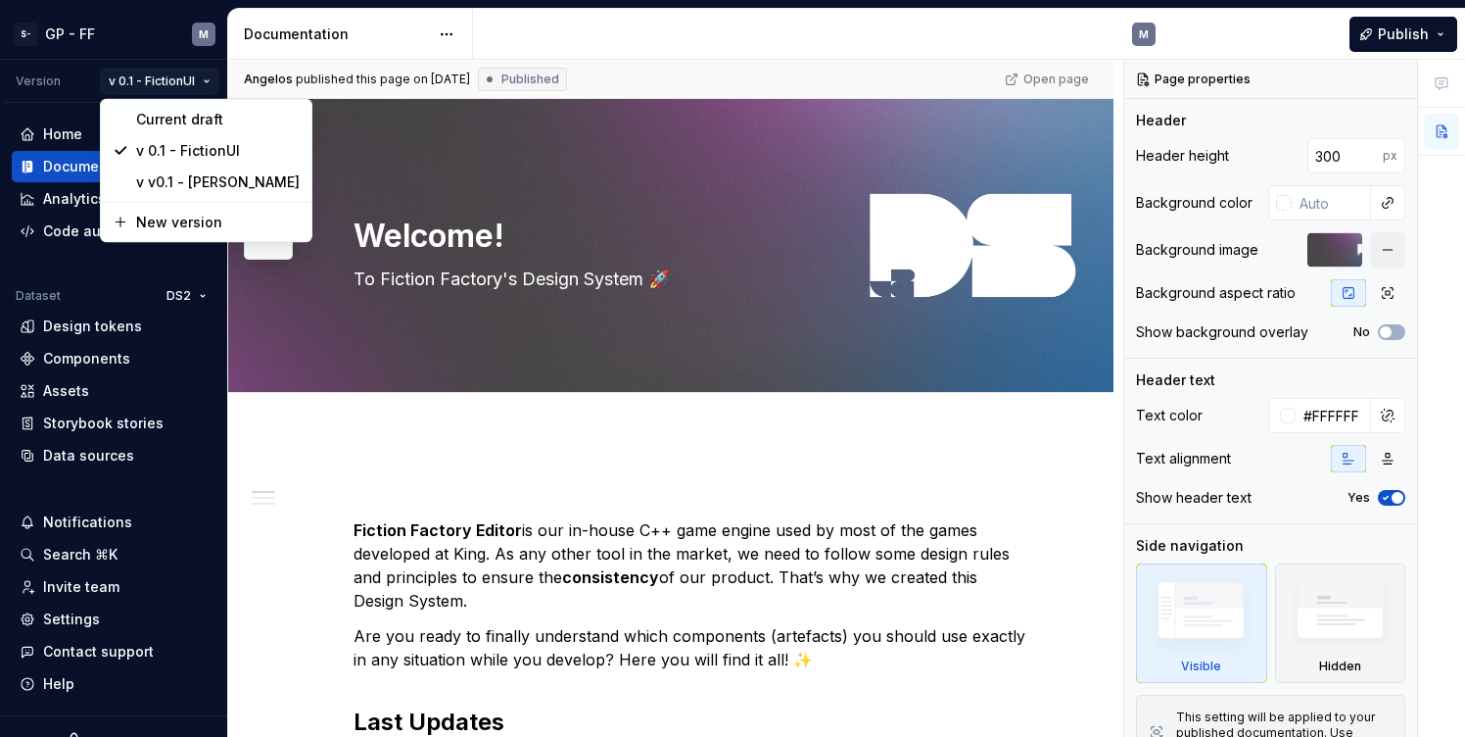
click at [187, 78] on html "S- GP - FF M Version v 0.1 - FictionUI Home Documentation Analytics Code automa…" at bounding box center [732, 368] width 1465 height 737
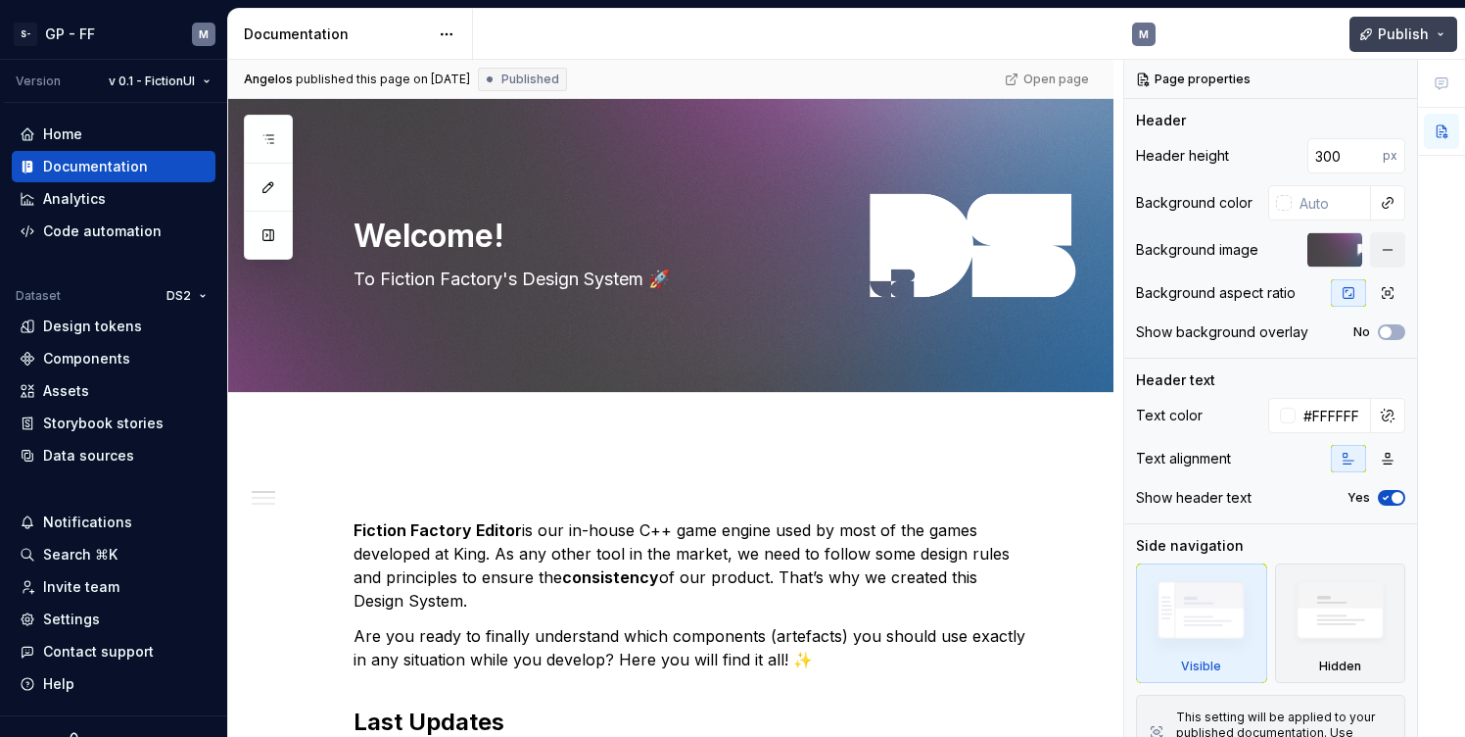
click at [1438, 35] on button "Publish" at bounding box center [1404, 34] width 108 height 35
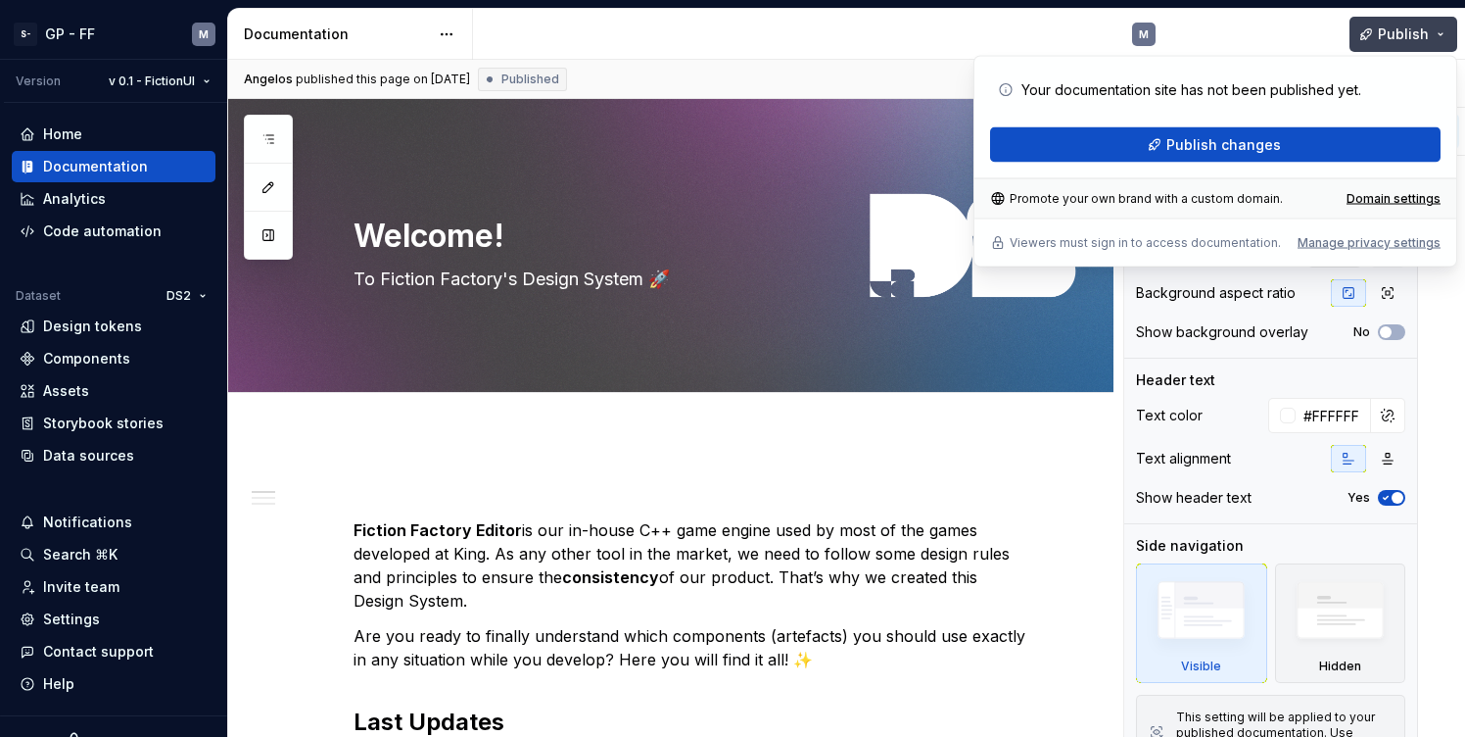
click at [1438, 35] on button "Publish" at bounding box center [1404, 34] width 108 height 35
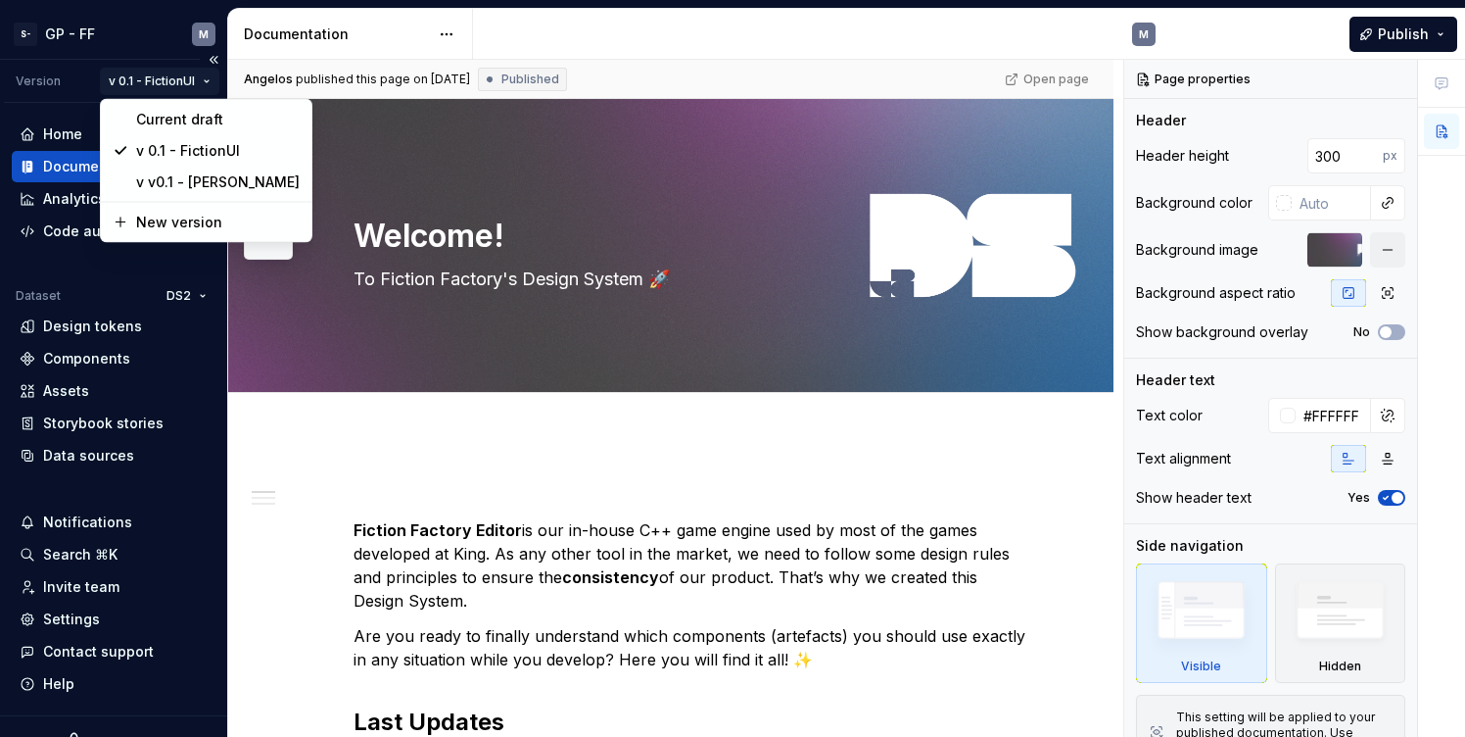
click at [185, 75] on html "S- GP - FF M Version v 0.1 - FictionUI Home Documentation Analytics Code automa…" at bounding box center [732, 368] width 1465 height 737
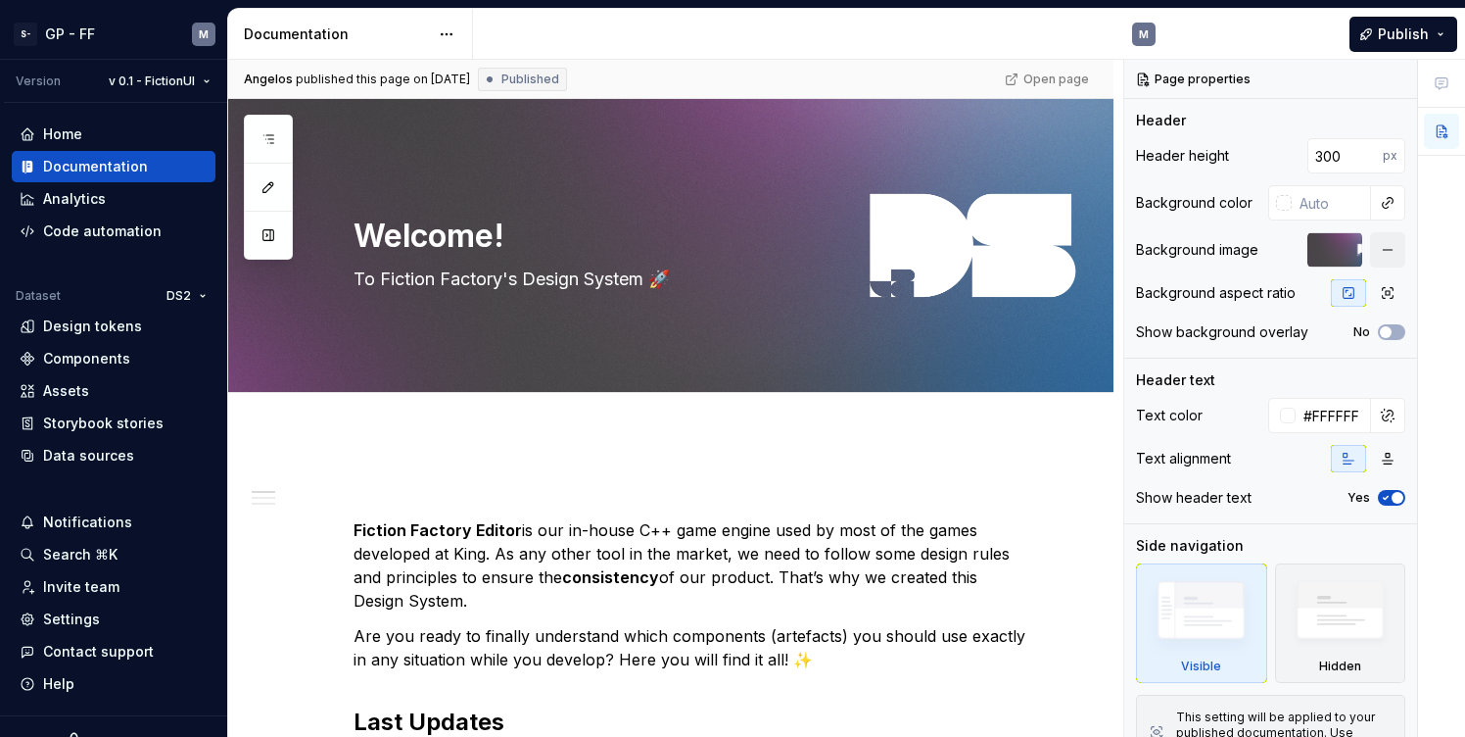
click at [559, 73] on span "Published" at bounding box center [531, 80] width 58 height 16
click at [1336, 256] on div at bounding box center [1335, 249] width 55 height 35
click at [1387, 251] on button "button" at bounding box center [1387, 249] width 35 height 35
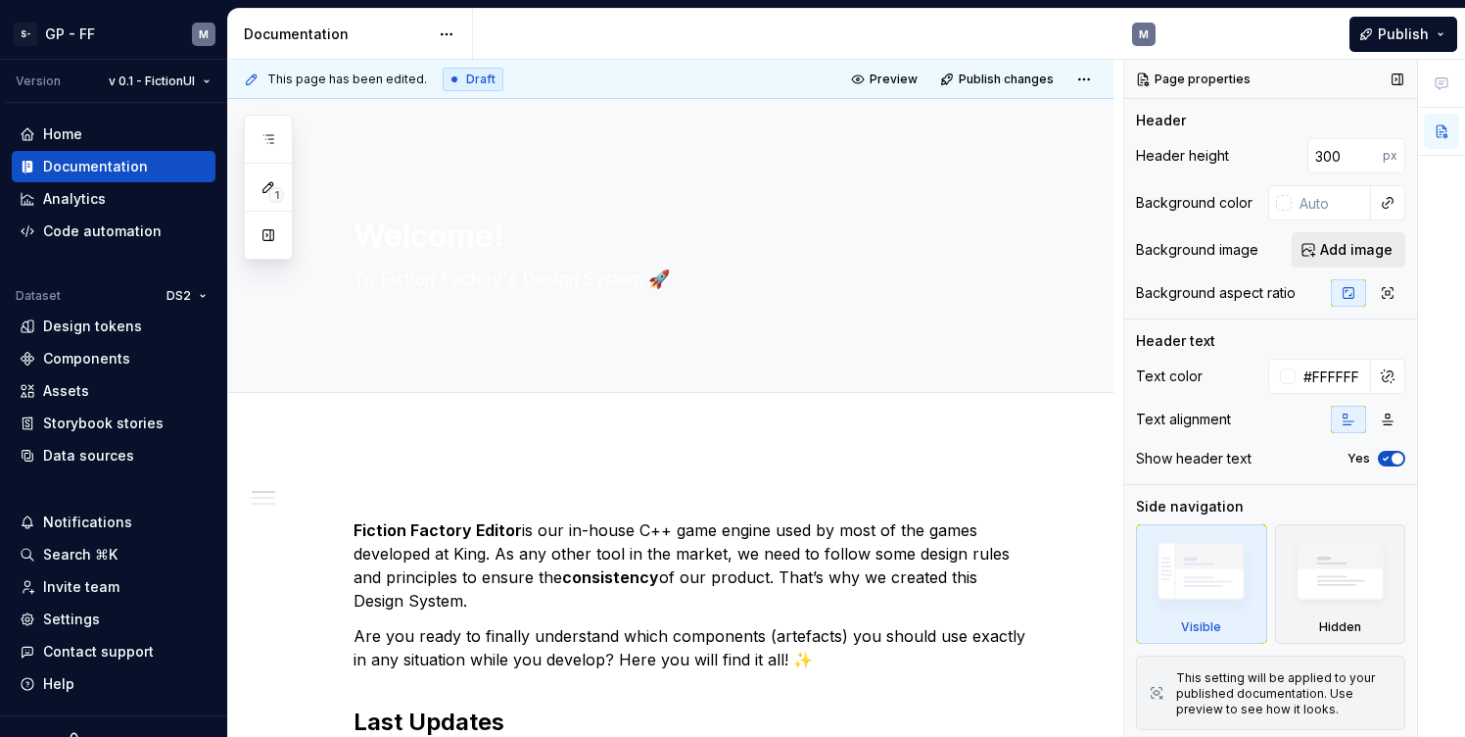
click at [1348, 251] on span "Add image" at bounding box center [1356, 250] width 72 height 20
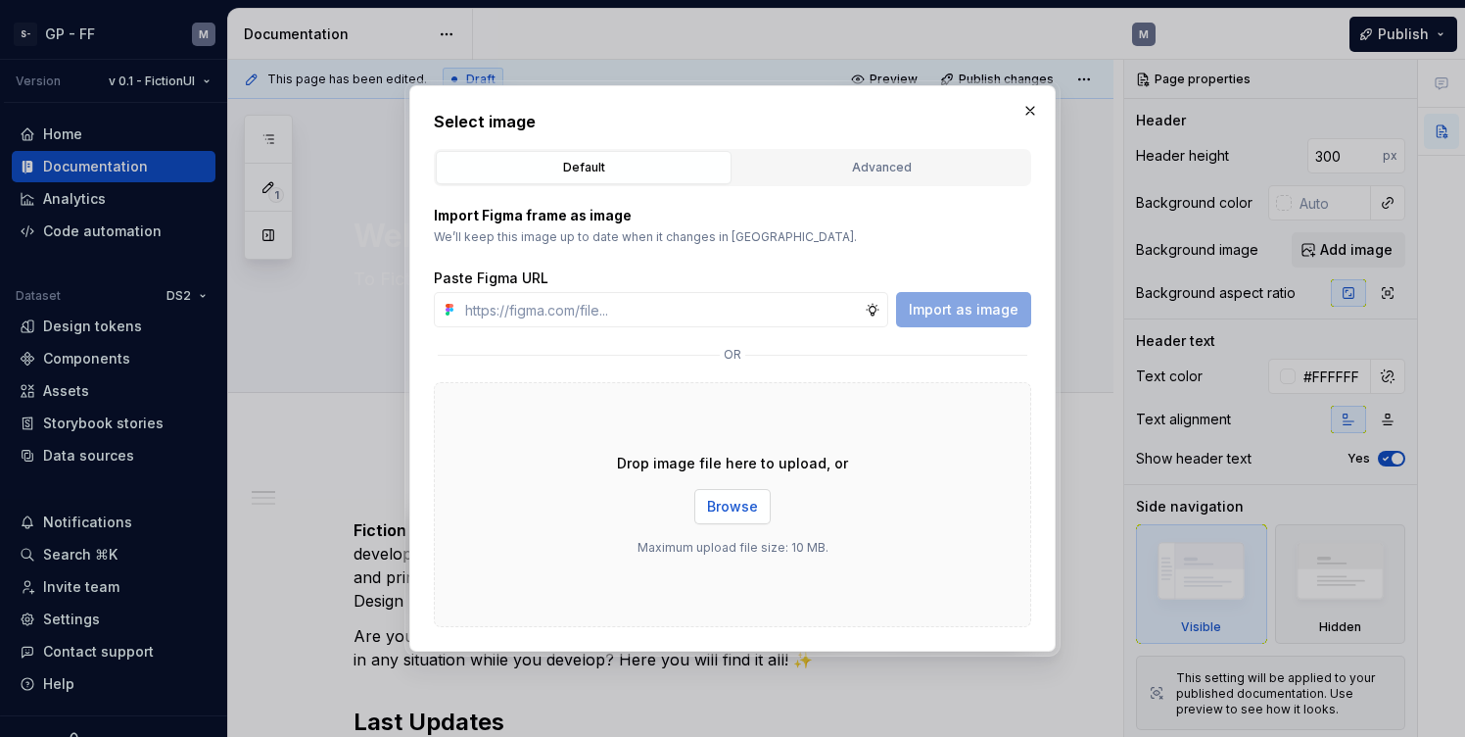
click at [716, 518] on button "Browse" at bounding box center [732, 506] width 76 height 35
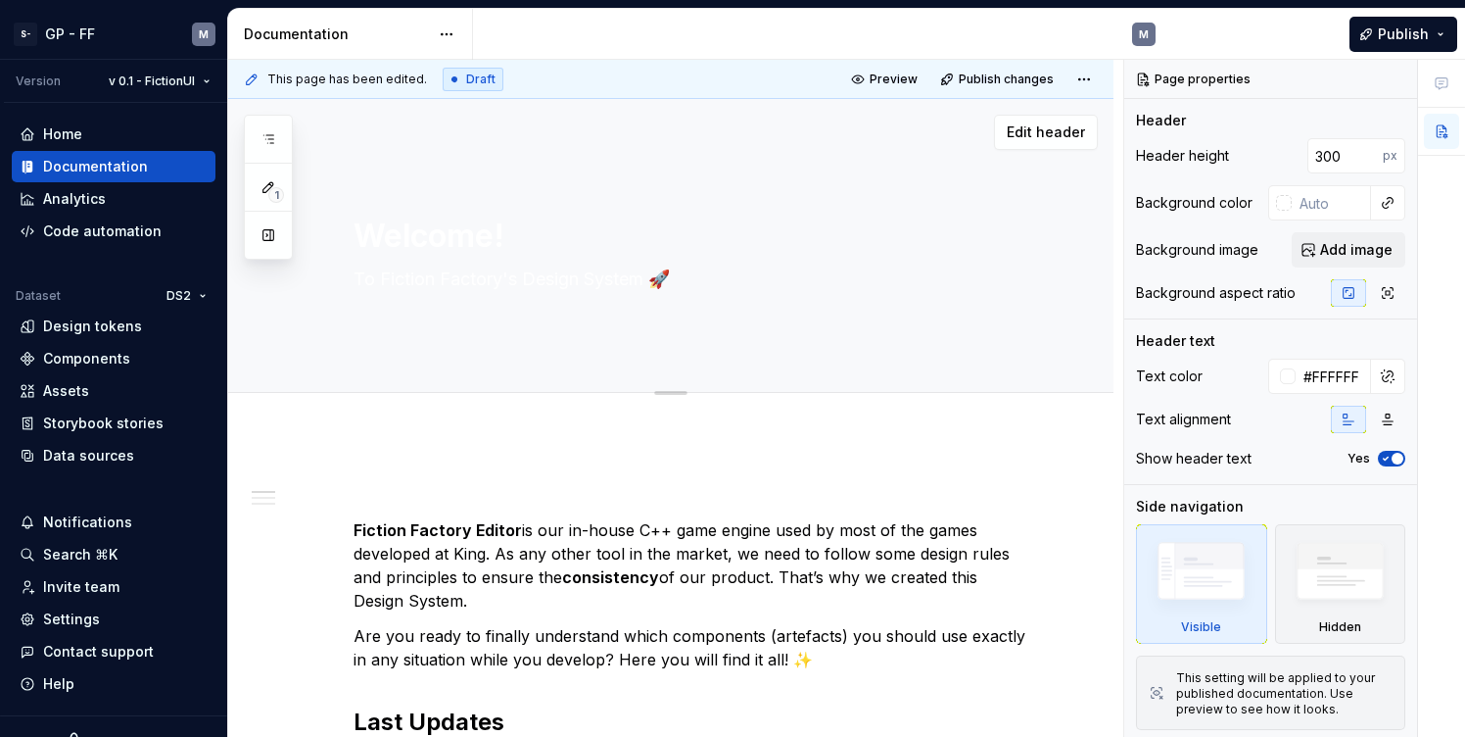
type textarea "*"
click at [1346, 248] on span "Add image" at bounding box center [1356, 250] width 72 height 20
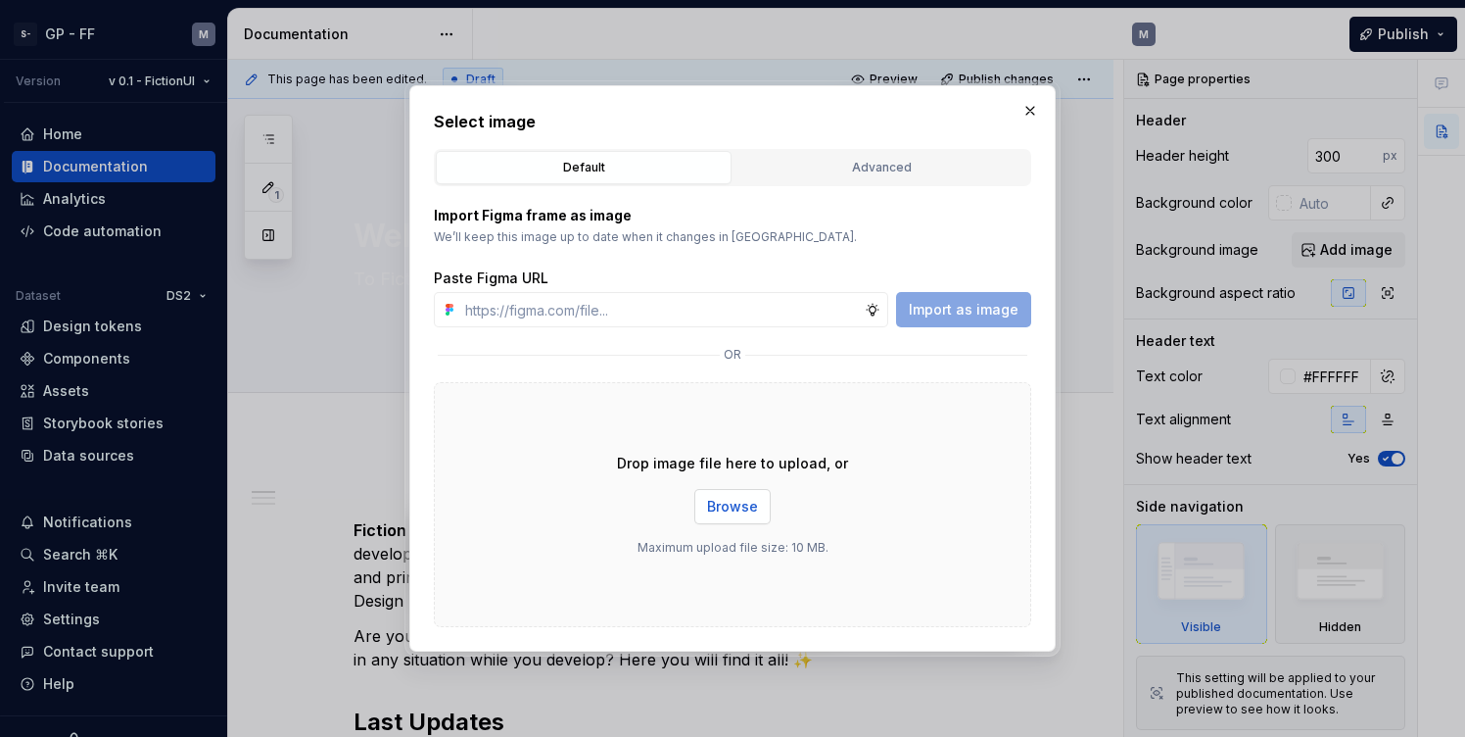
click at [735, 503] on span "Browse" at bounding box center [732, 507] width 51 height 20
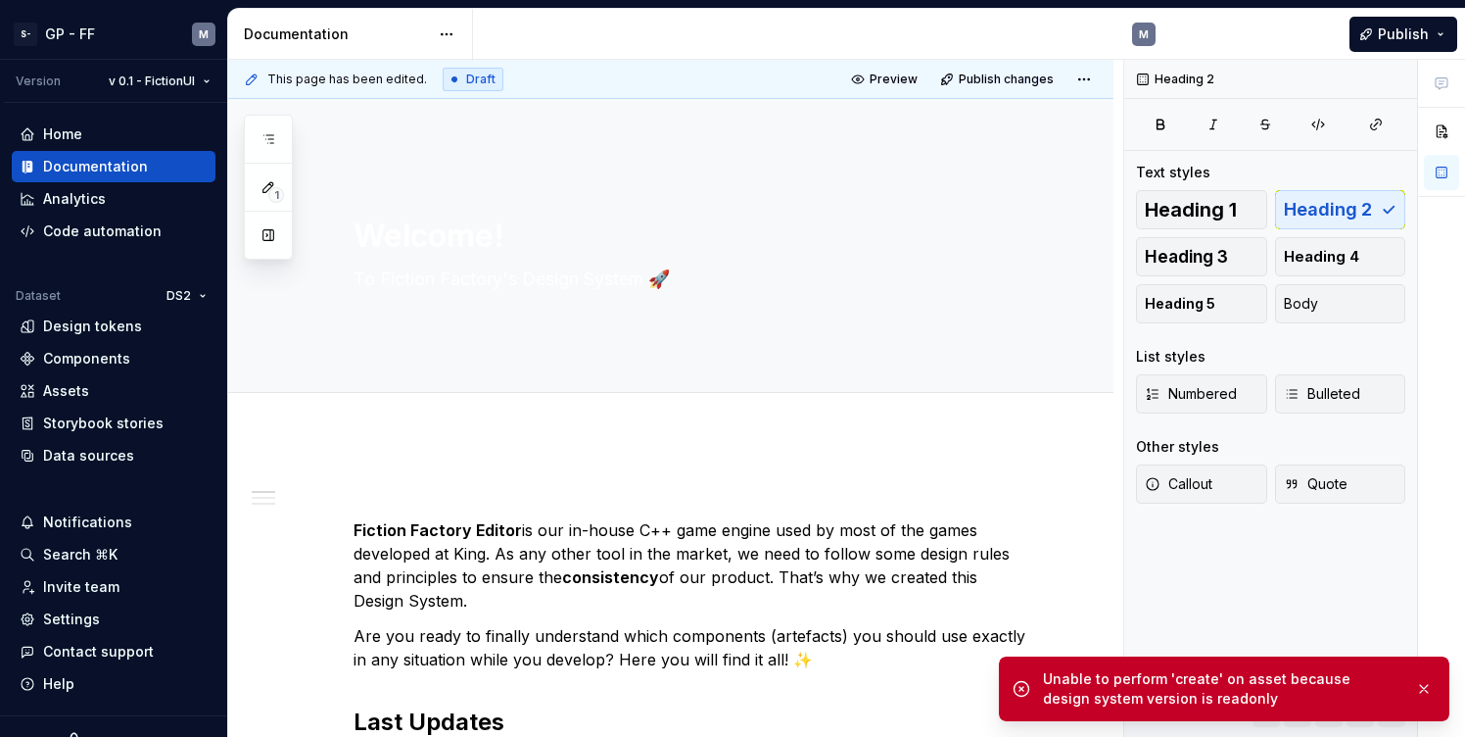
drag, startPoint x: 1269, startPoint y: 703, endPoint x: 1045, endPoint y: 679, distance: 225.6
click at [1045, 678] on div "Unable to perform 'create' on asset because design system version is readonly" at bounding box center [1221, 688] width 357 height 39
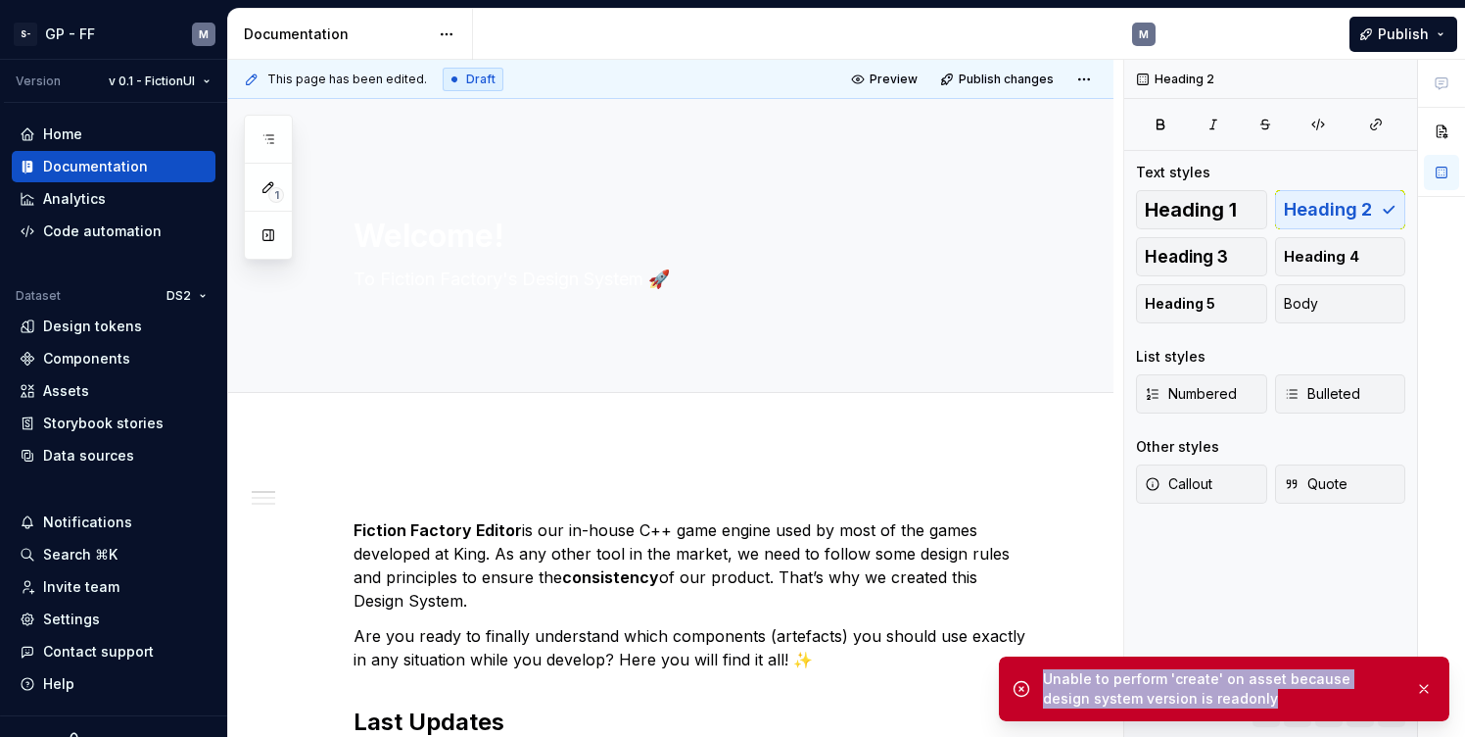
drag, startPoint x: 1045, startPoint y: 679, endPoint x: 1214, endPoint y: 702, distance: 170.1
click at [1214, 702] on div "Unable to perform 'create' on asset because design system version is readonly" at bounding box center [1221, 688] width 357 height 39
copy div "Unable to perform 'create' on asset because design system version is readonly"
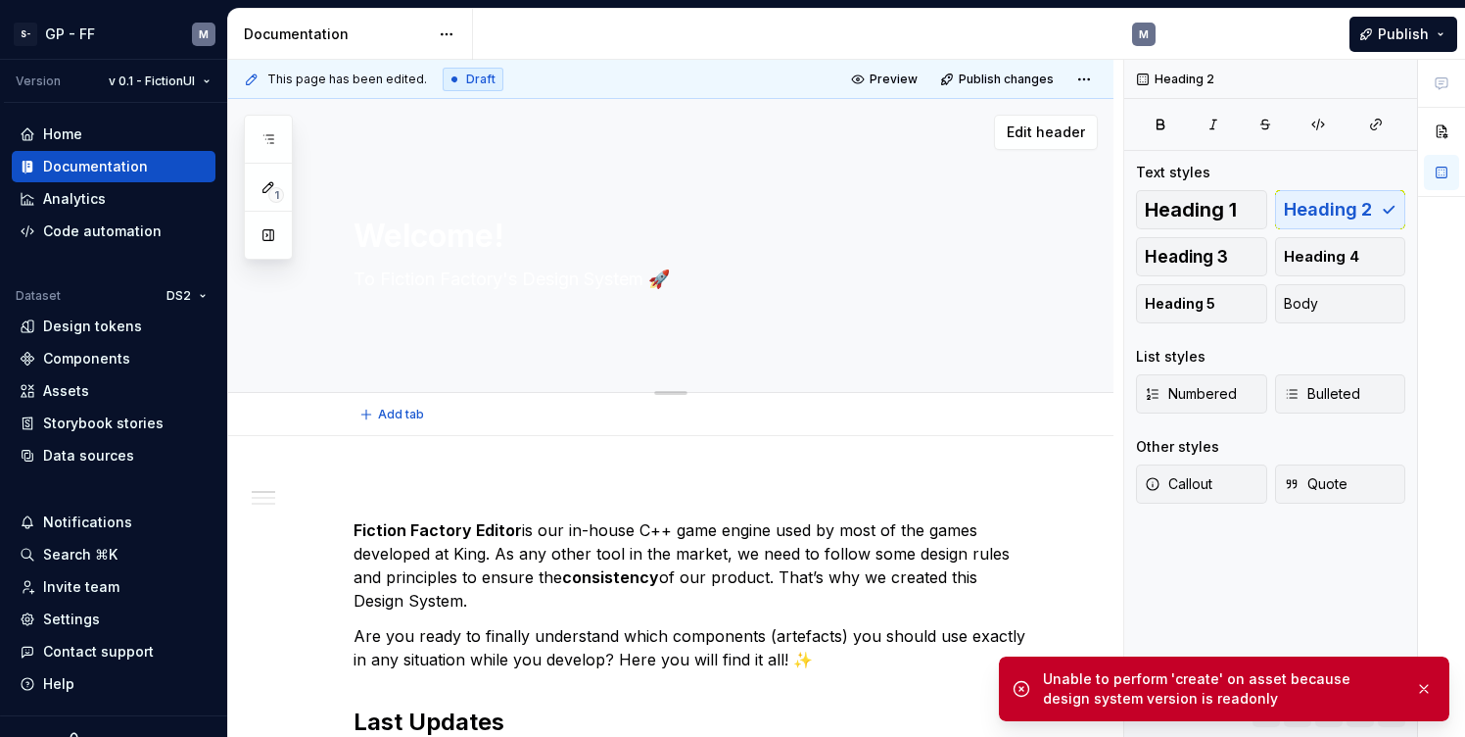
click at [973, 259] on div "Welcome! To Fiction Factory's Design System 🚀" at bounding box center [695, 246] width 682 height 192
click at [1065, 139] on span "Edit header" at bounding box center [1046, 132] width 78 height 20
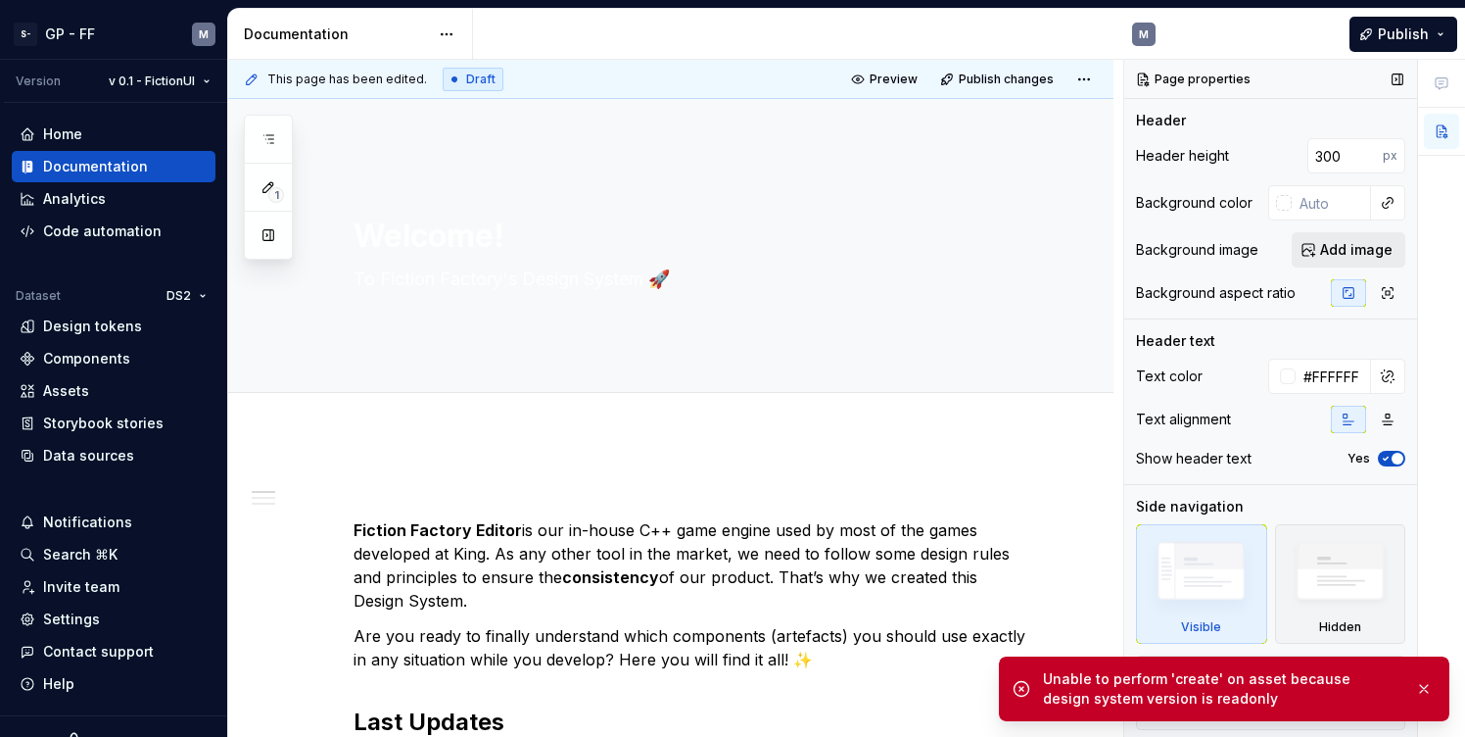
click at [1355, 244] on span "Add image" at bounding box center [1356, 250] width 72 height 20
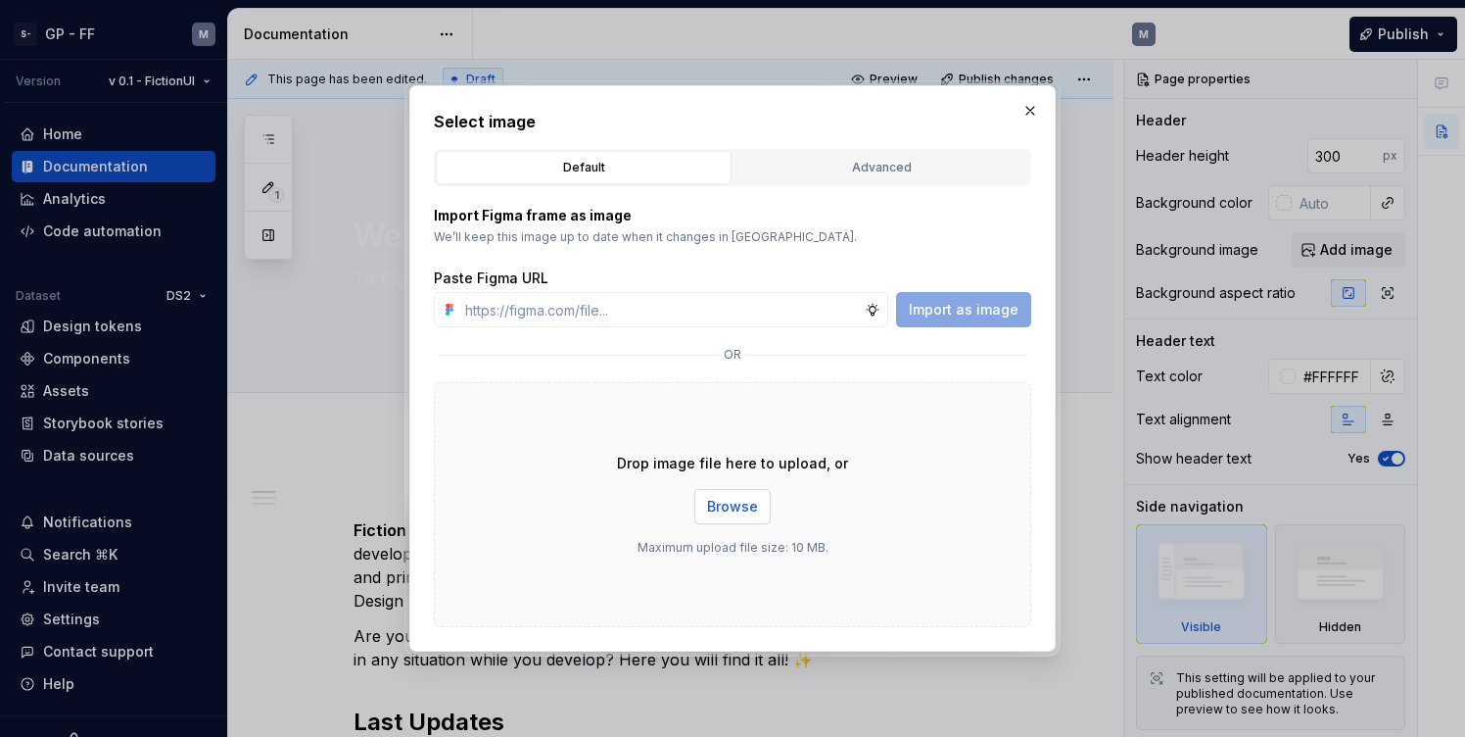
click at [750, 503] on span "Browse" at bounding box center [732, 507] width 51 height 20
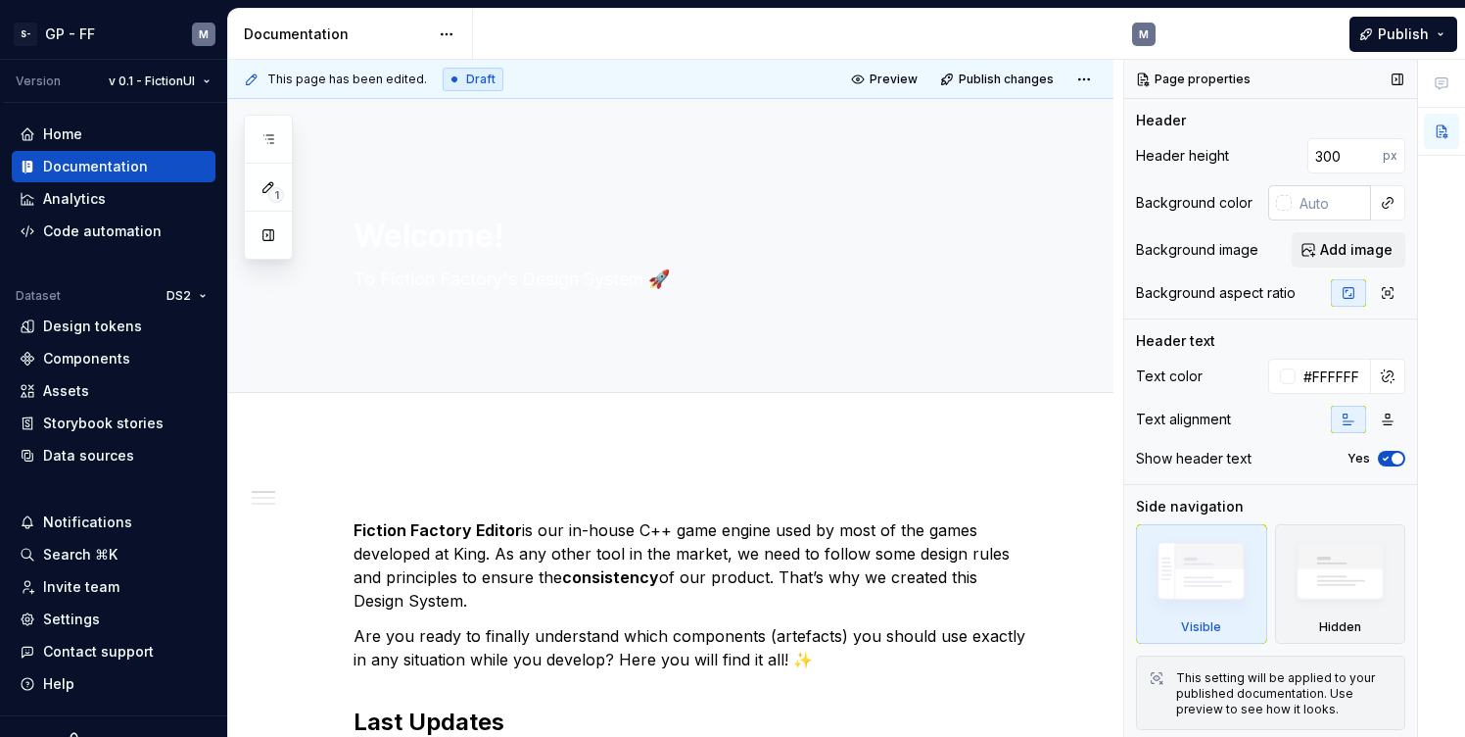
click at [1329, 208] on input "text" at bounding box center [1331, 202] width 79 height 35
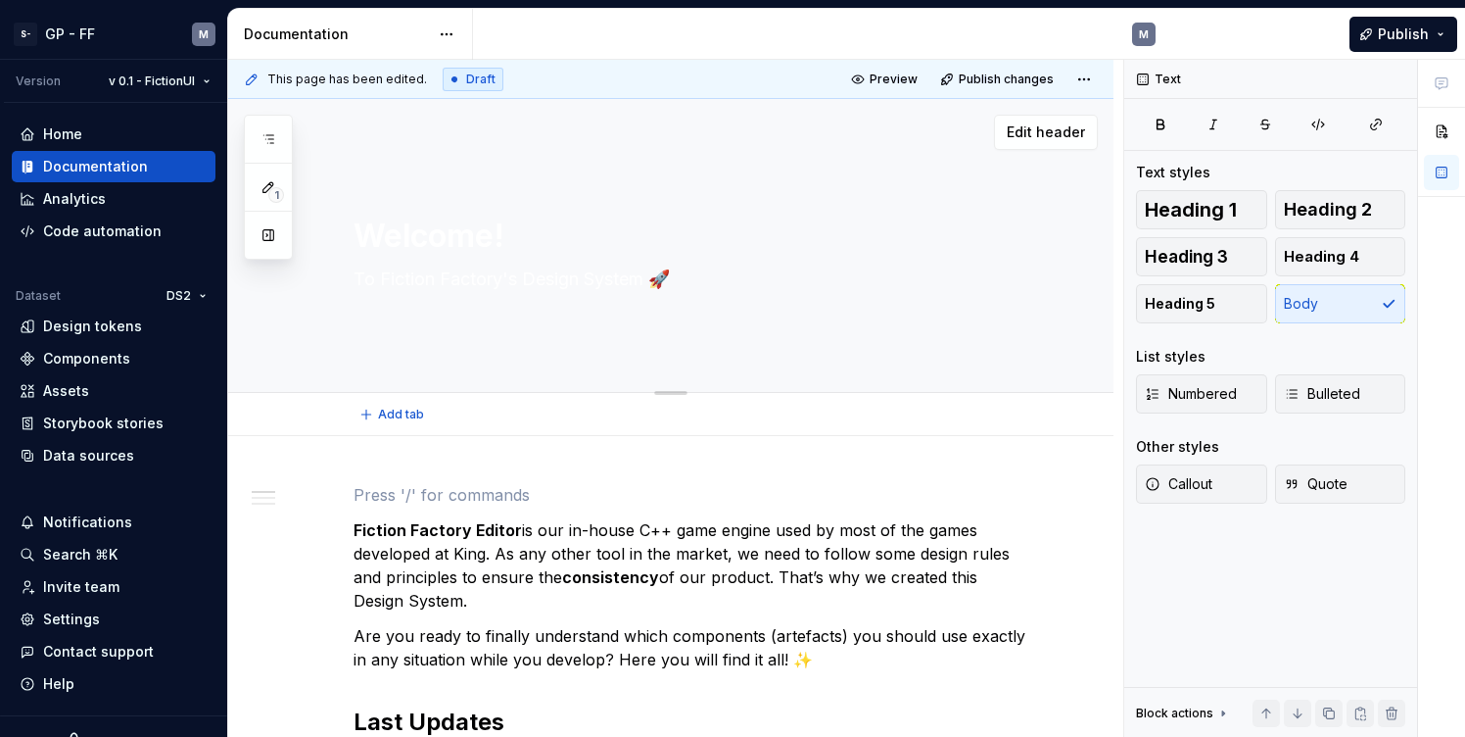
click at [840, 295] on div "Welcome! To Fiction Factory's Design System 🚀" at bounding box center [695, 246] width 682 height 192
click at [252, 142] on button "button" at bounding box center [268, 138] width 35 height 35
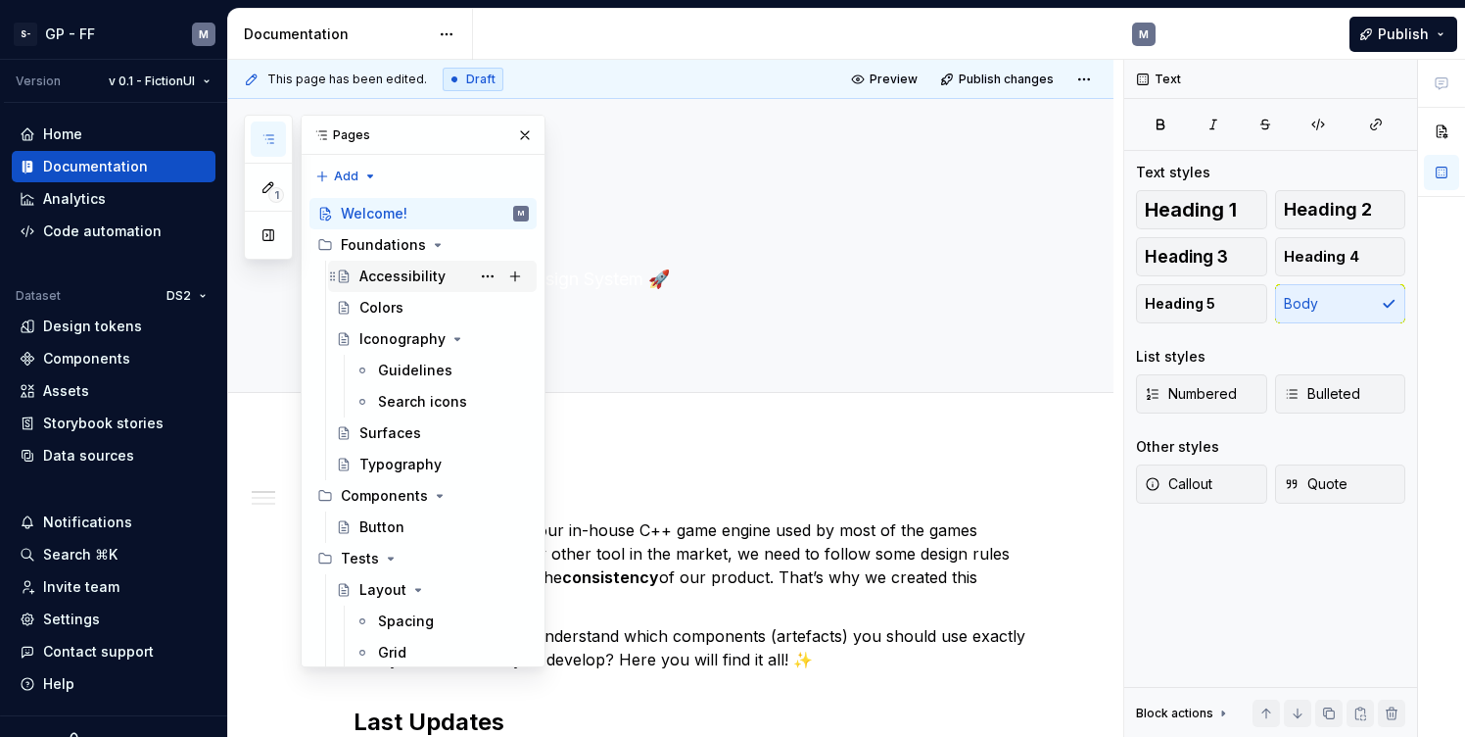
click at [364, 271] on div "Accessibility" at bounding box center [402, 276] width 86 height 20
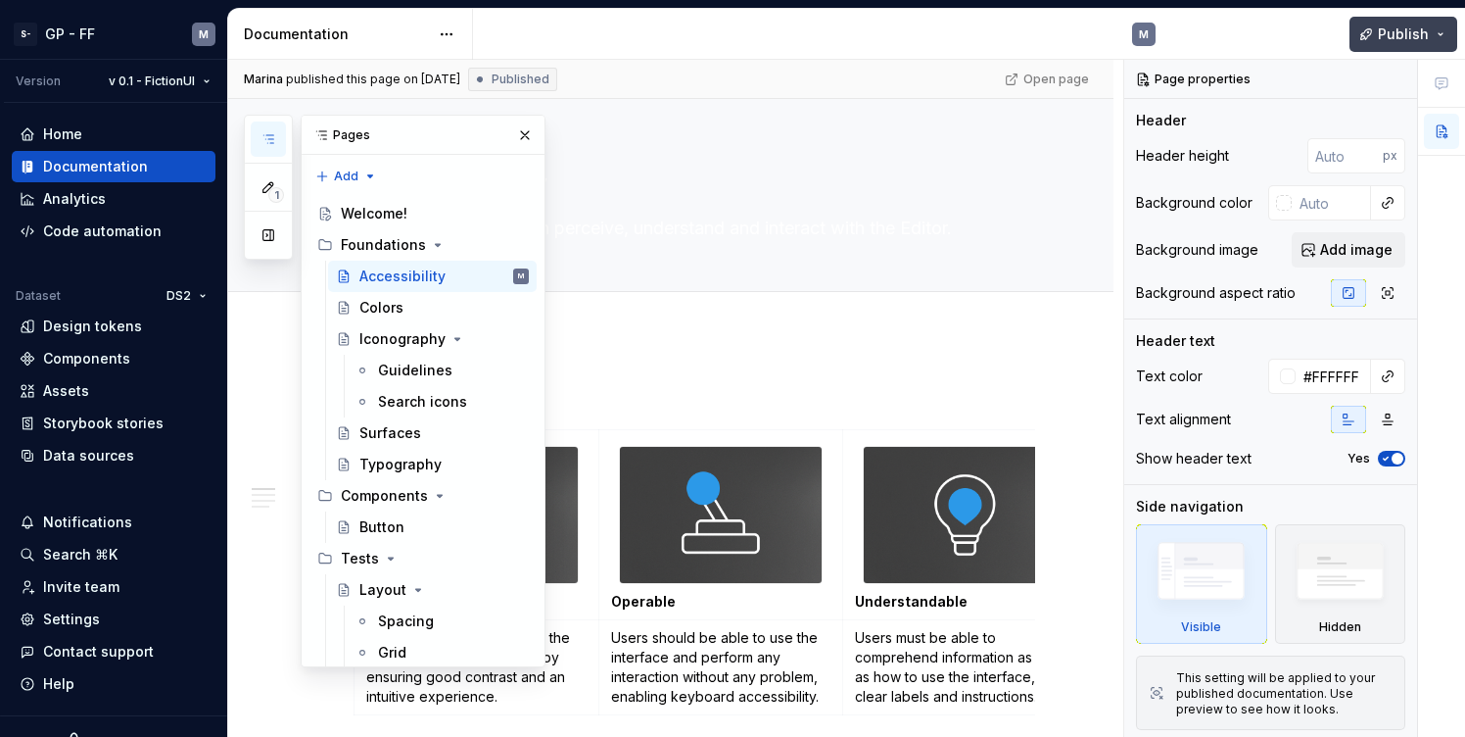
click at [1445, 28] on button "Publish" at bounding box center [1404, 34] width 108 height 35
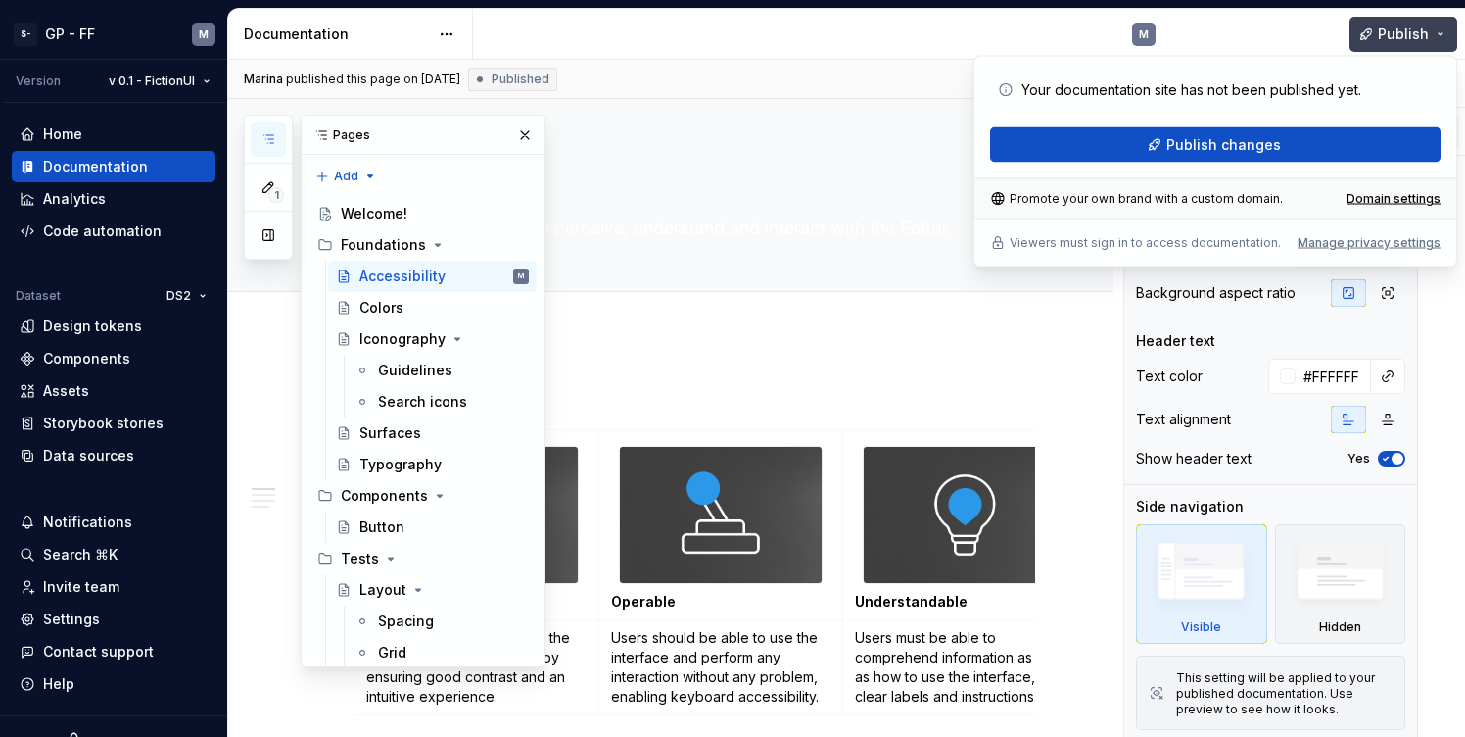
click at [1450, 30] on button "Publish" at bounding box center [1404, 34] width 108 height 35
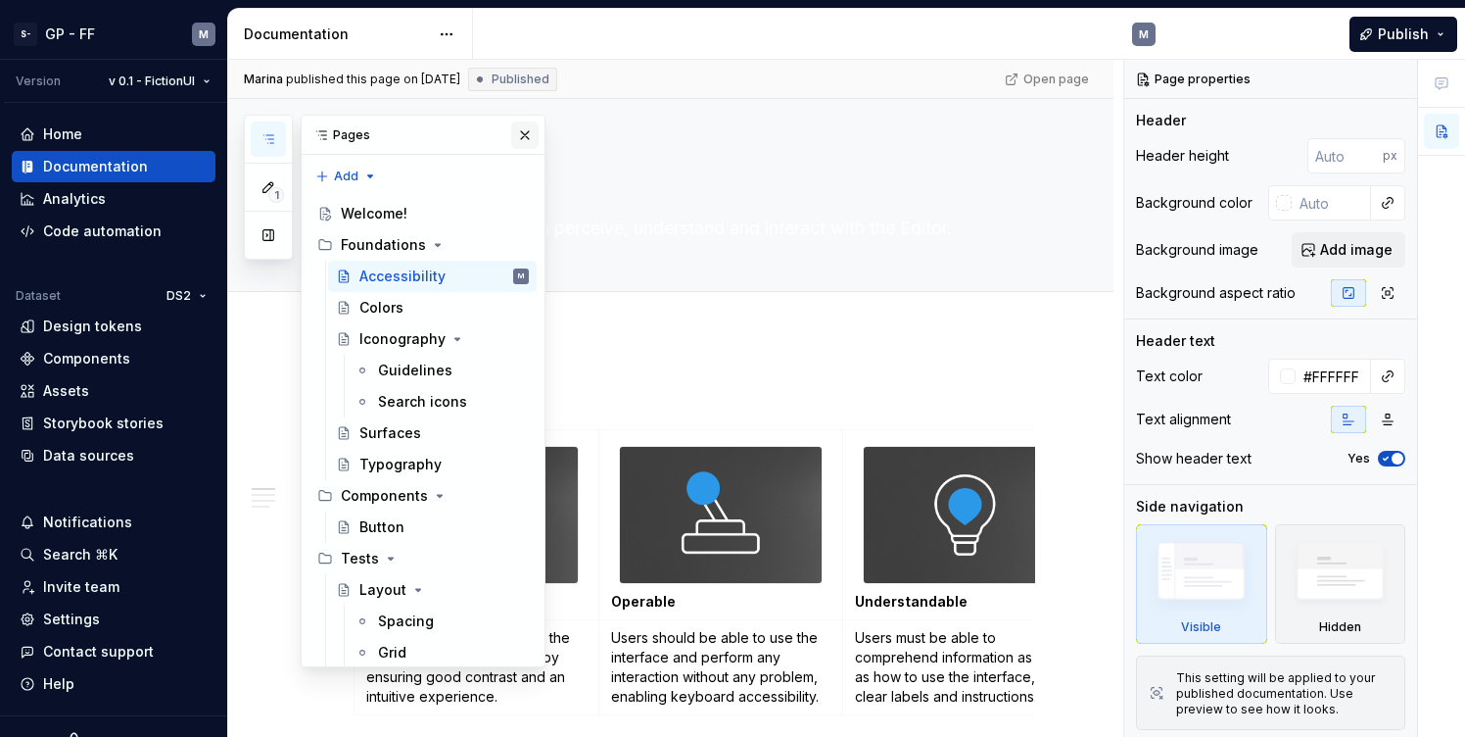
click at [522, 133] on button "button" at bounding box center [524, 134] width 27 height 27
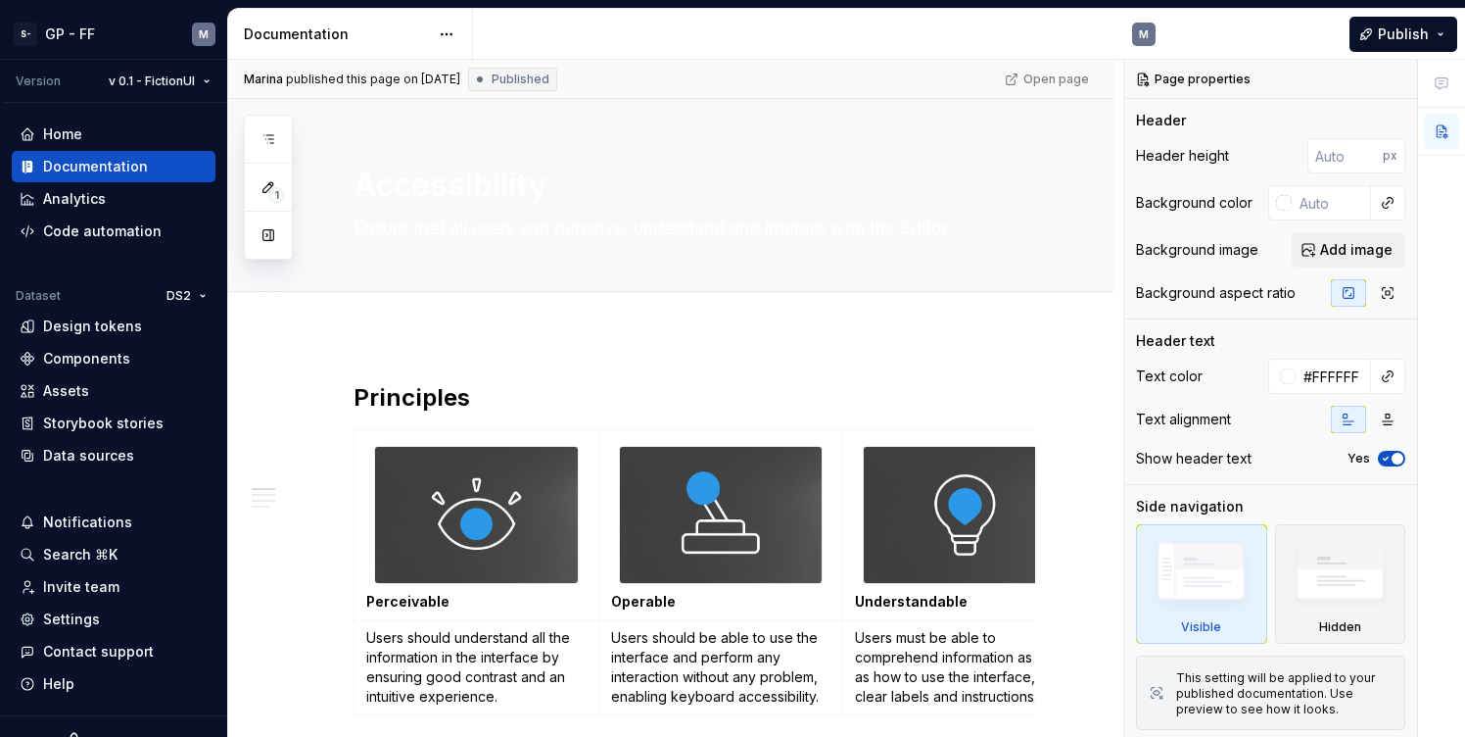
click at [1075, 73] on div "Open page" at bounding box center [1048, 79] width 99 height 27
click at [1036, 79] on div "Open page" at bounding box center [1048, 79] width 99 height 27
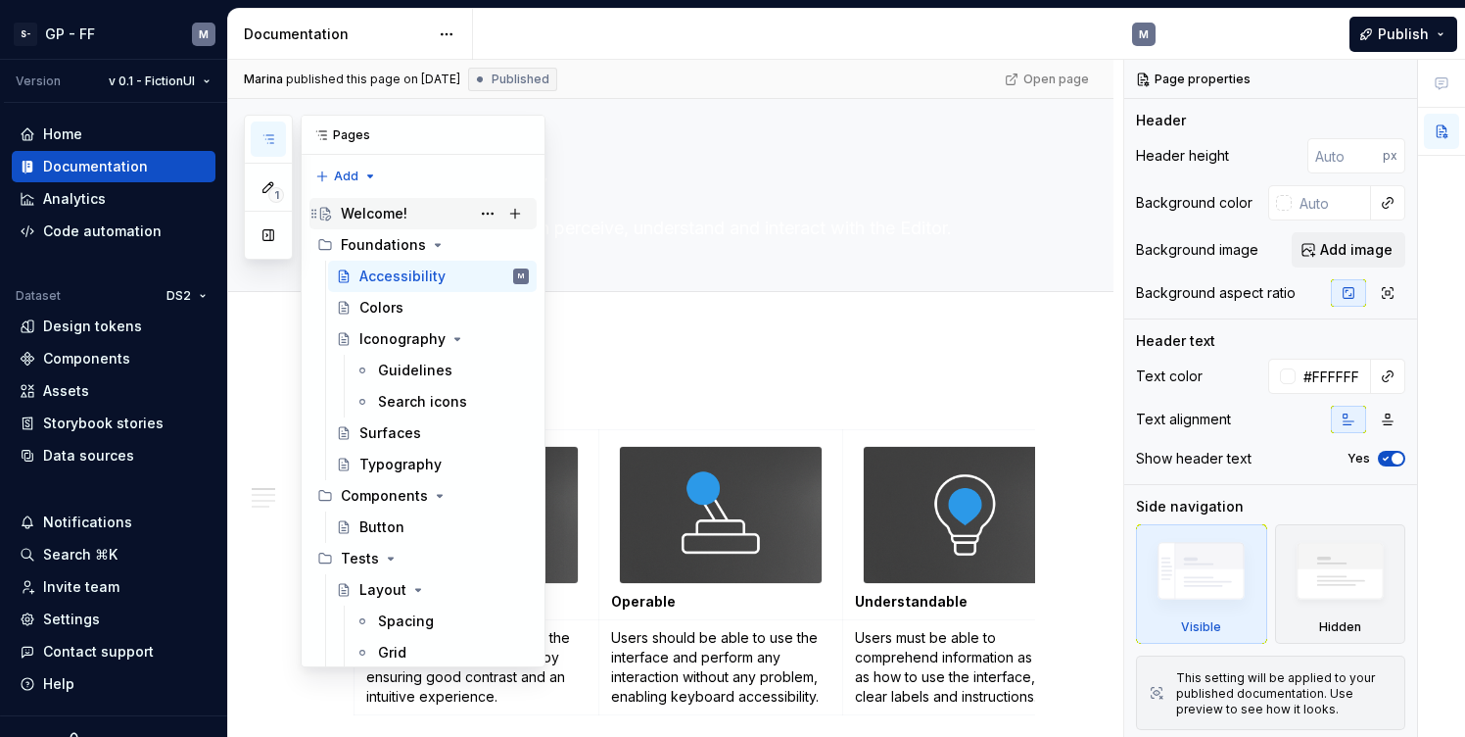
click at [387, 210] on div "Welcome!" at bounding box center [374, 214] width 67 height 20
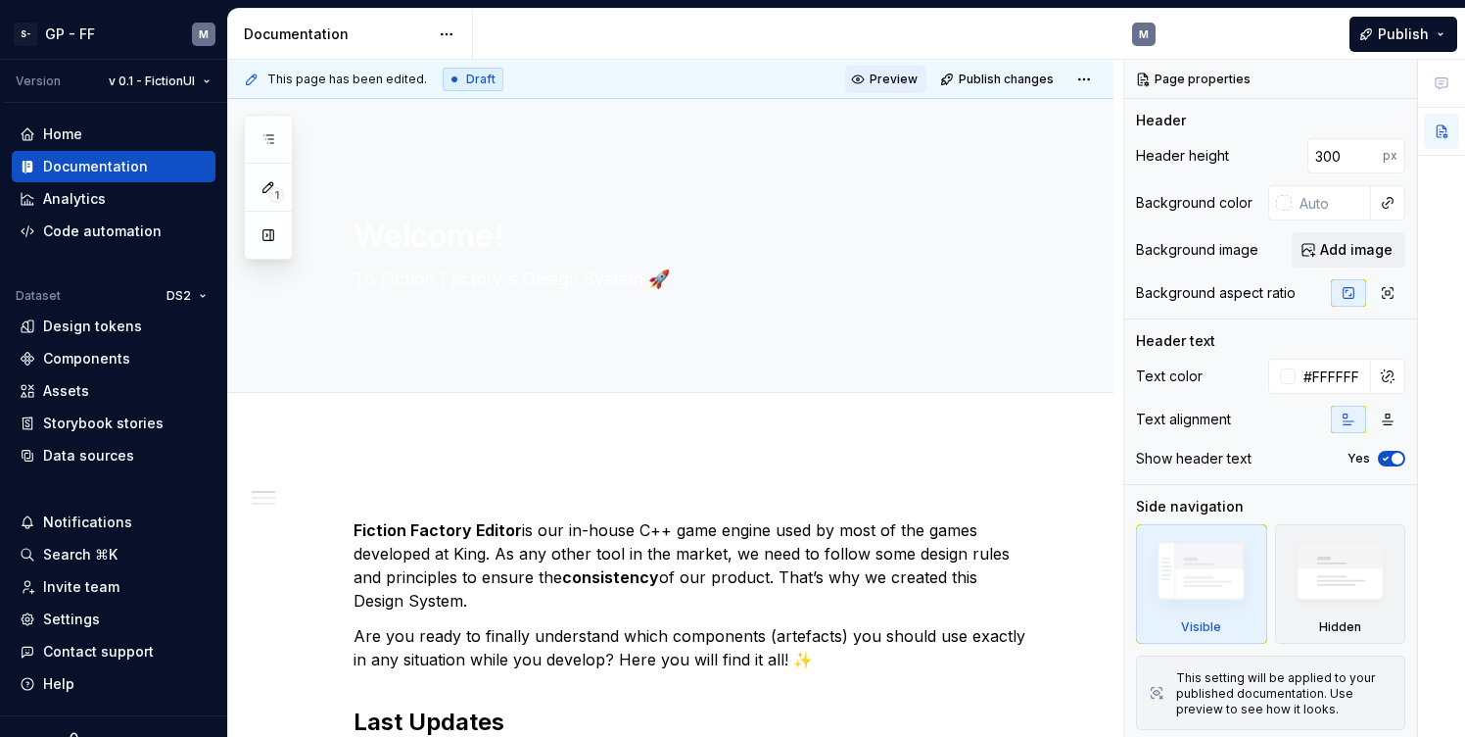
click at [906, 76] on span "Preview" at bounding box center [894, 80] width 48 height 16
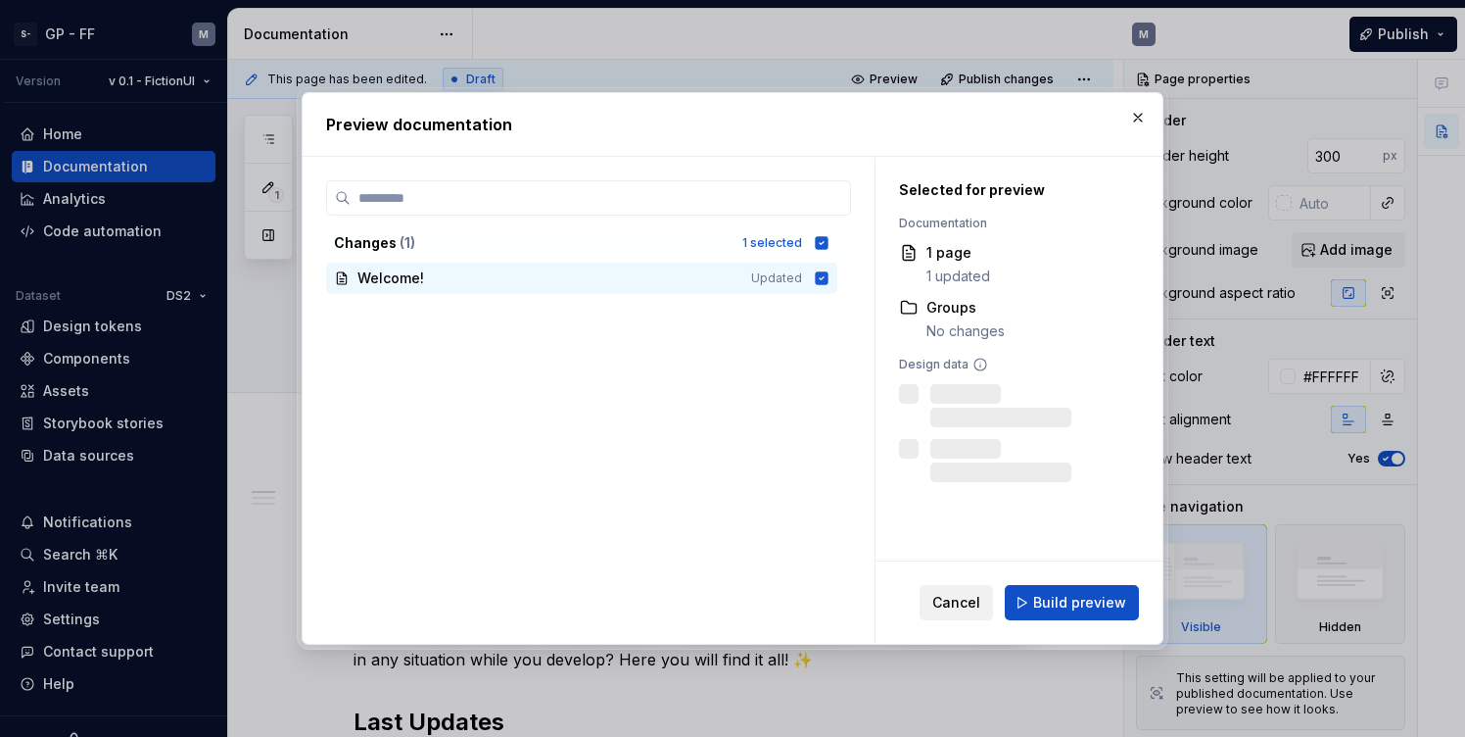
click at [964, 614] on button "Cancel" at bounding box center [956, 602] width 73 height 35
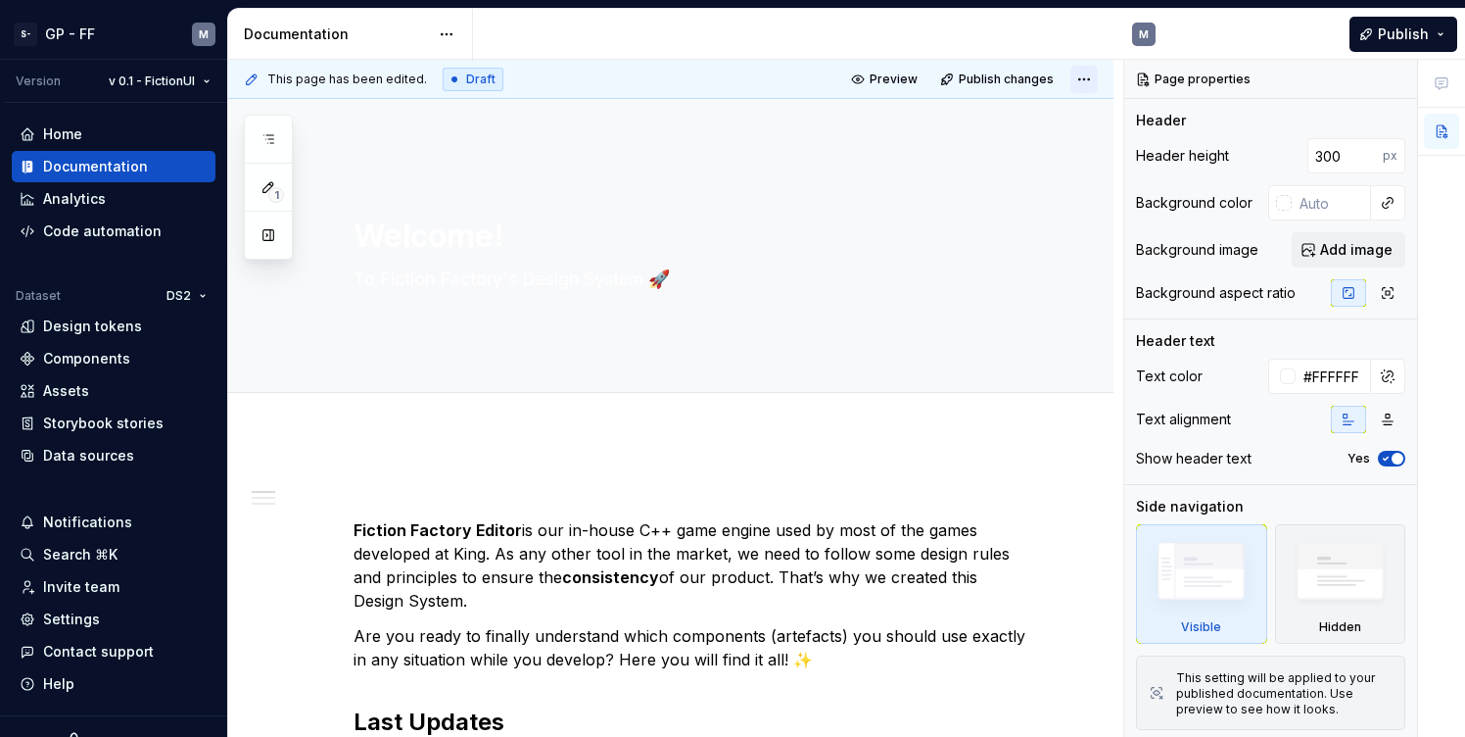
click at [1092, 81] on html "S- GP - FF M Version v 0.1 - FictionUI Home Documentation Analytics Code automa…" at bounding box center [732, 368] width 1465 height 737
click at [1015, 81] on span "Publish changes" at bounding box center [1006, 80] width 95 height 16
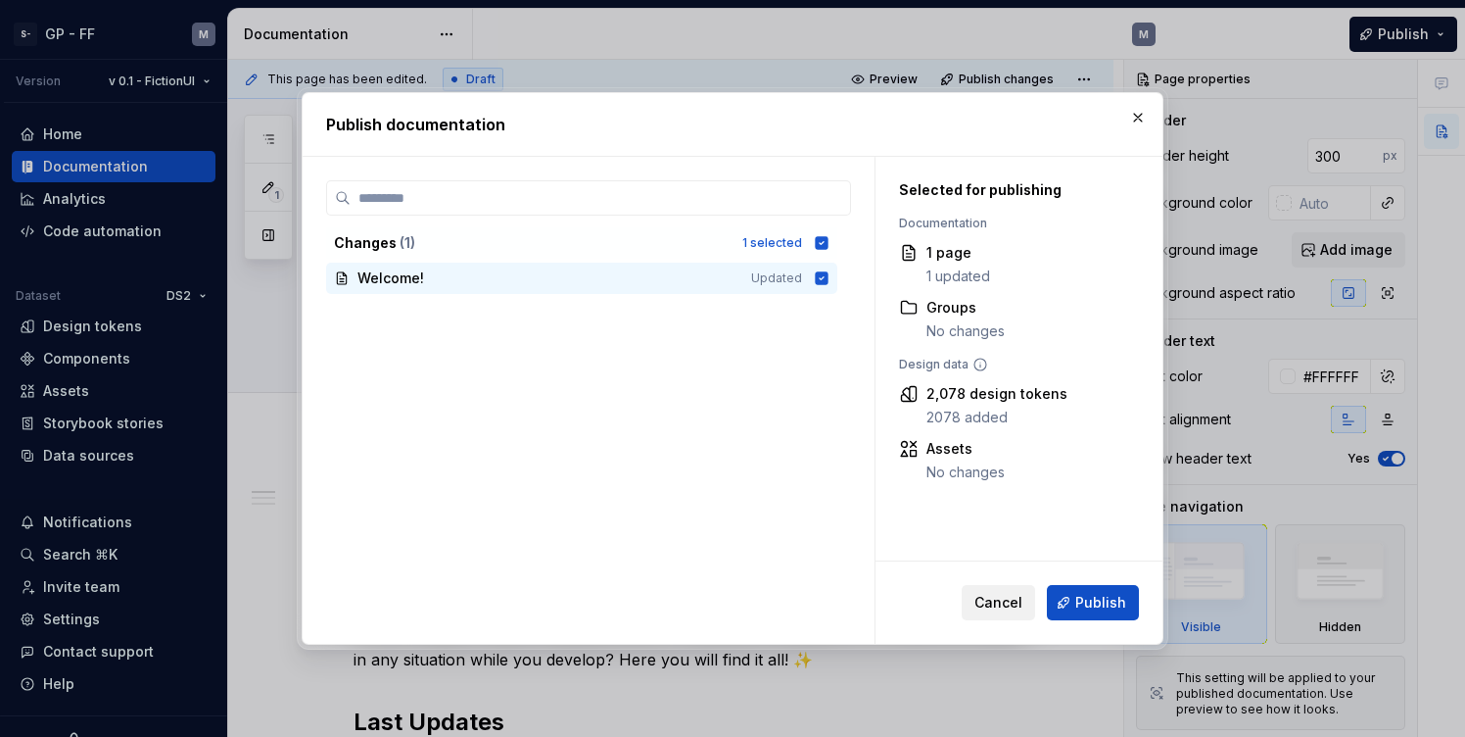
click at [993, 596] on span "Cancel" at bounding box center [999, 603] width 48 height 20
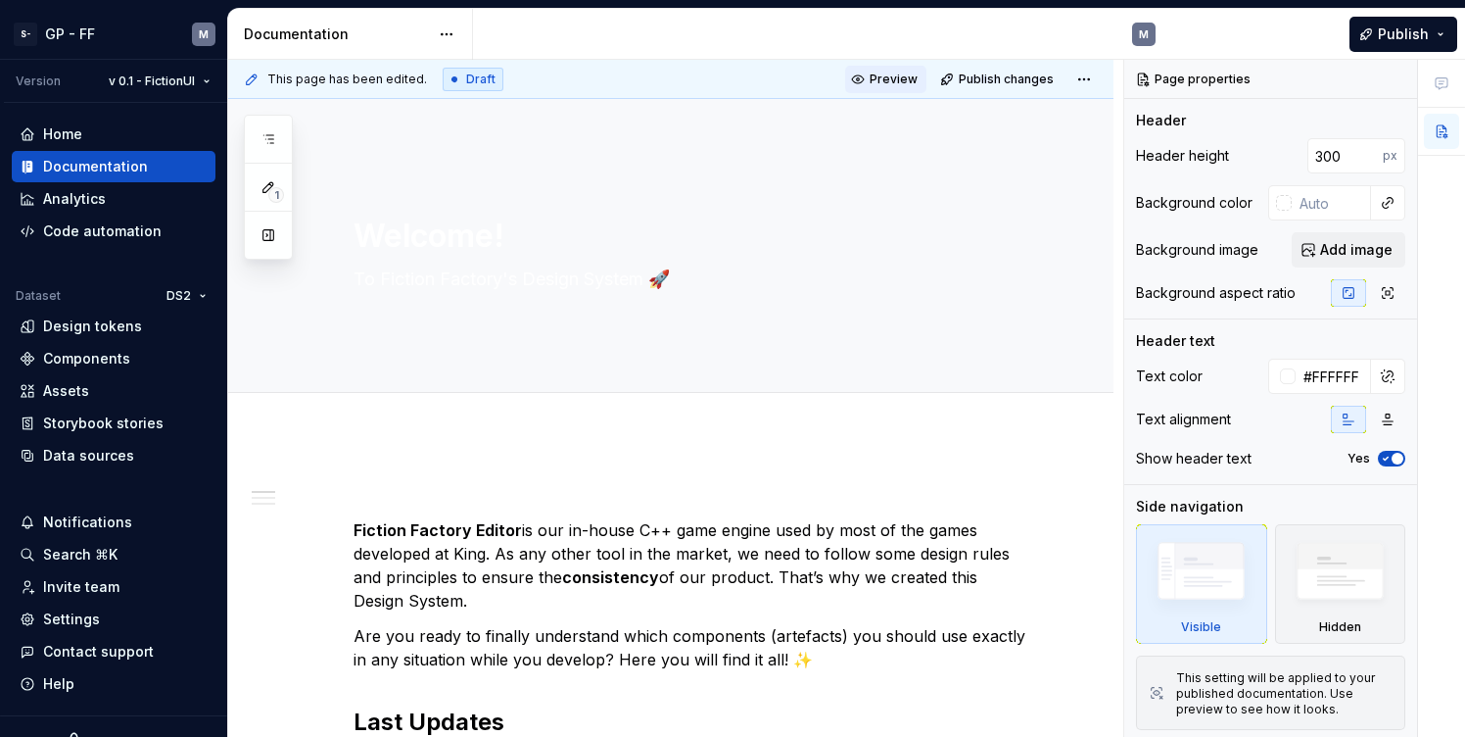
click at [892, 78] on span "Preview" at bounding box center [894, 80] width 48 height 16
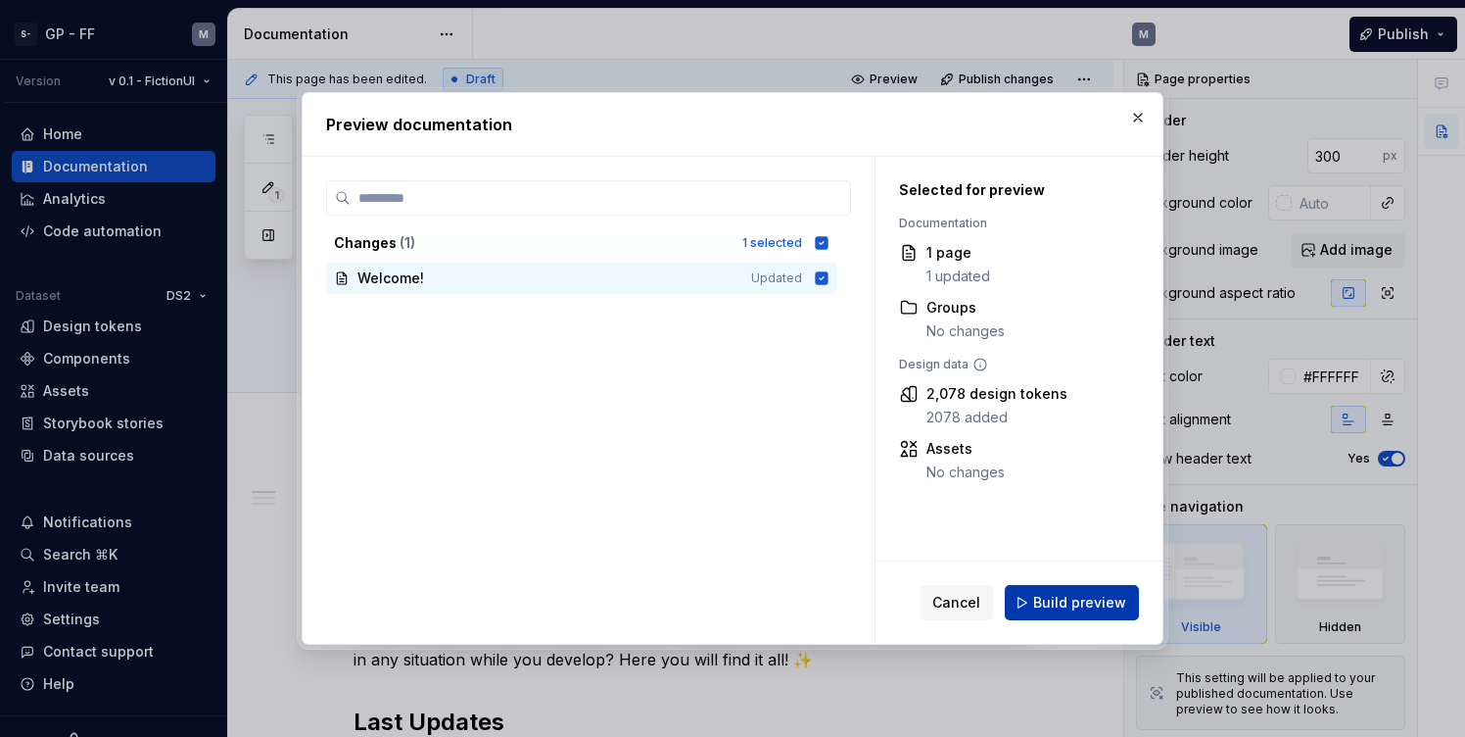
click at [1059, 605] on span "Build preview" at bounding box center [1079, 603] width 93 height 20
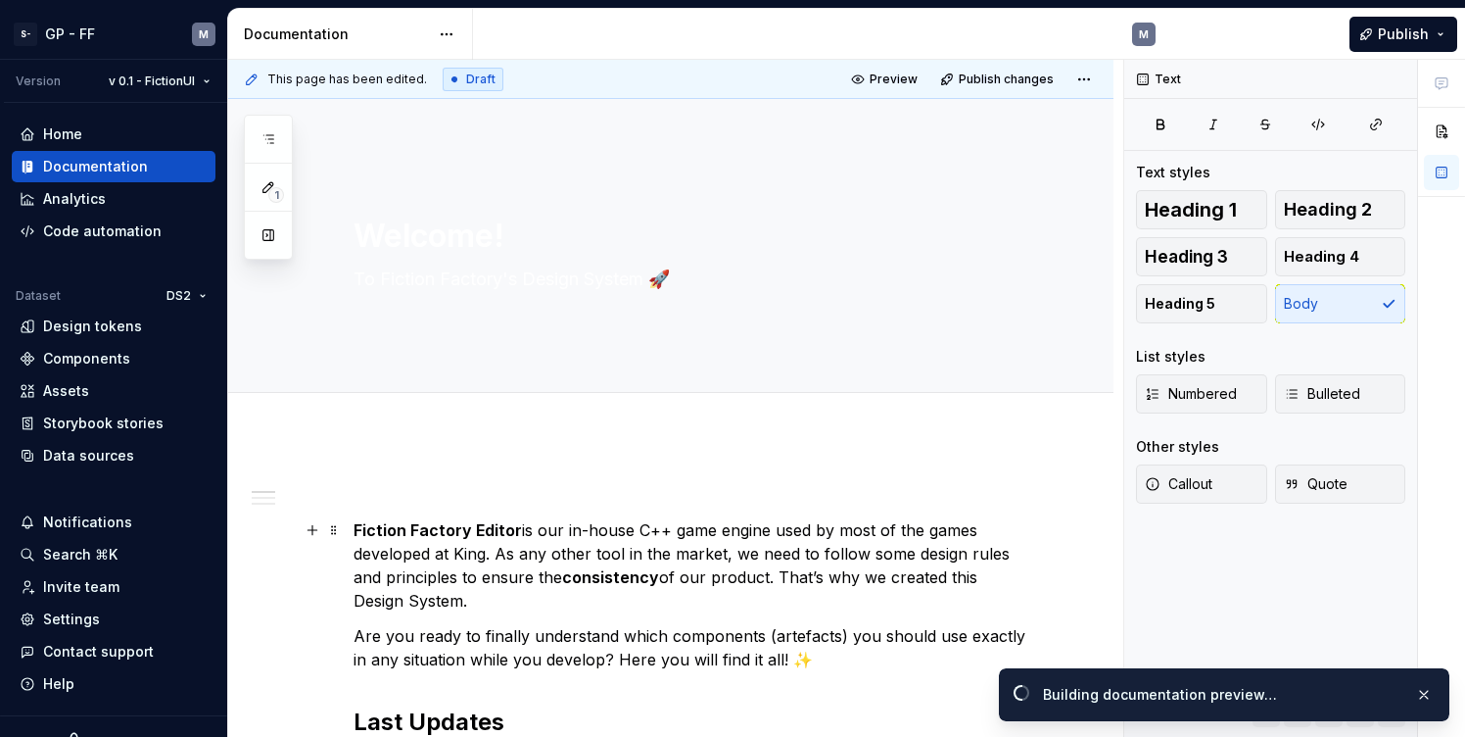
click at [775, 524] on p "Fiction Factory Editor is our in-house C++ game engine used by most of the game…" at bounding box center [695, 565] width 682 height 94
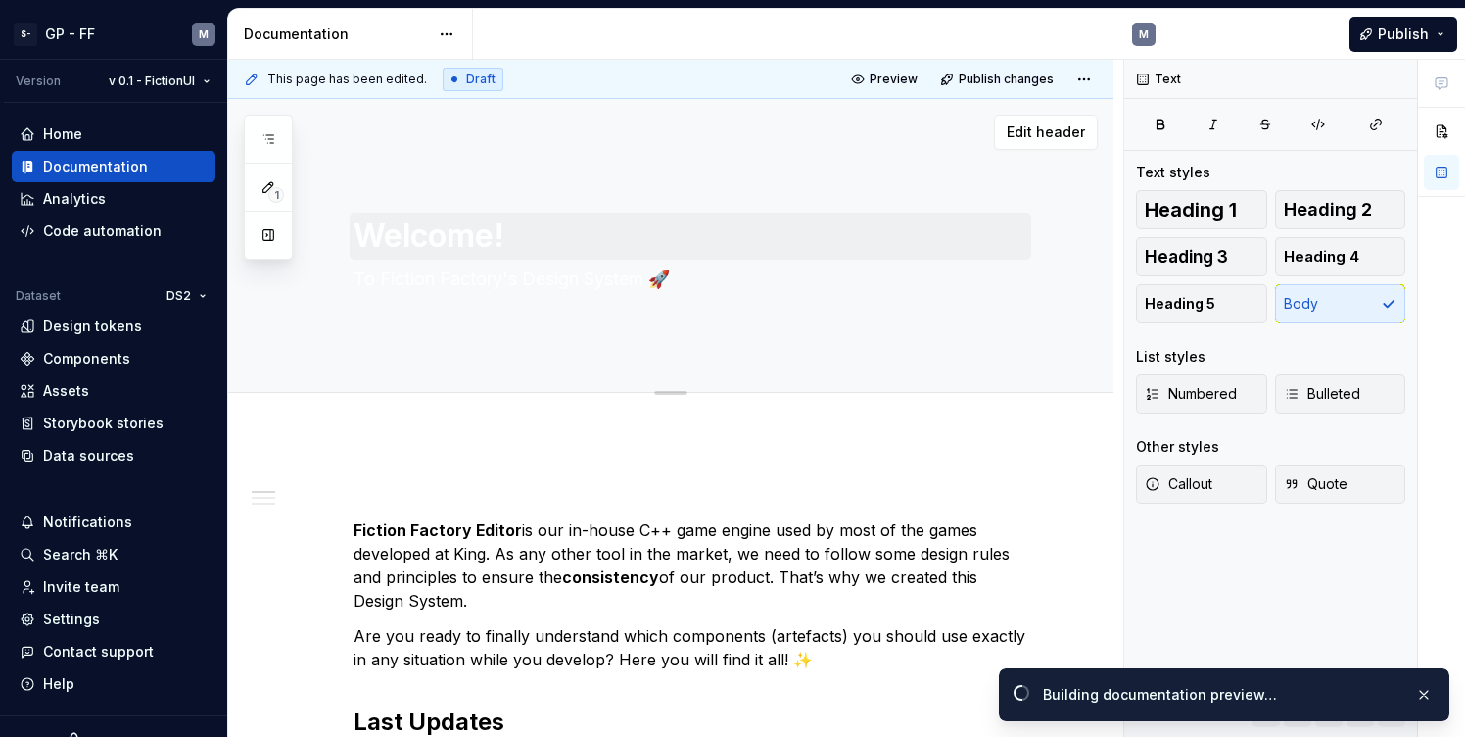
type textarea "*"
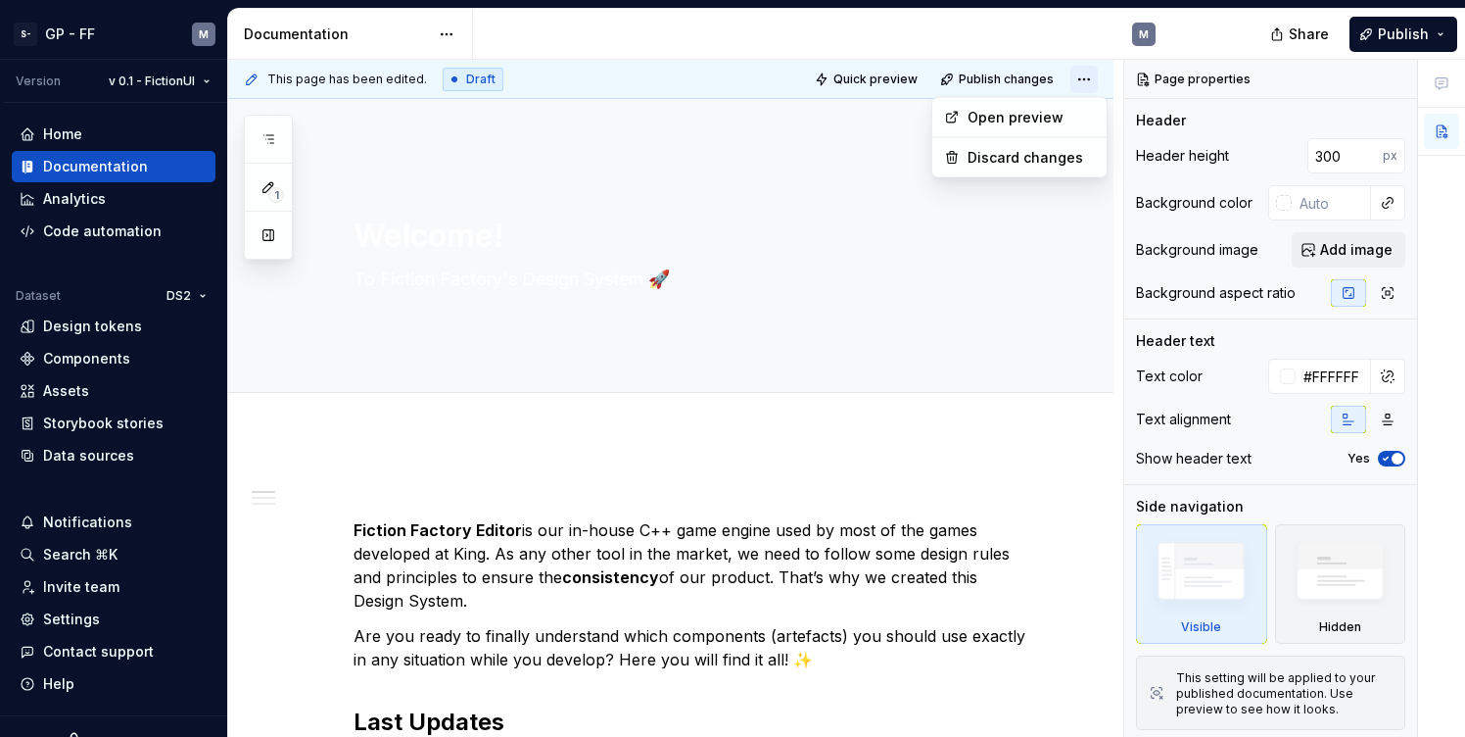
click at [1106, 73] on html "S- GP - FF M Version v 0.1 - FictionUI Home Documentation Analytics Code automa…" at bounding box center [732, 368] width 1465 height 737
click at [1090, 75] on html "S- GP - FF M Version v 0.1 - FictionUI Home Documentation Analytics Code automa…" at bounding box center [732, 368] width 1465 height 737
type textarea "*"
click at [1345, 258] on span "Add image" at bounding box center [1356, 250] width 72 height 20
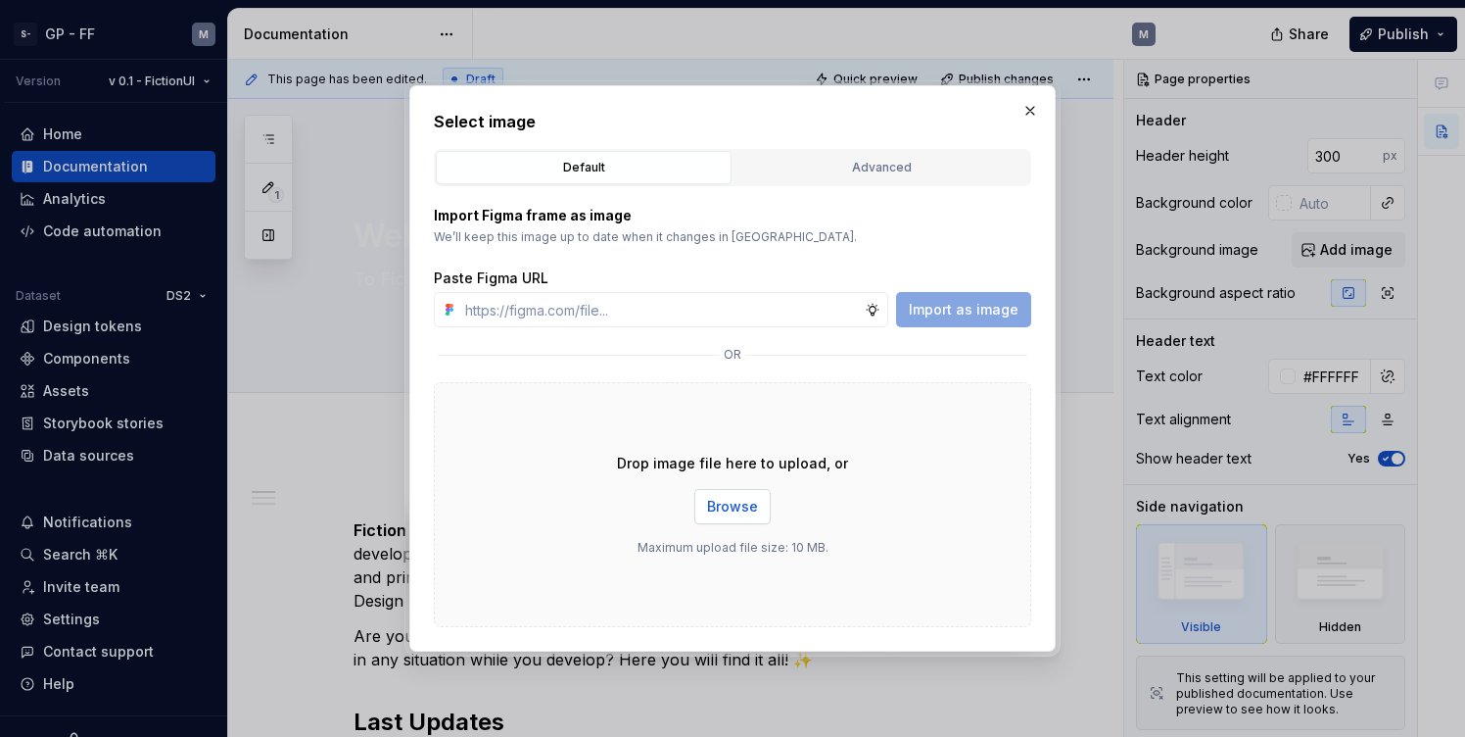
click at [718, 514] on span "Browse" at bounding box center [732, 507] width 51 height 20
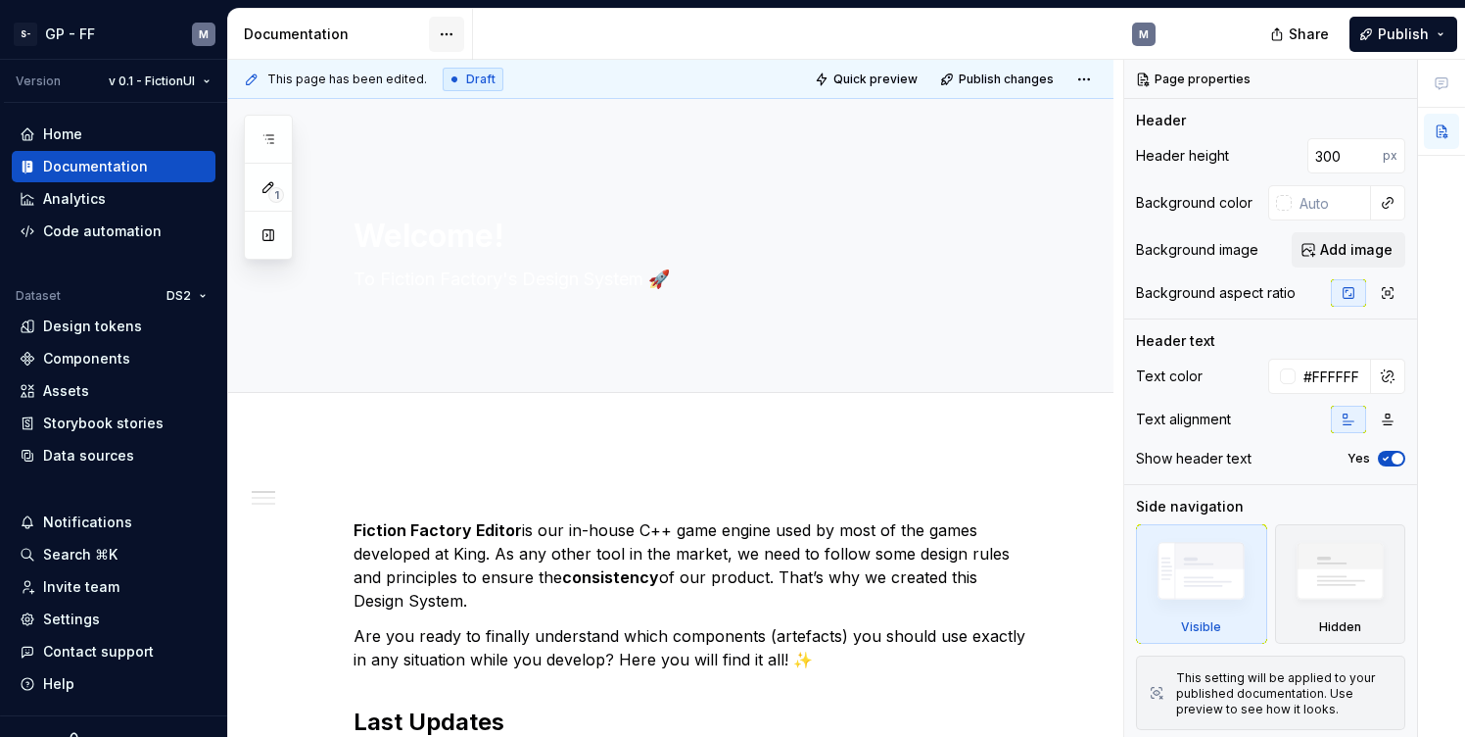
click at [458, 36] on html "S- GP - FF M Version v 0.1 - FictionUI Home Documentation Analytics Code automa…" at bounding box center [732, 368] width 1465 height 737
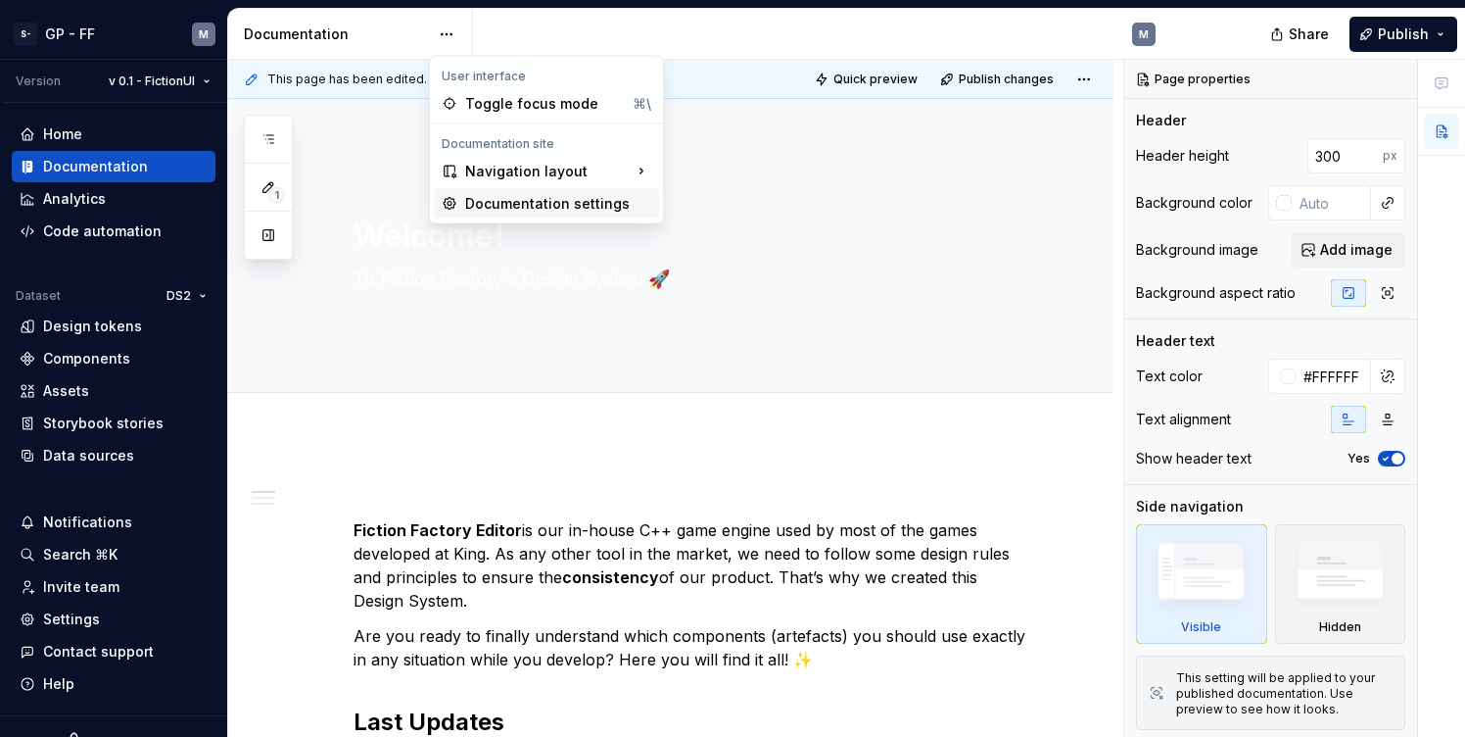
click at [496, 205] on div "Documentation settings" at bounding box center [558, 204] width 186 height 20
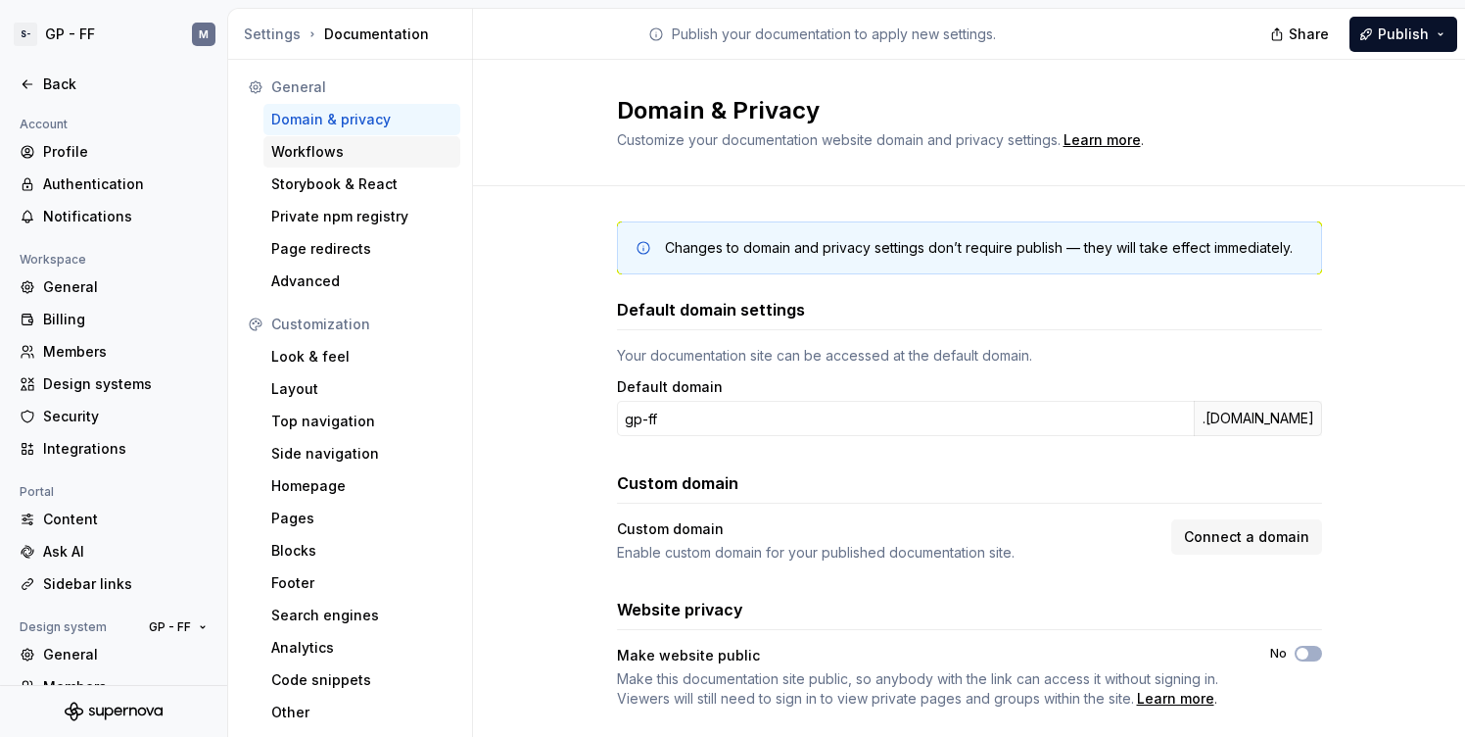
click at [321, 162] on div "Workflows" at bounding box center [361, 151] width 197 height 31
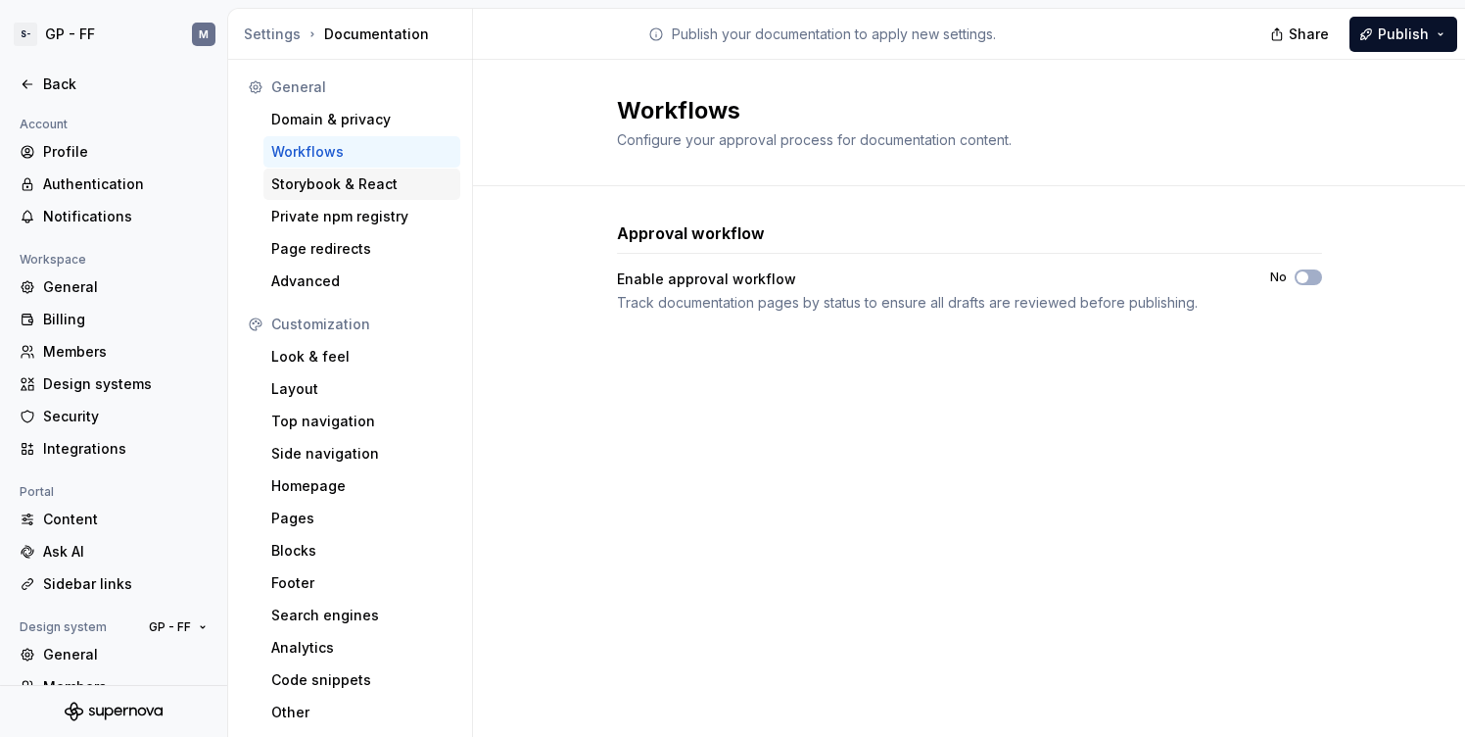
click at [322, 196] on div "Storybook & React" at bounding box center [361, 183] width 197 height 31
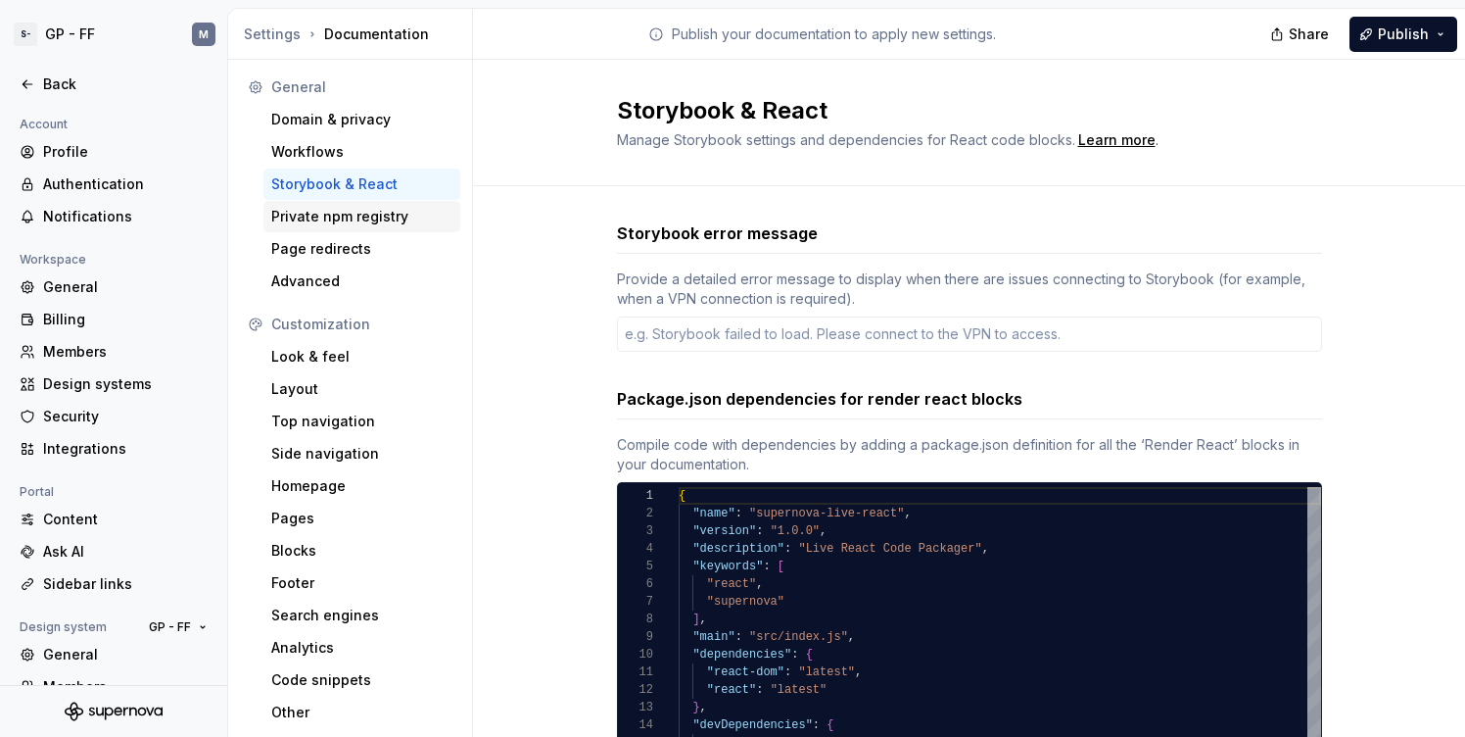
click at [317, 216] on div "Private npm registry" at bounding box center [361, 217] width 181 height 20
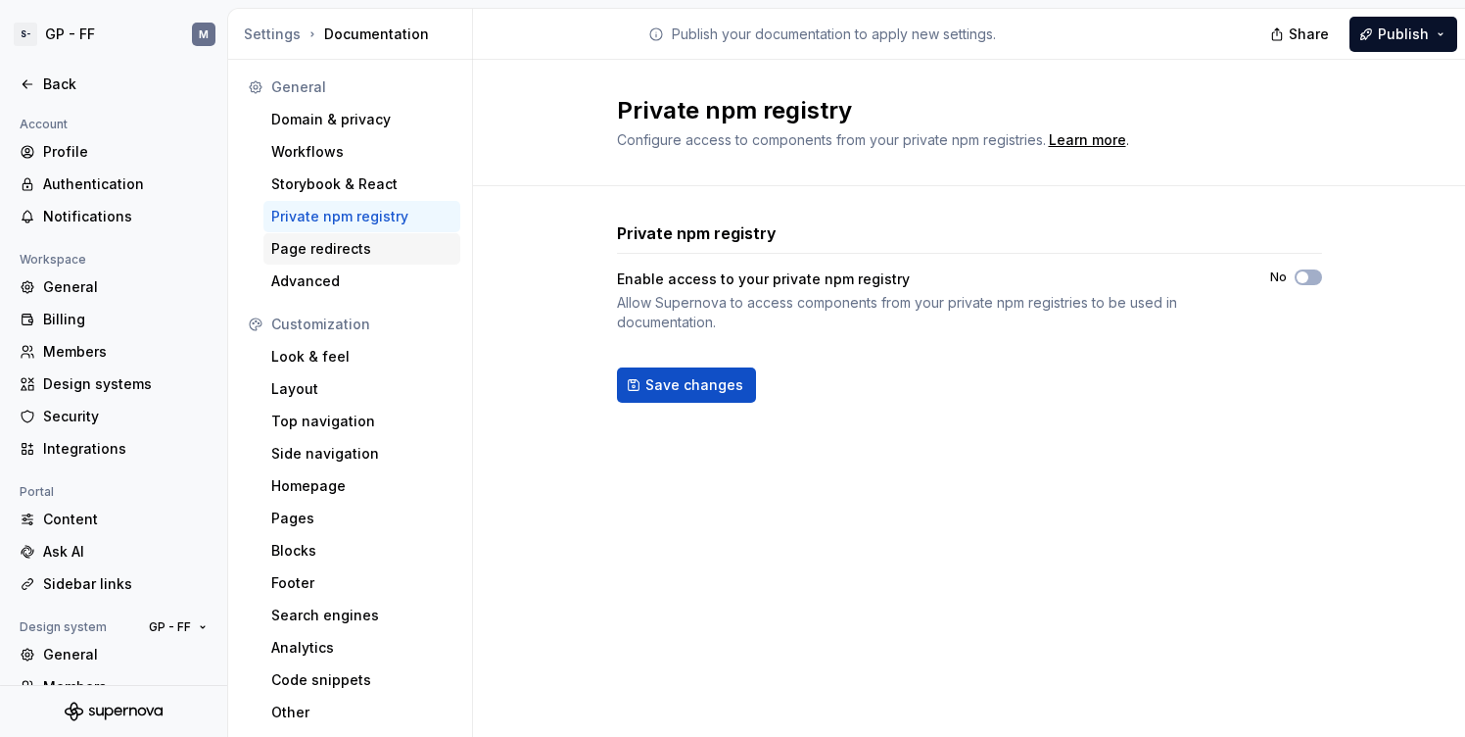
click at [314, 246] on div "Page redirects" at bounding box center [361, 249] width 181 height 20
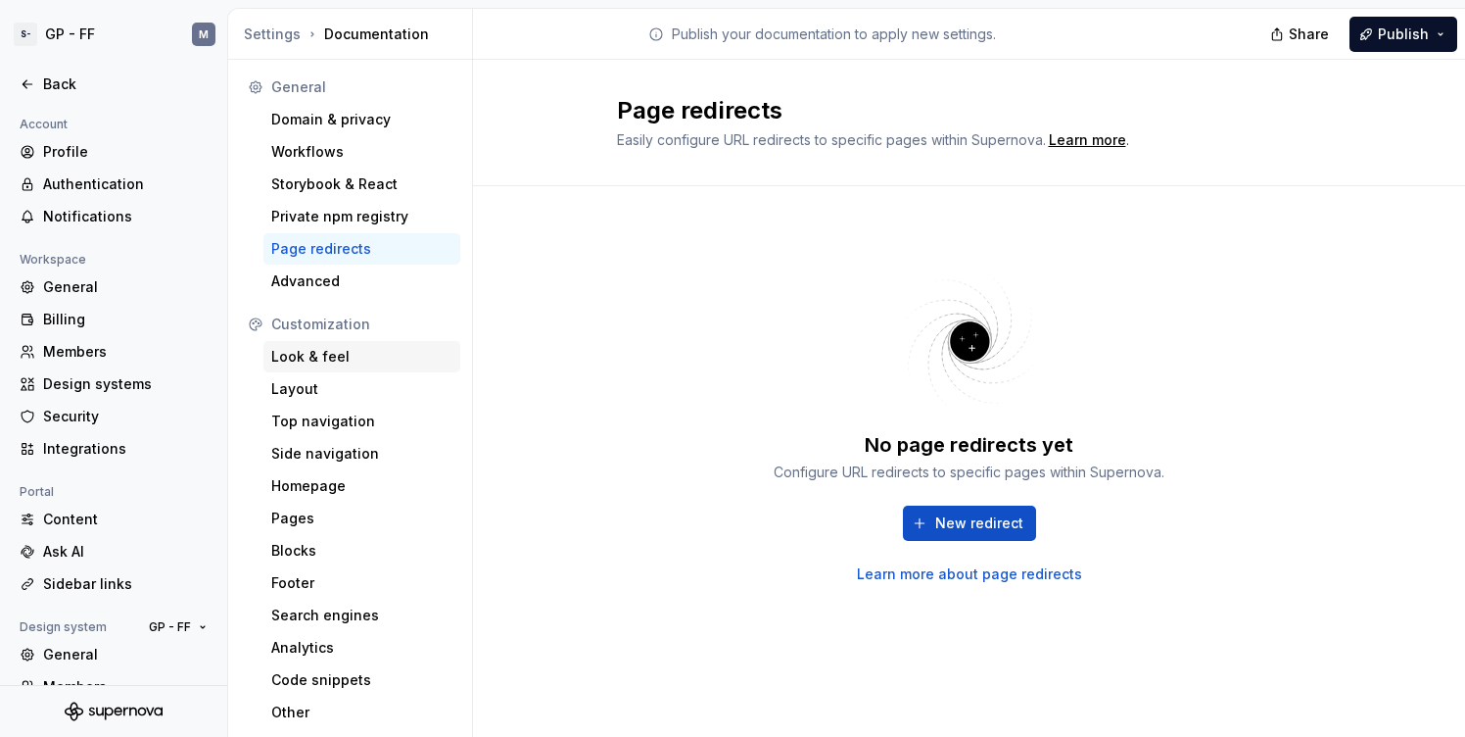
click at [322, 358] on div "Look & feel" at bounding box center [361, 357] width 181 height 20
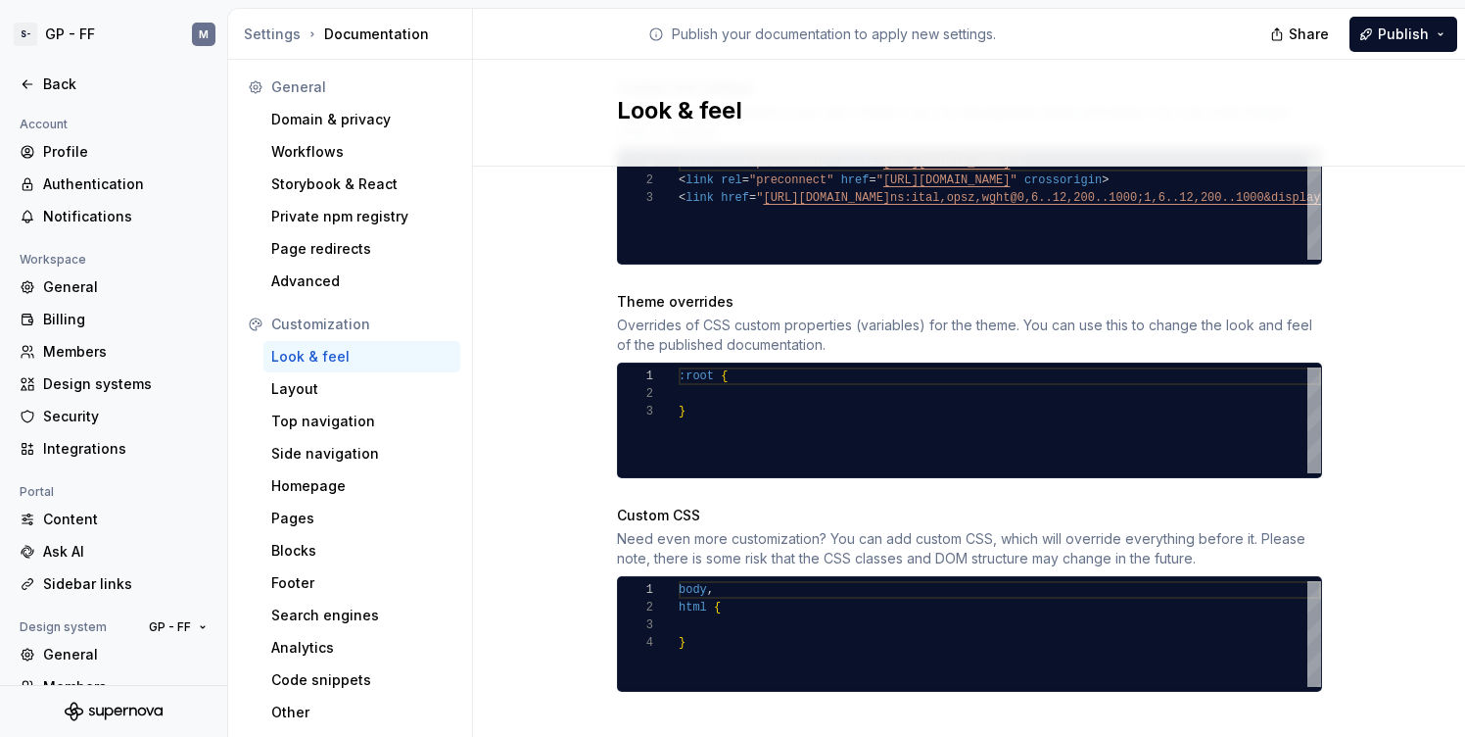
scroll to position [916, 0]
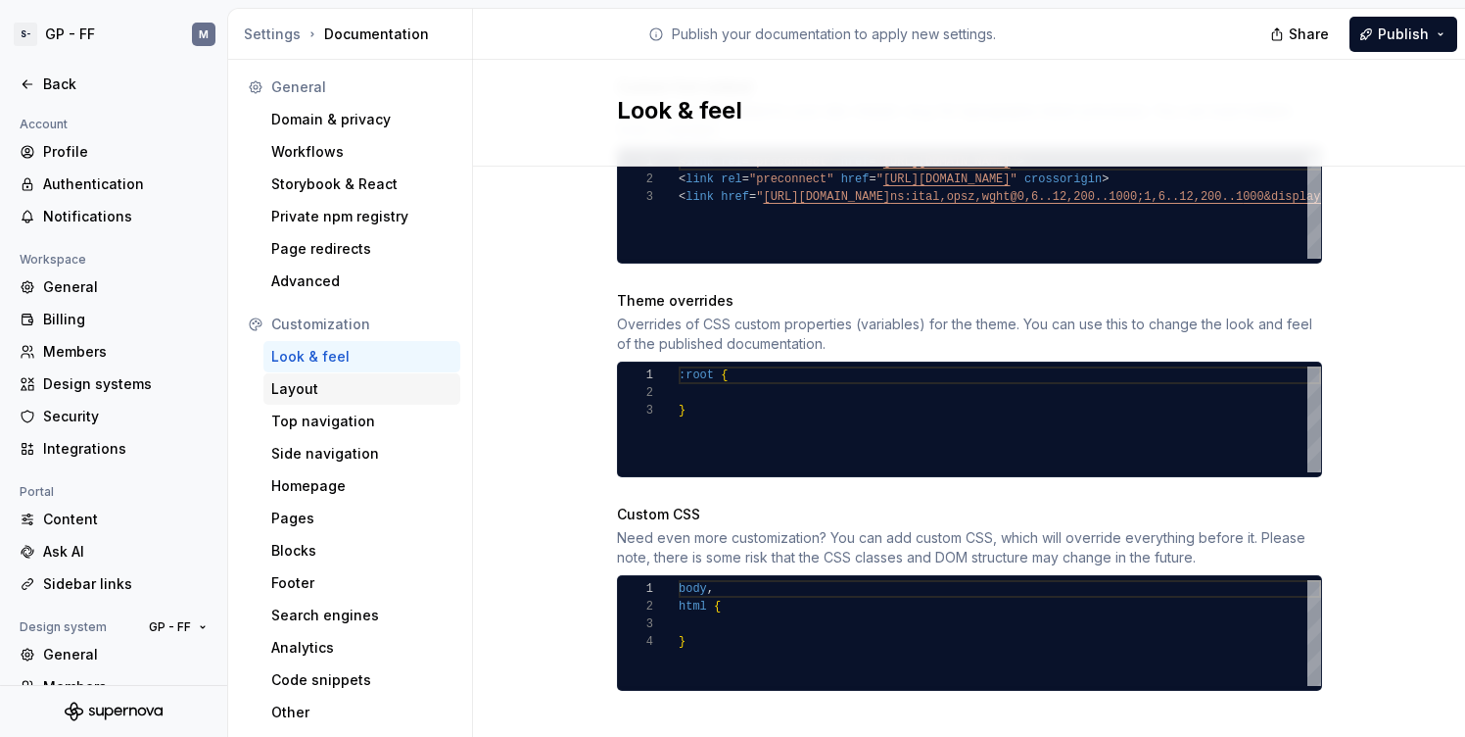
click at [335, 389] on div "Layout" at bounding box center [361, 389] width 181 height 20
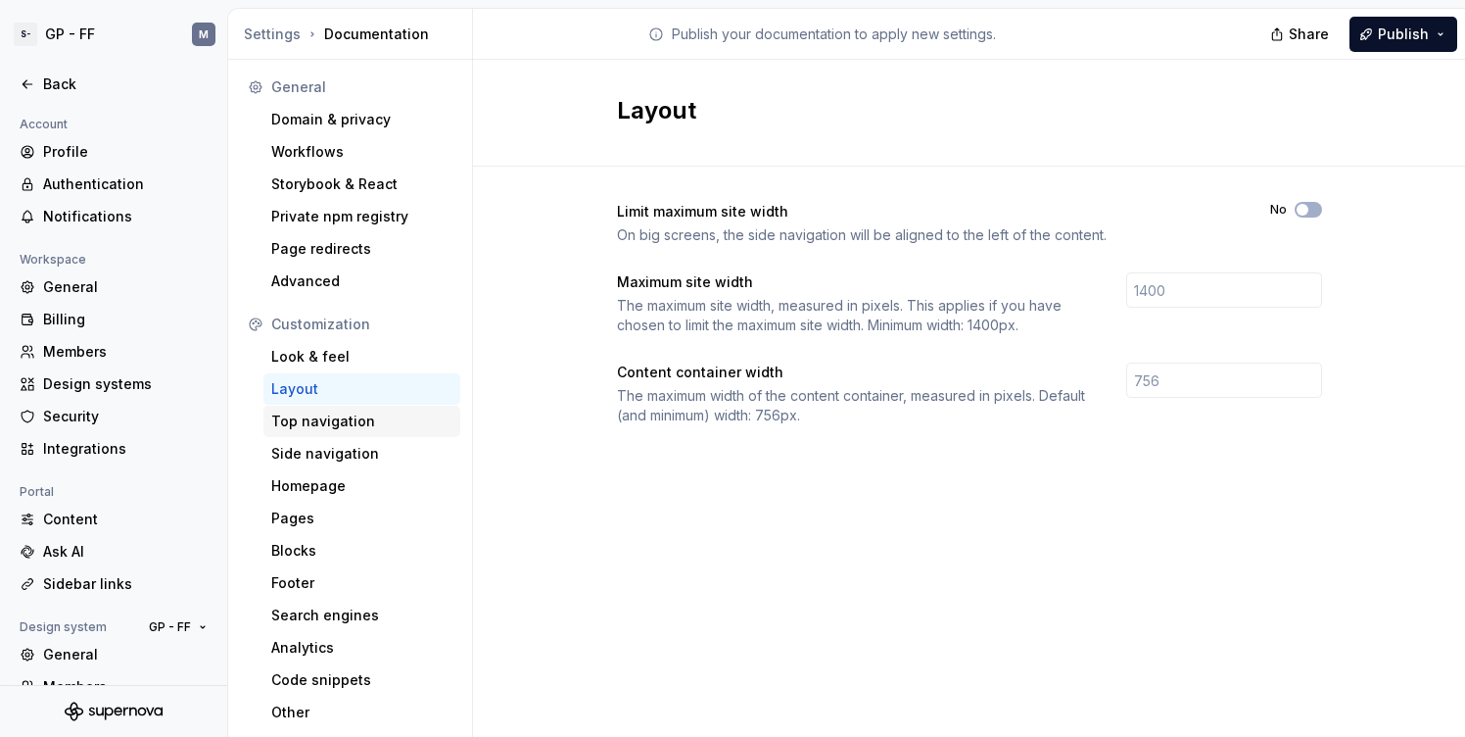
click at [351, 422] on div "Top navigation" at bounding box center [361, 421] width 181 height 20
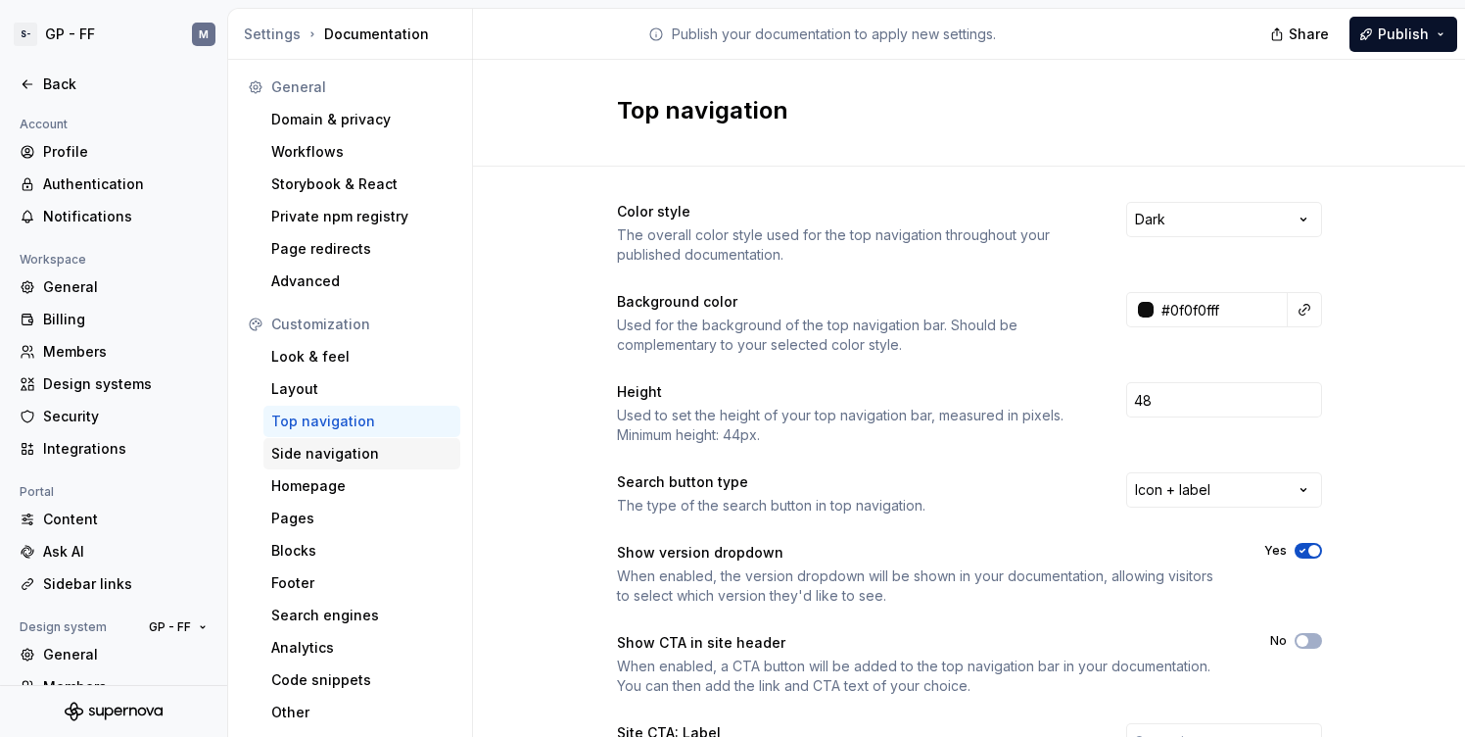
click at [349, 449] on div "Side navigation" at bounding box center [361, 454] width 181 height 20
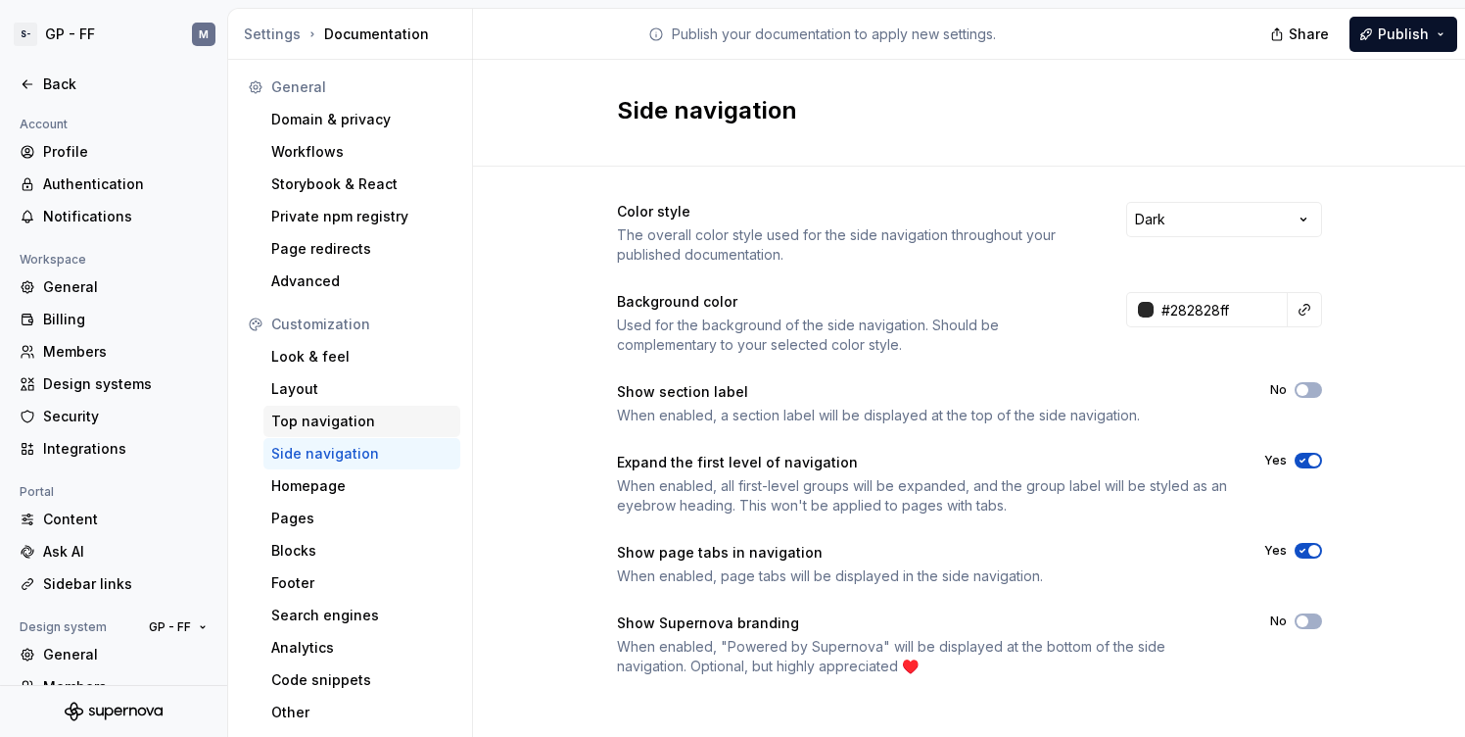
click at [346, 417] on div "Top navigation" at bounding box center [361, 421] width 181 height 20
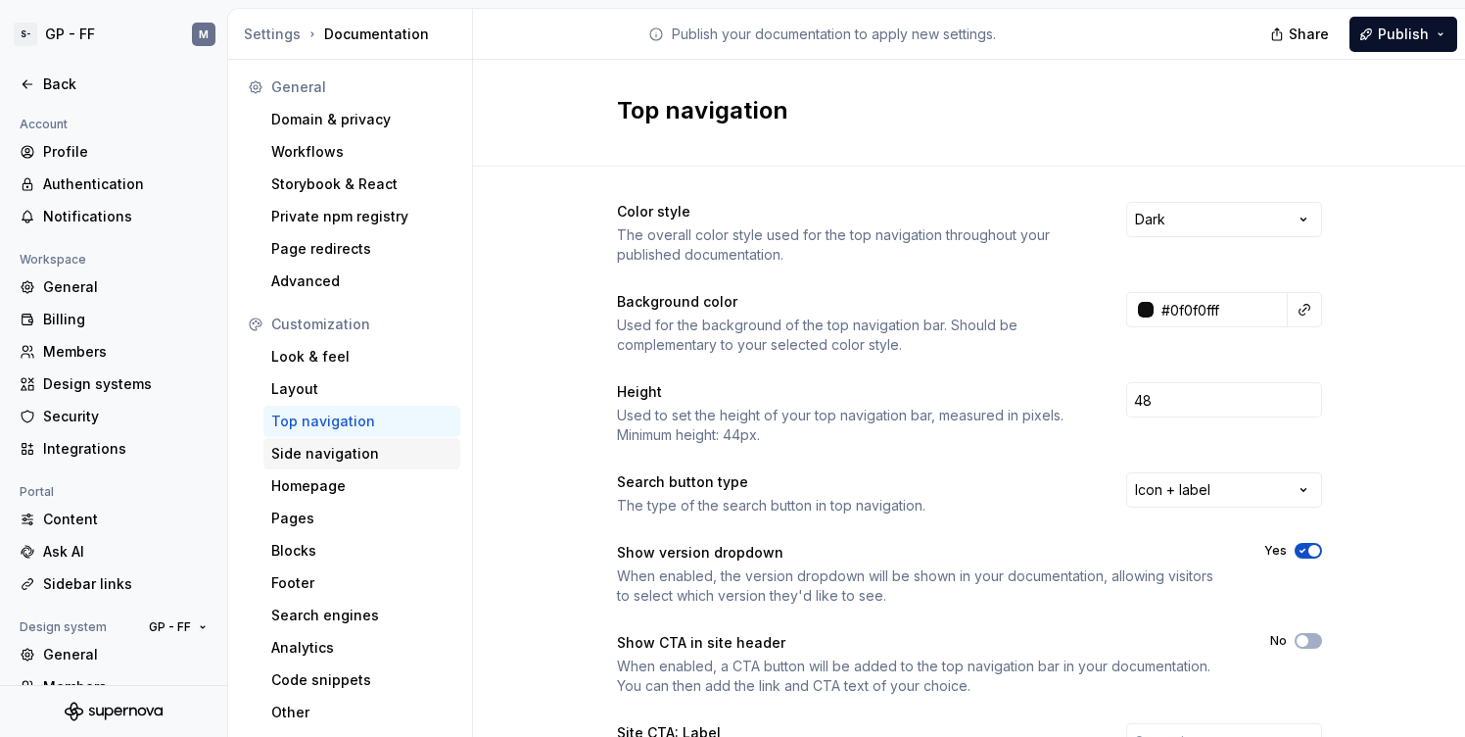
click at [347, 457] on div "Side navigation" at bounding box center [361, 454] width 181 height 20
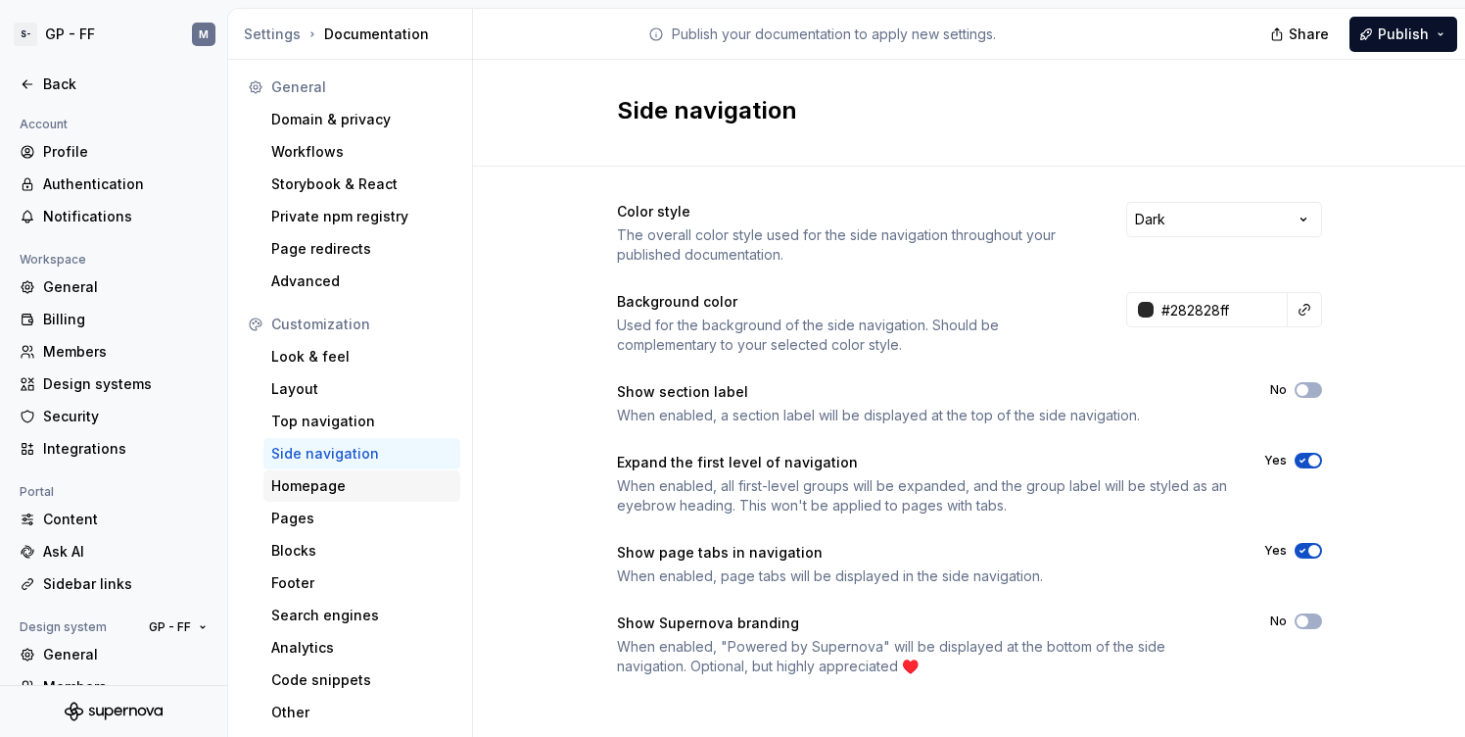
click at [340, 486] on div "Homepage" at bounding box center [361, 486] width 181 height 20
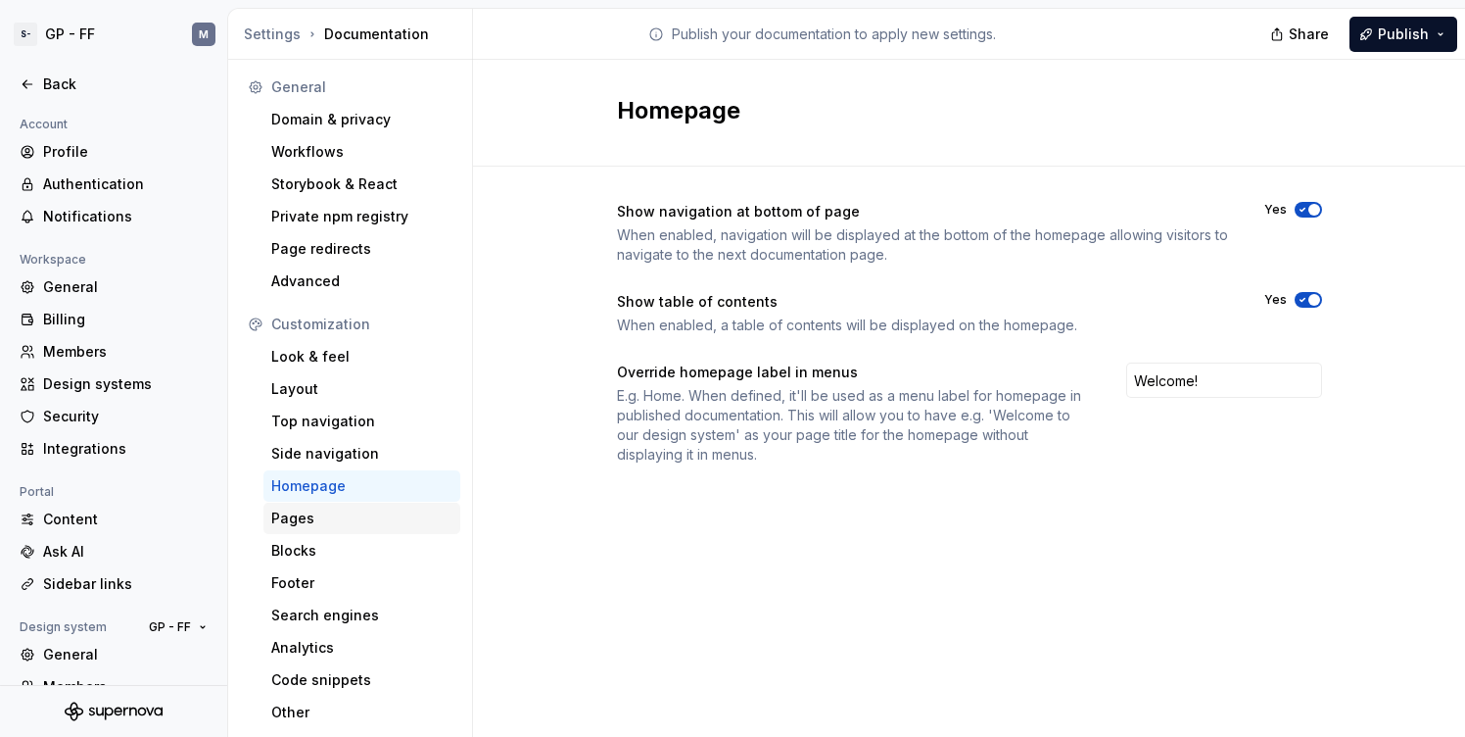
click at [294, 523] on div "Pages" at bounding box center [361, 518] width 181 height 20
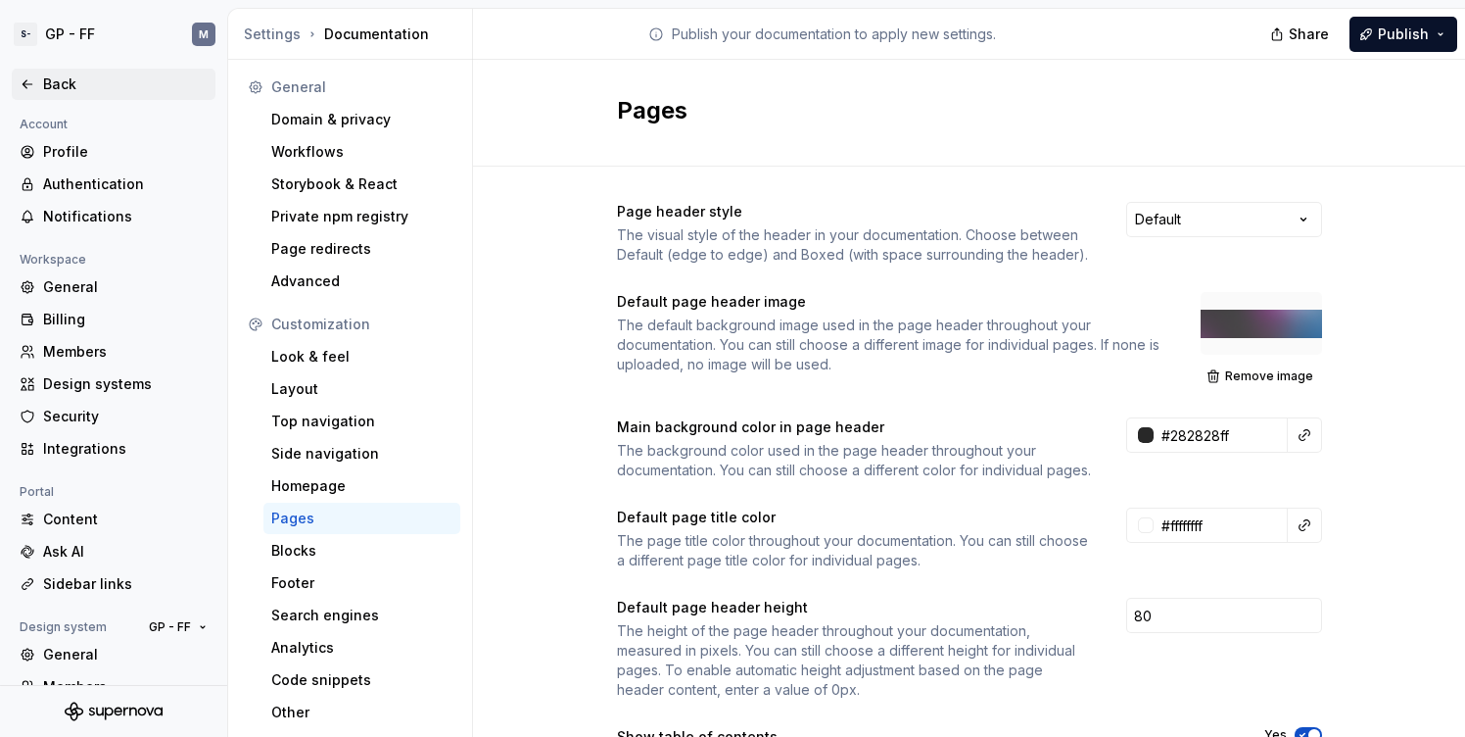
click at [29, 76] on icon at bounding box center [28, 84] width 16 height 16
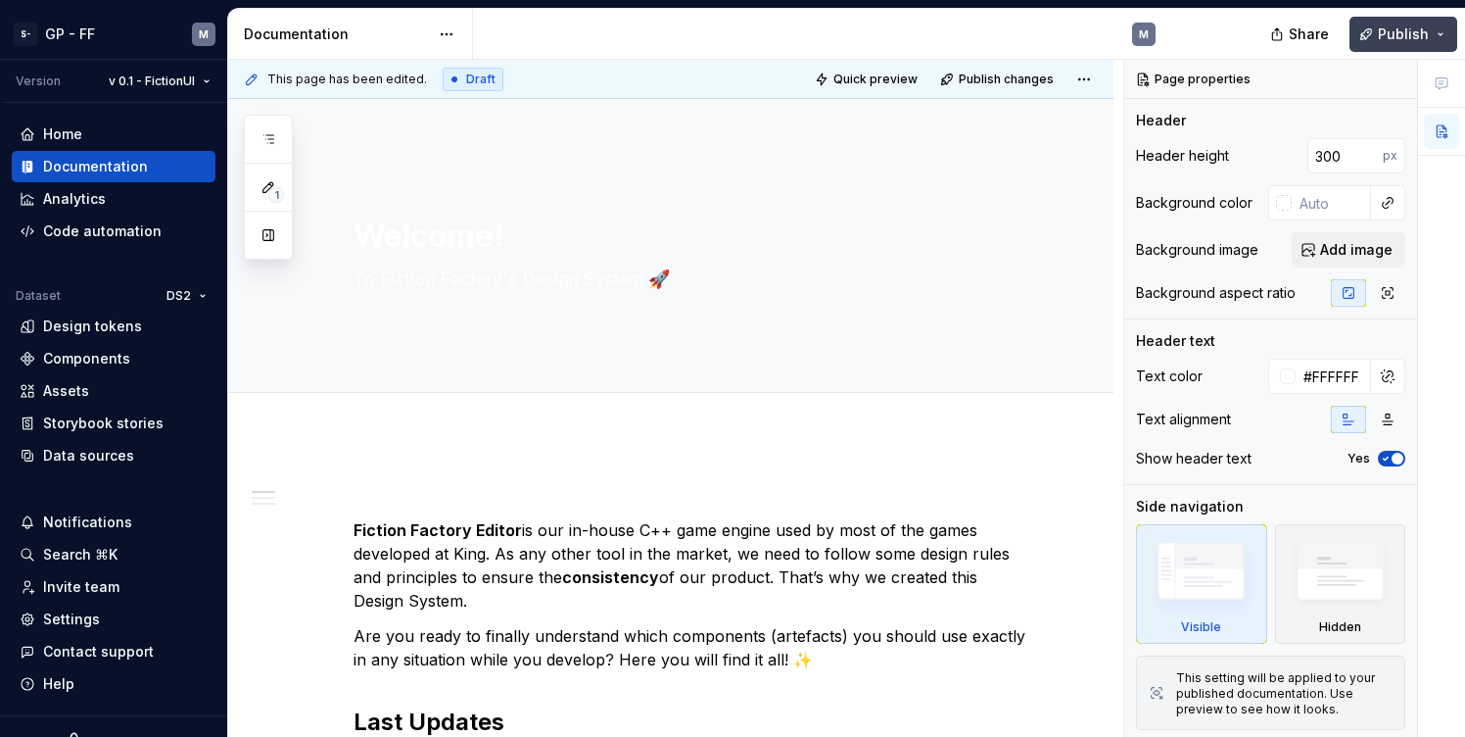
click at [1440, 32] on button "Publish" at bounding box center [1404, 34] width 108 height 35
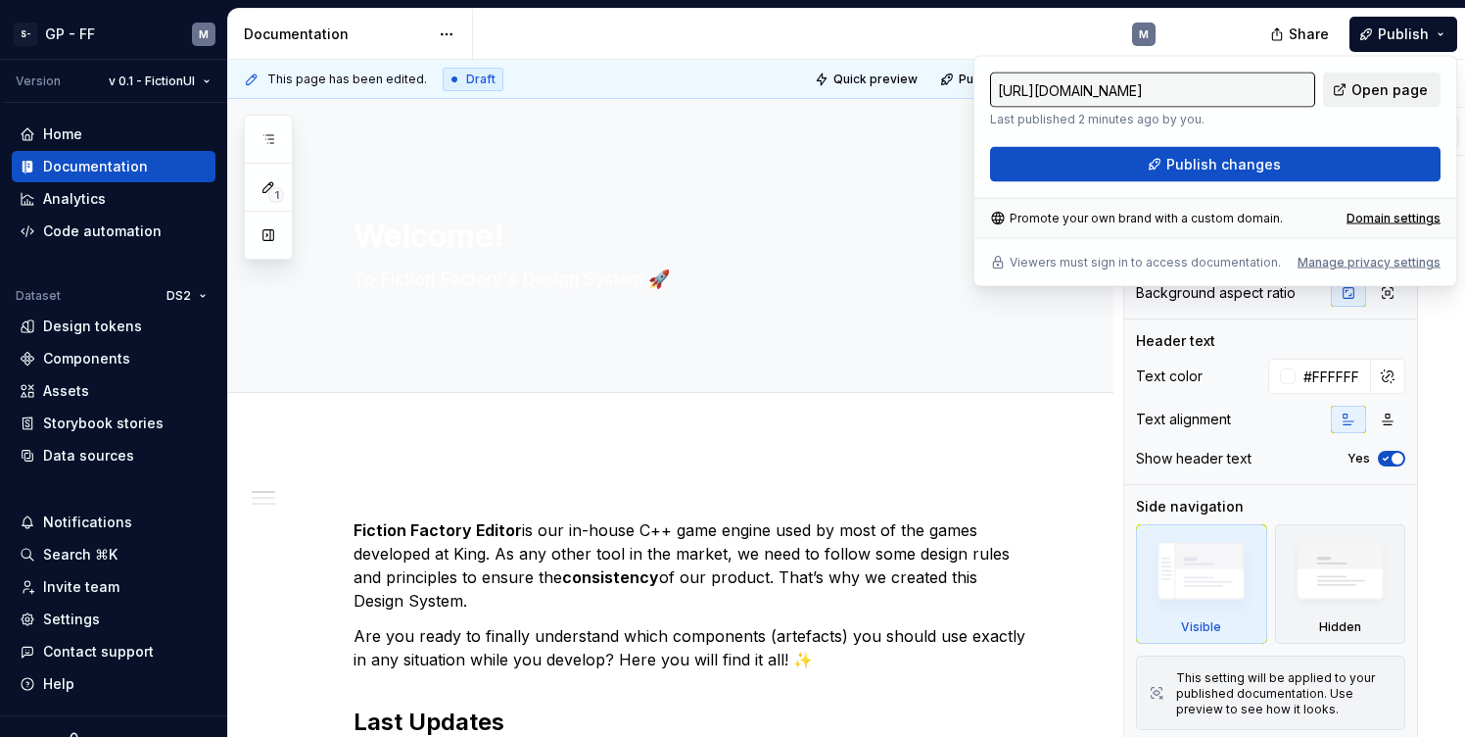
click at [1379, 82] on span "Open page" at bounding box center [1390, 90] width 76 height 20
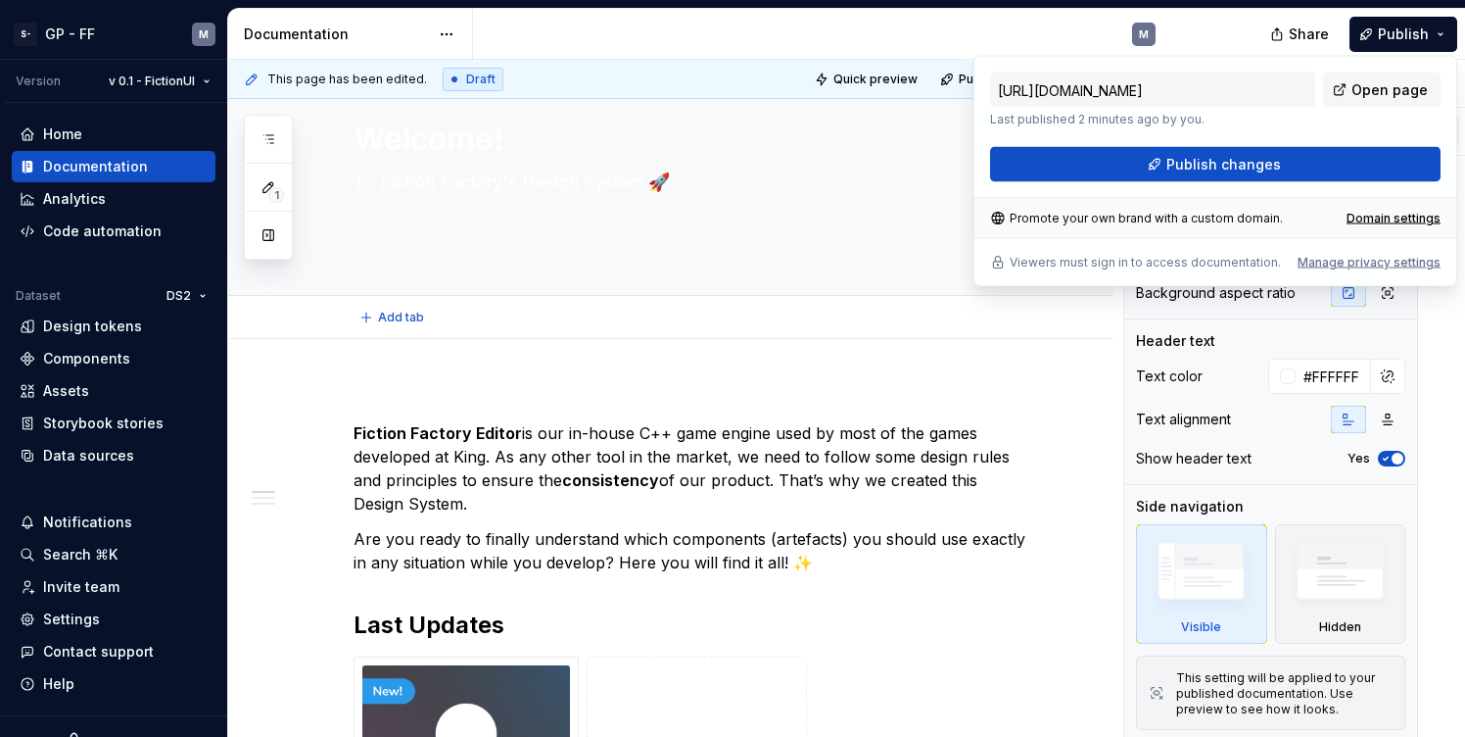
scroll to position [127, 0]
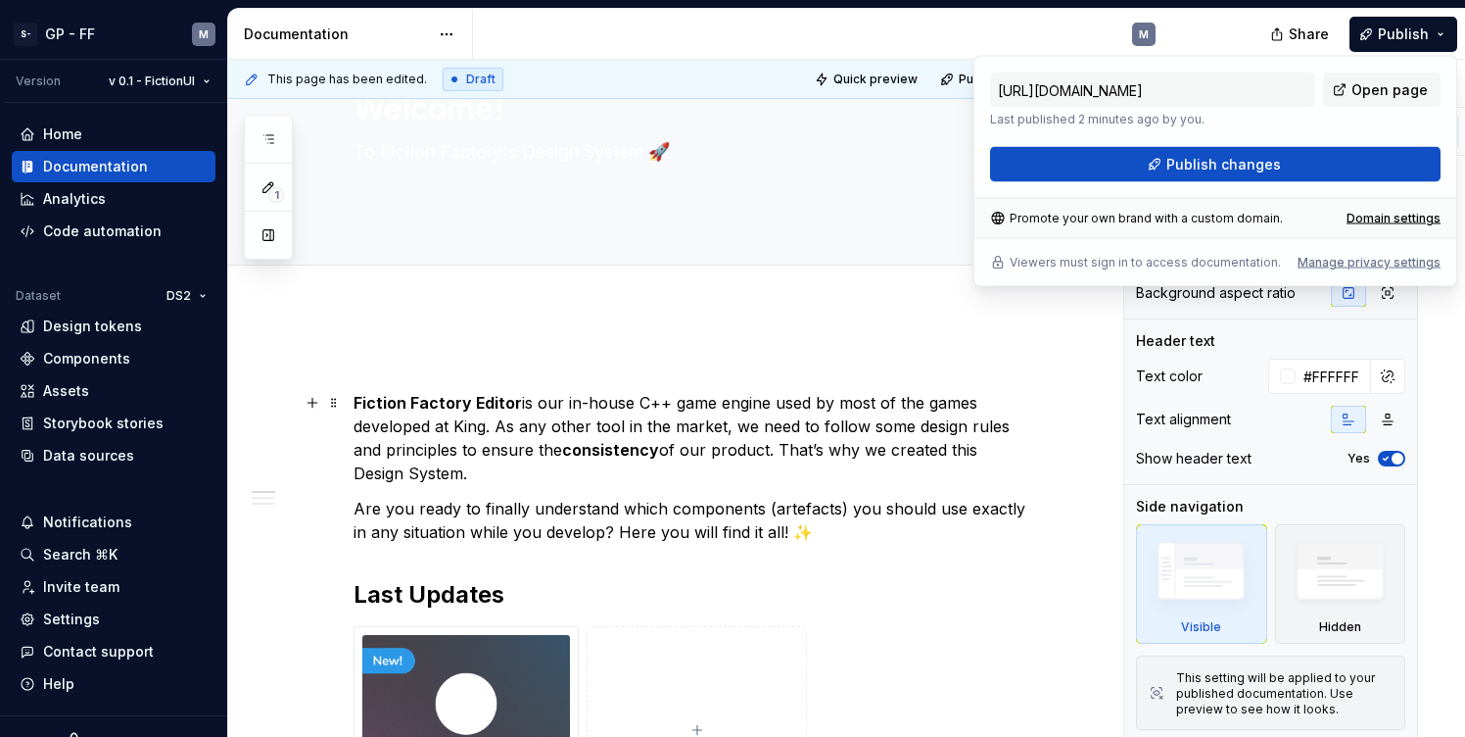
click at [409, 423] on p "Fiction Factory Editor is our in-house C++ game engine used by most of the game…" at bounding box center [695, 438] width 682 height 94
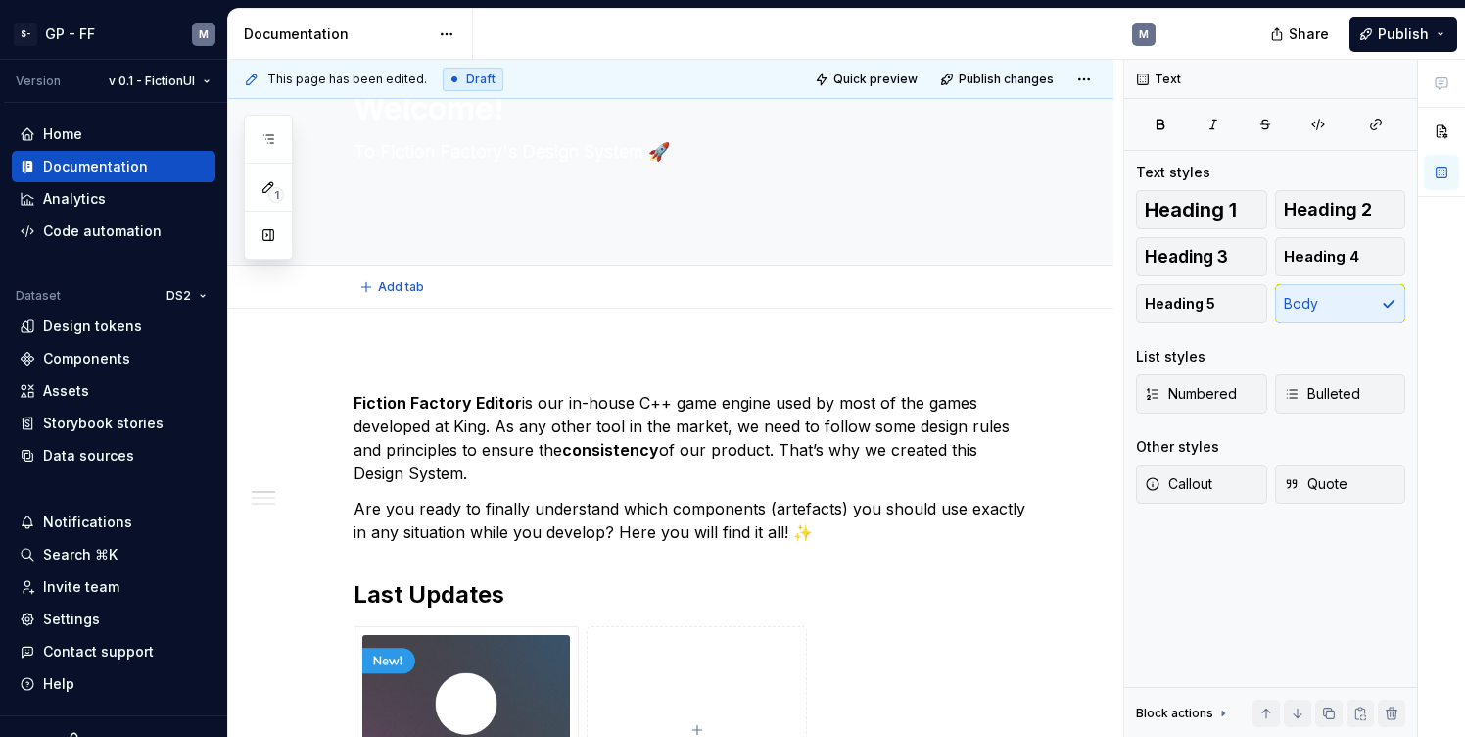
scroll to position [0, 0]
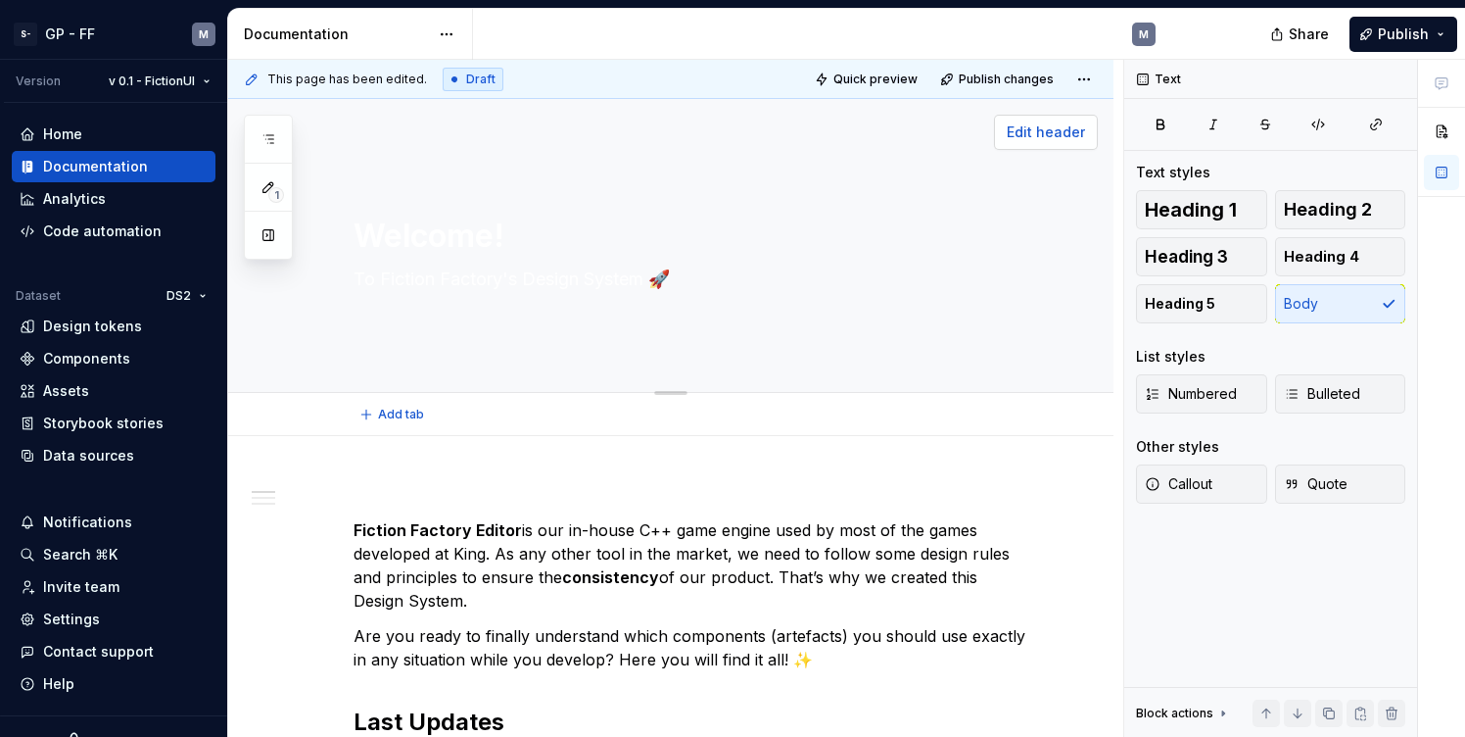
click at [1035, 132] on span "Edit header" at bounding box center [1046, 132] width 78 height 20
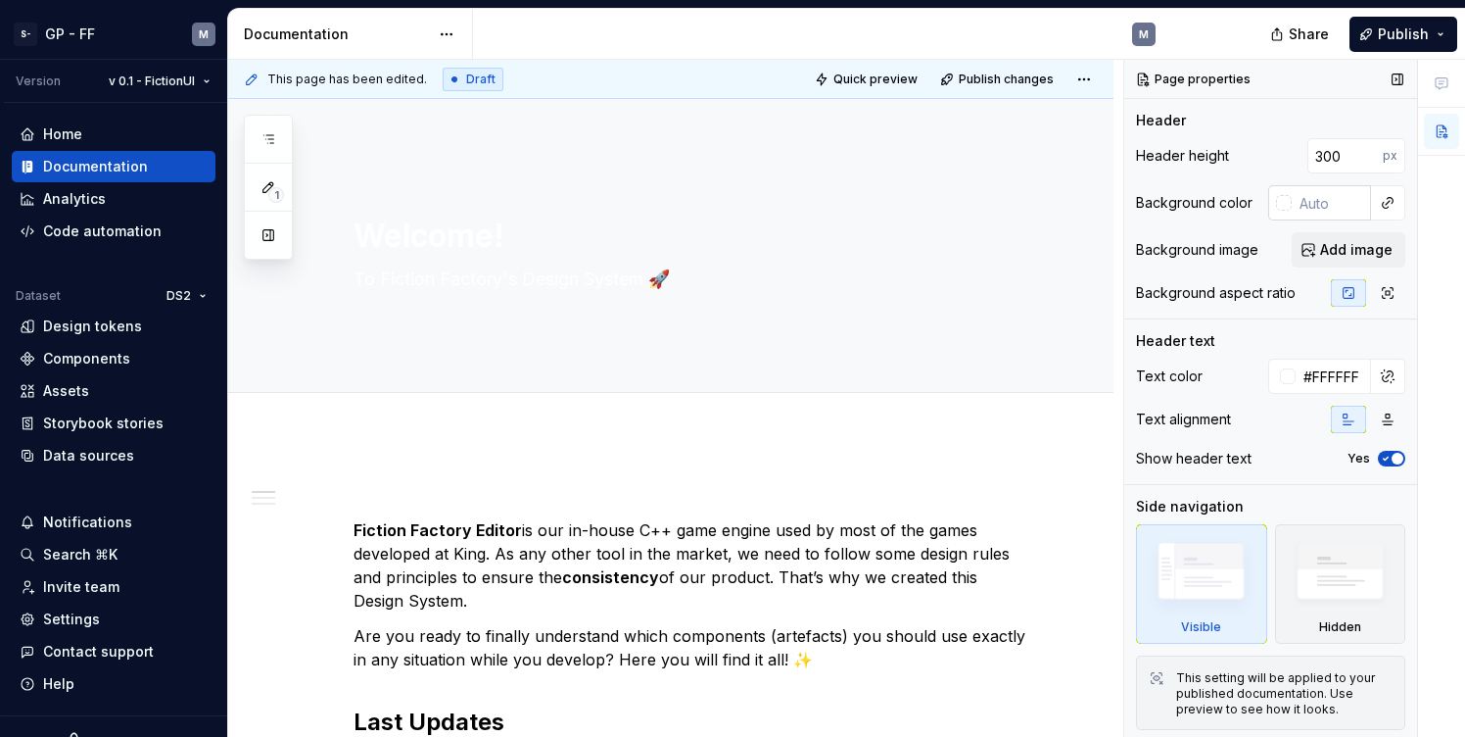
click at [1303, 203] on input "text" at bounding box center [1331, 202] width 79 height 35
click at [1391, 206] on button "button" at bounding box center [1387, 202] width 27 height 27
type textarea "*"
click at [1325, 201] on div "Page properties Header Header height 300 px Background color Background image A…" at bounding box center [1295, 399] width 341 height 678
